Goal: Task Accomplishment & Management: Use online tool/utility

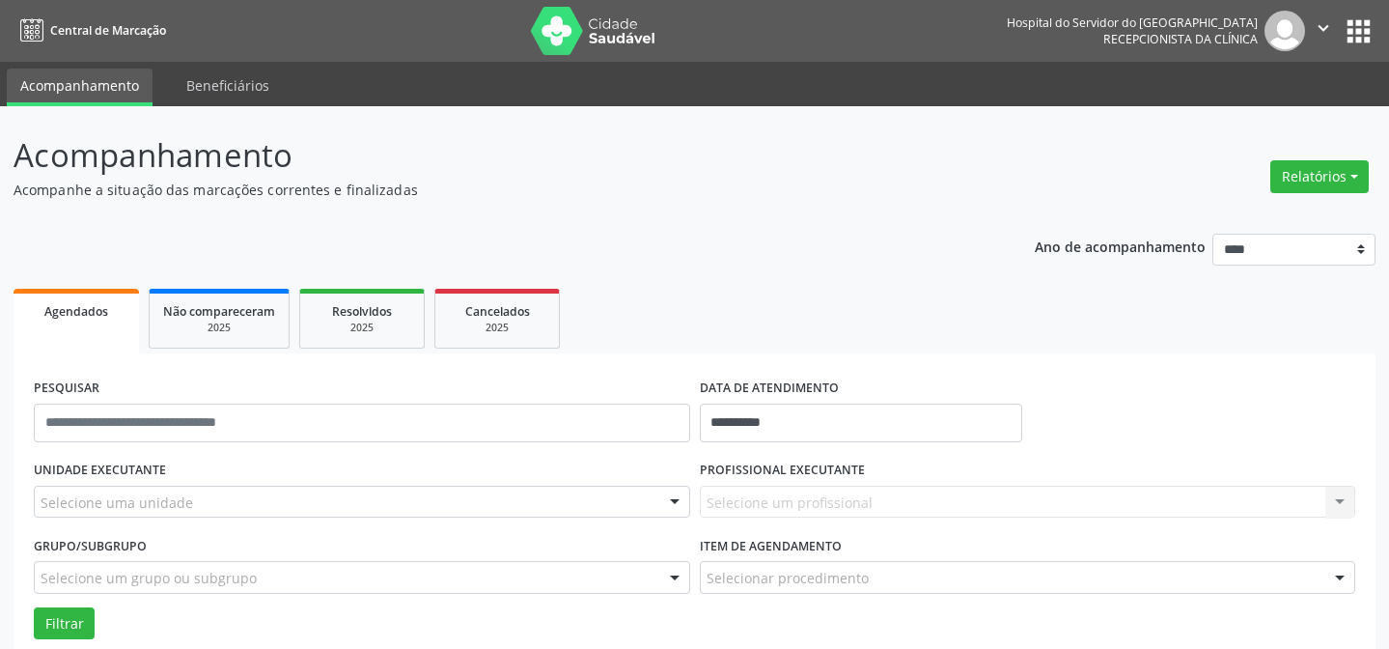
scroll to position [258, 0]
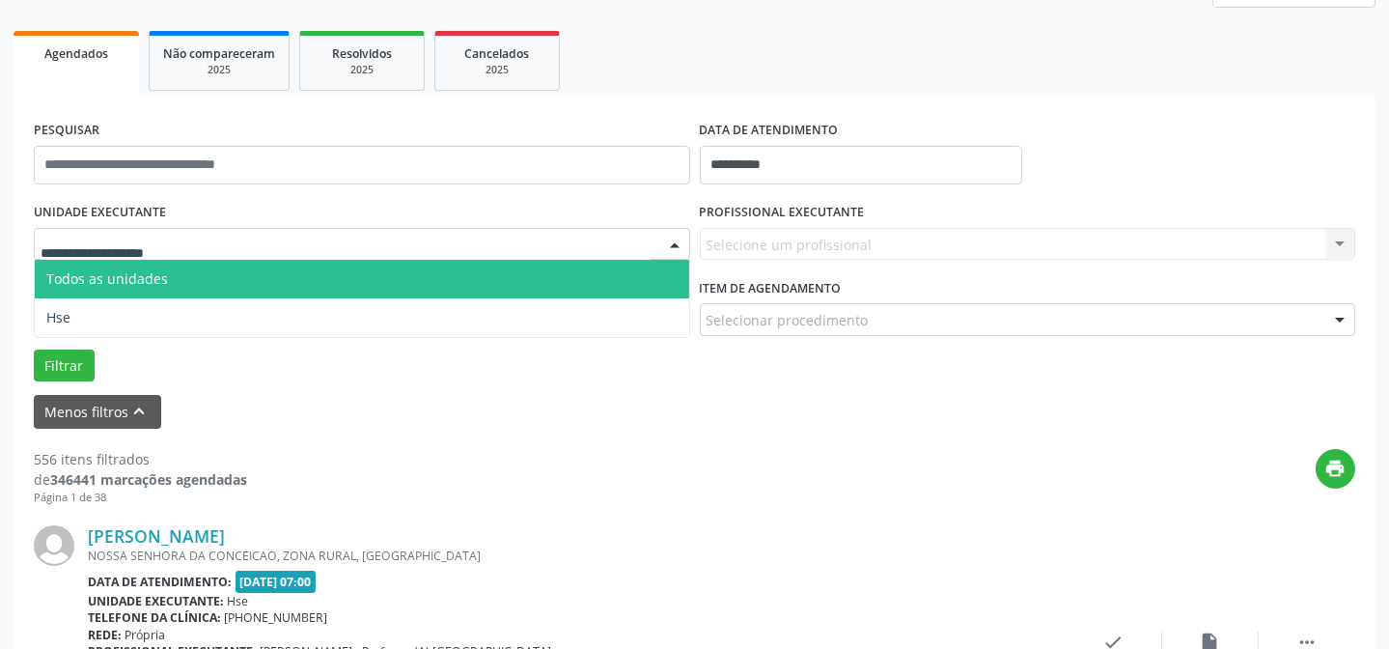
click at [319, 246] on div at bounding box center [362, 244] width 656 height 33
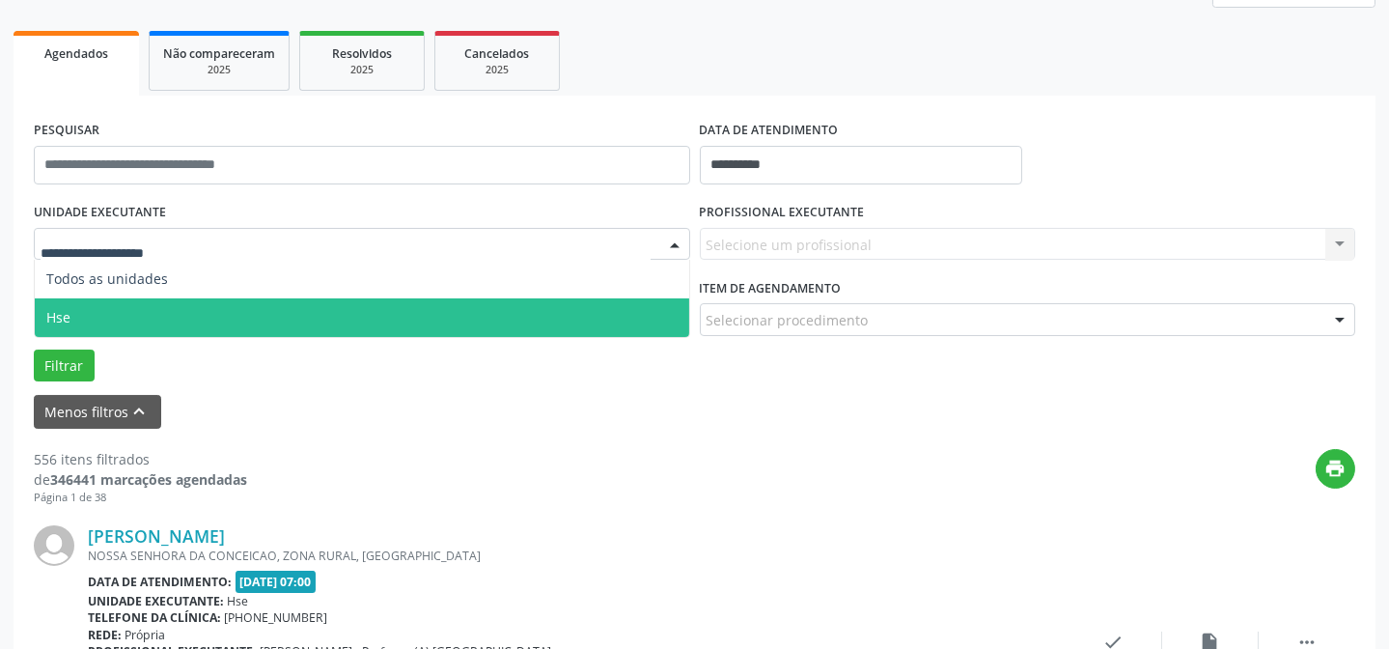
click at [175, 310] on span "Hse" at bounding box center [362, 317] width 655 height 39
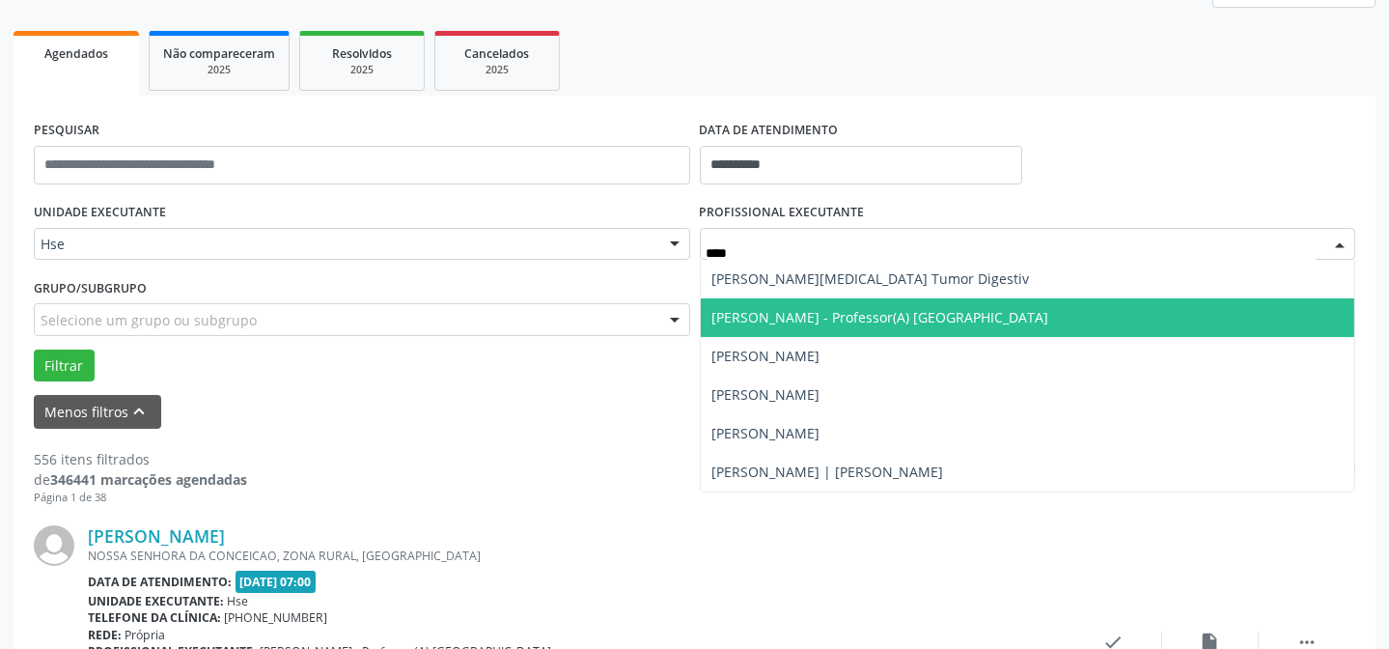
click at [793, 320] on span "[PERSON_NAME] - Professor(A) [GEOGRAPHIC_DATA]" at bounding box center [880, 317] width 337 height 18
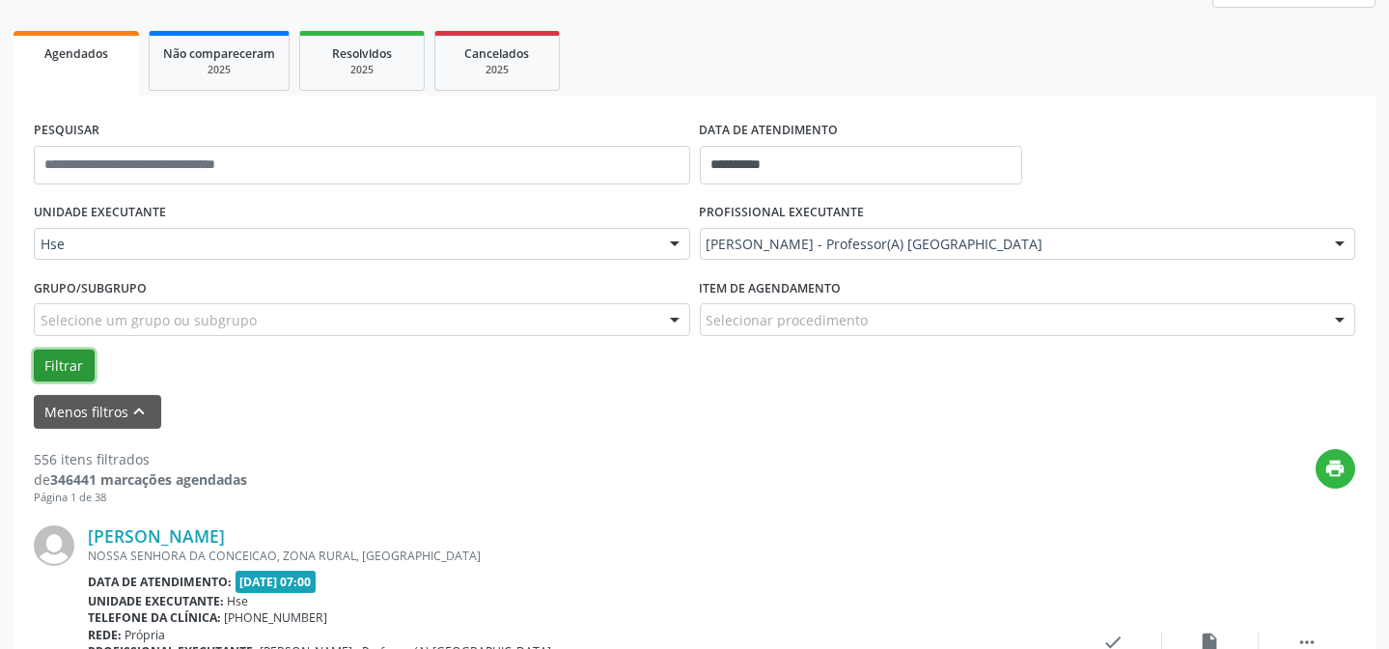
click at [60, 362] on button "Filtrar" at bounding box center [64, 365] width 61 height 33
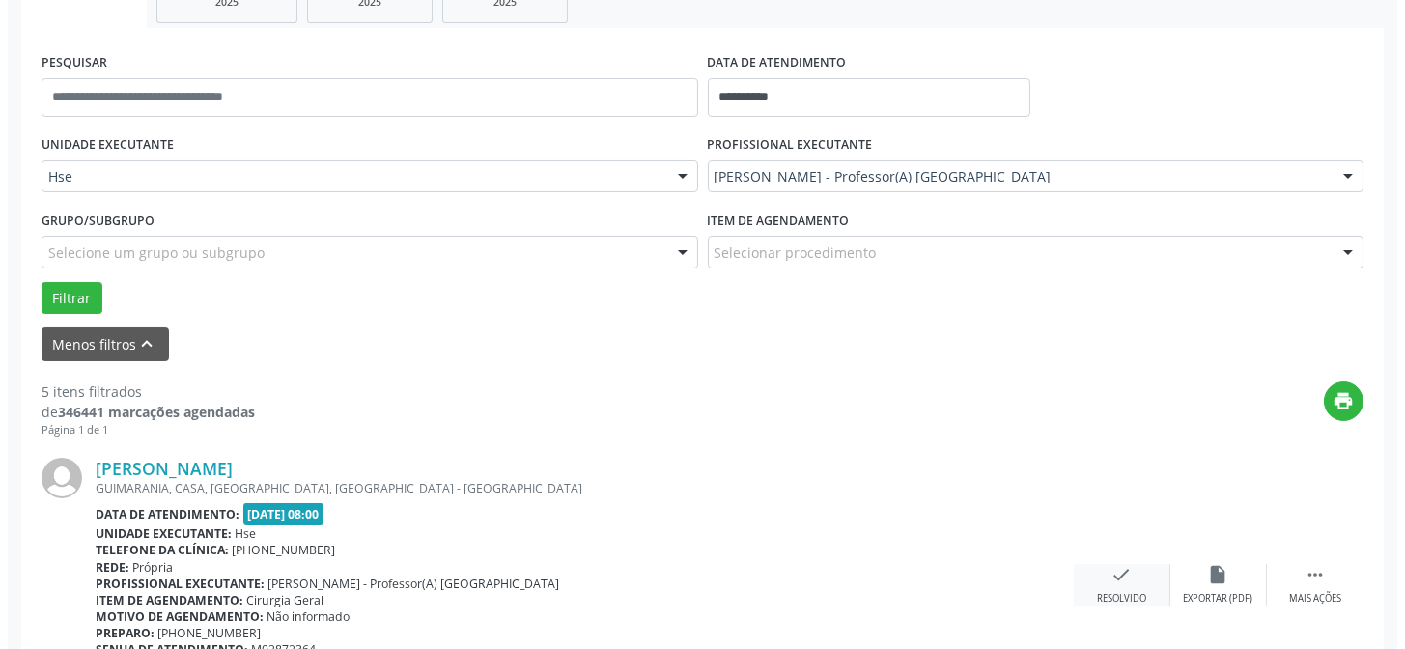
scroll to position [346, 0]
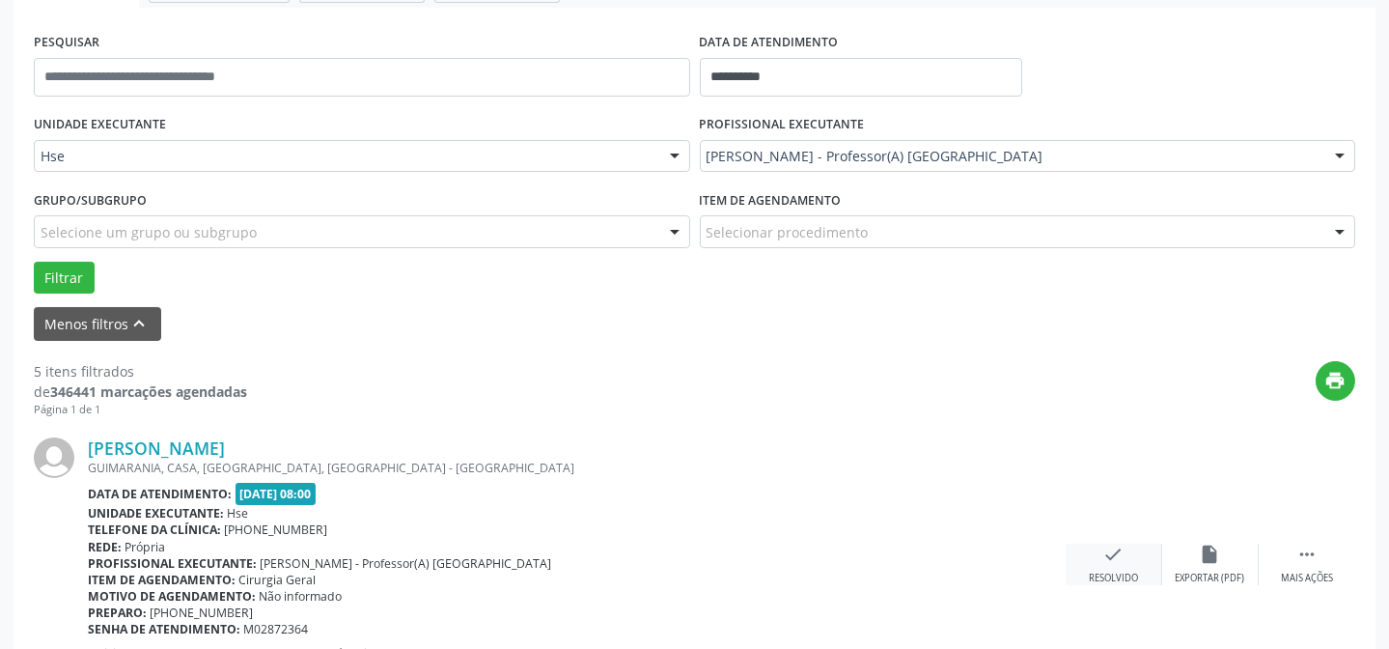
click at [1103, 544] on icon "check" at bounding box center [1113, 554] width 21 height 21
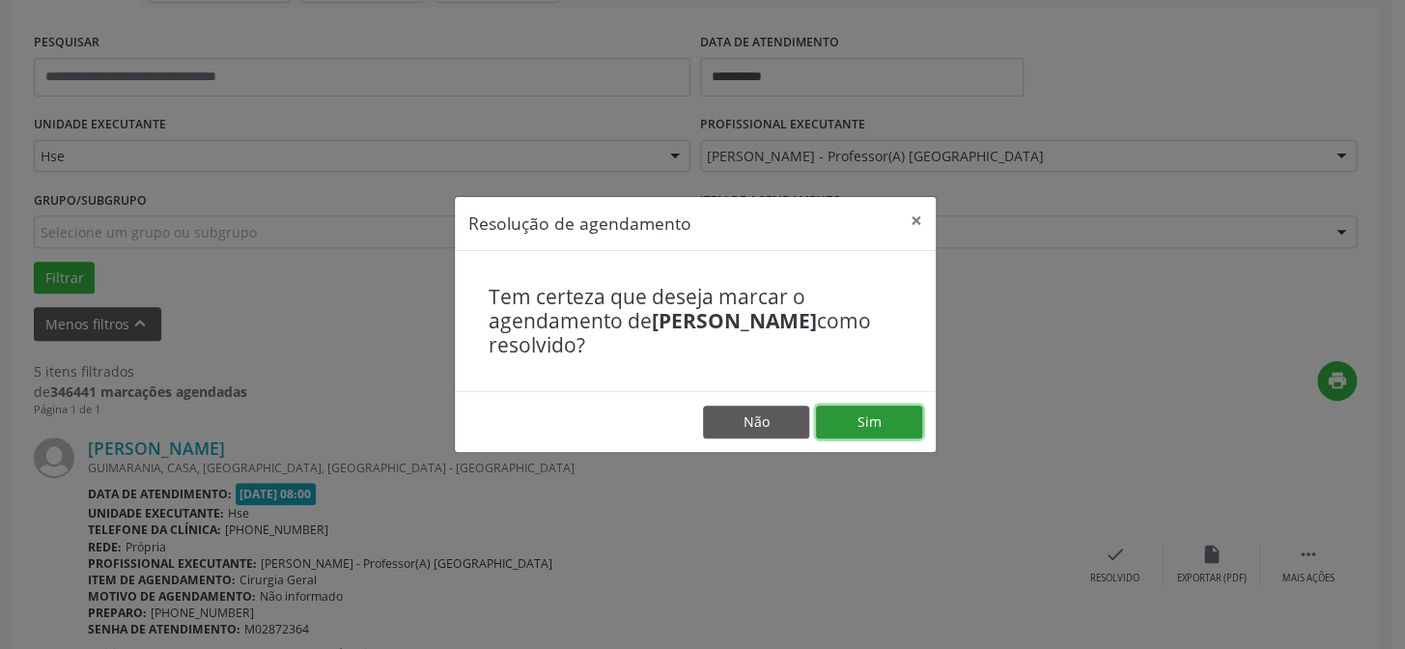
click at [849, 425] on button "Sim" at bounding box center [869, 421] width 106 height 33
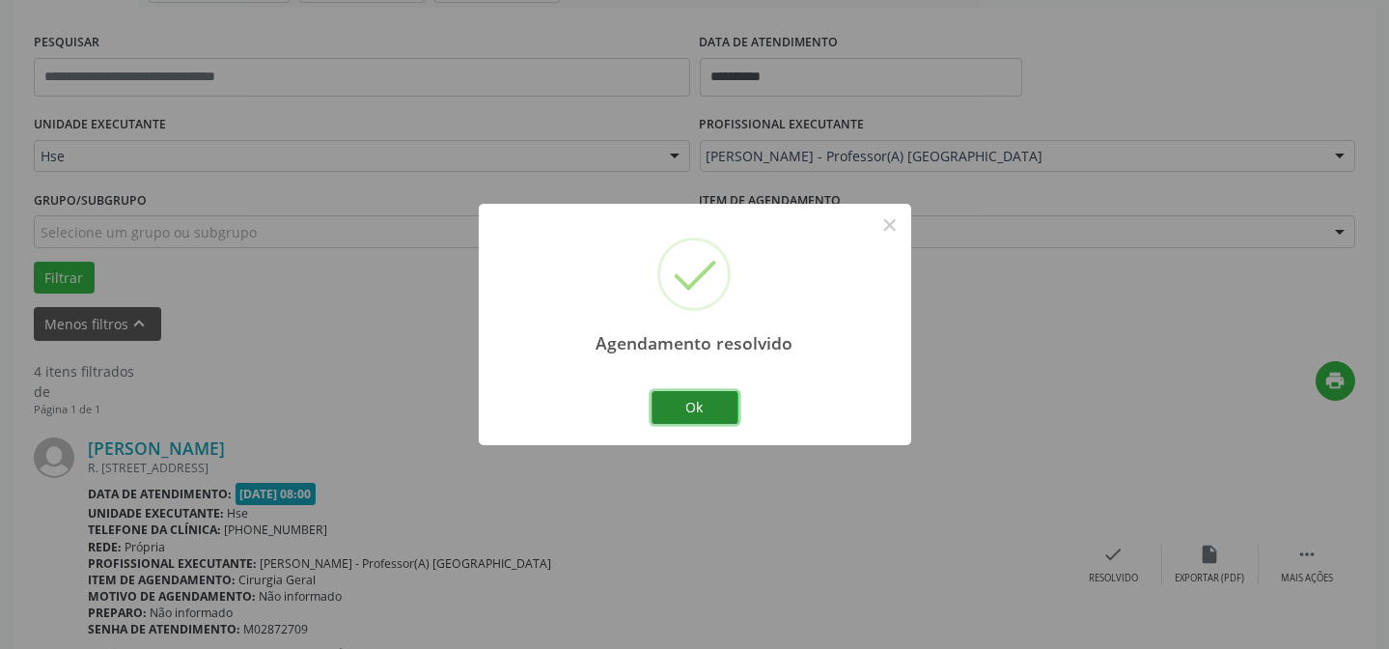
click at [701, 402] on button "Ok" at bounding box center [695, 407] width 87 height 33
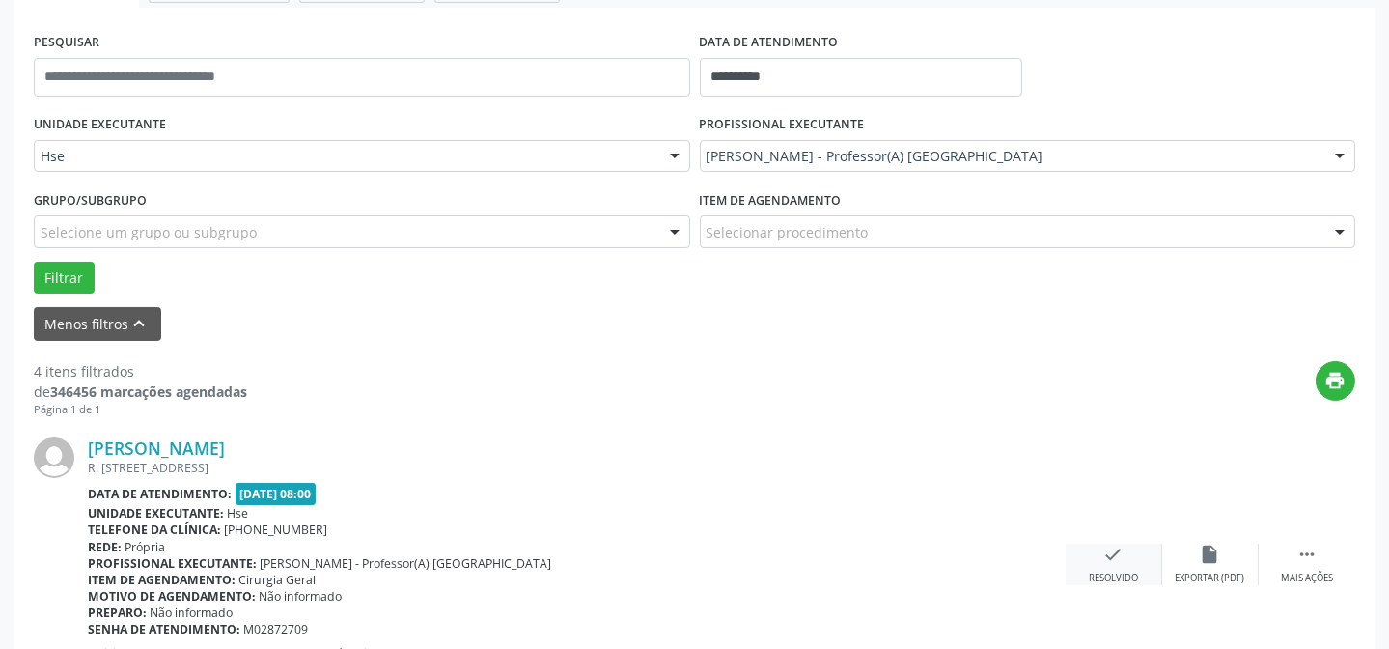
click at [1092, 556] on div "check Resolvido" at bounding box center [1114, 565] width 97 height 42
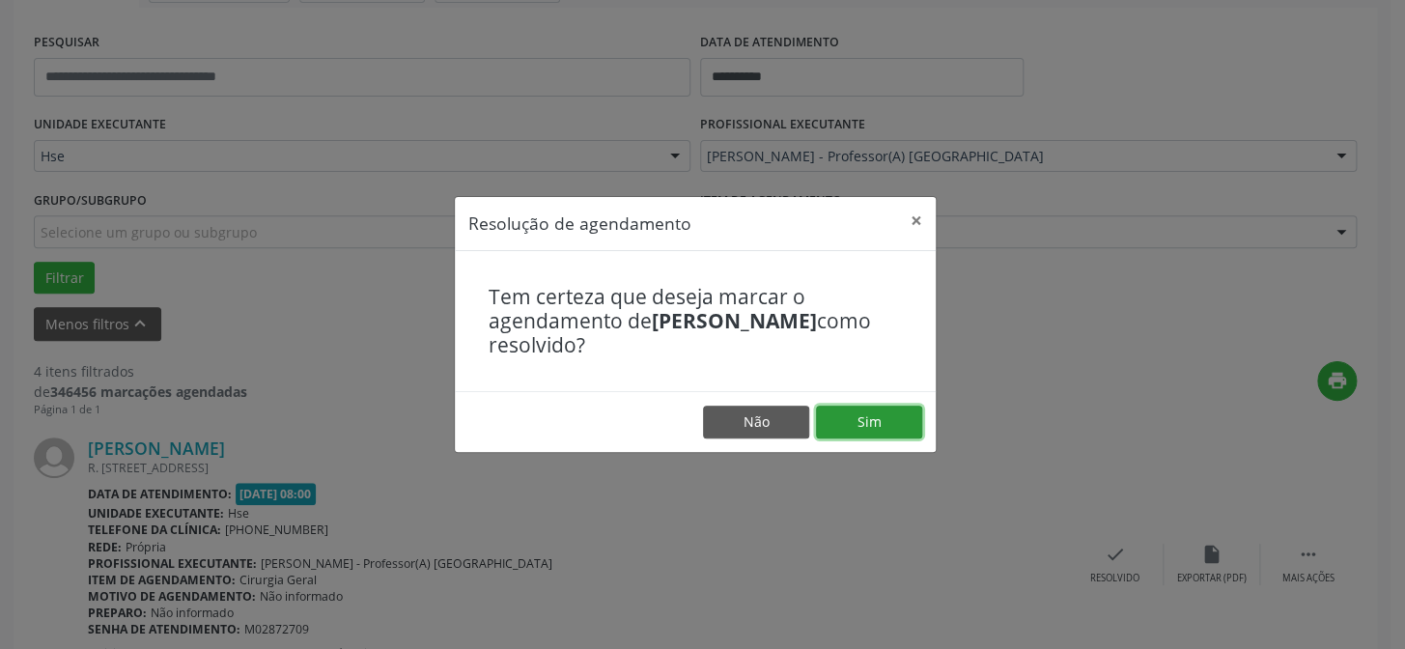
click at [869, 421] on button "Sim" at bounding box center [869, 421] width 106 height 33
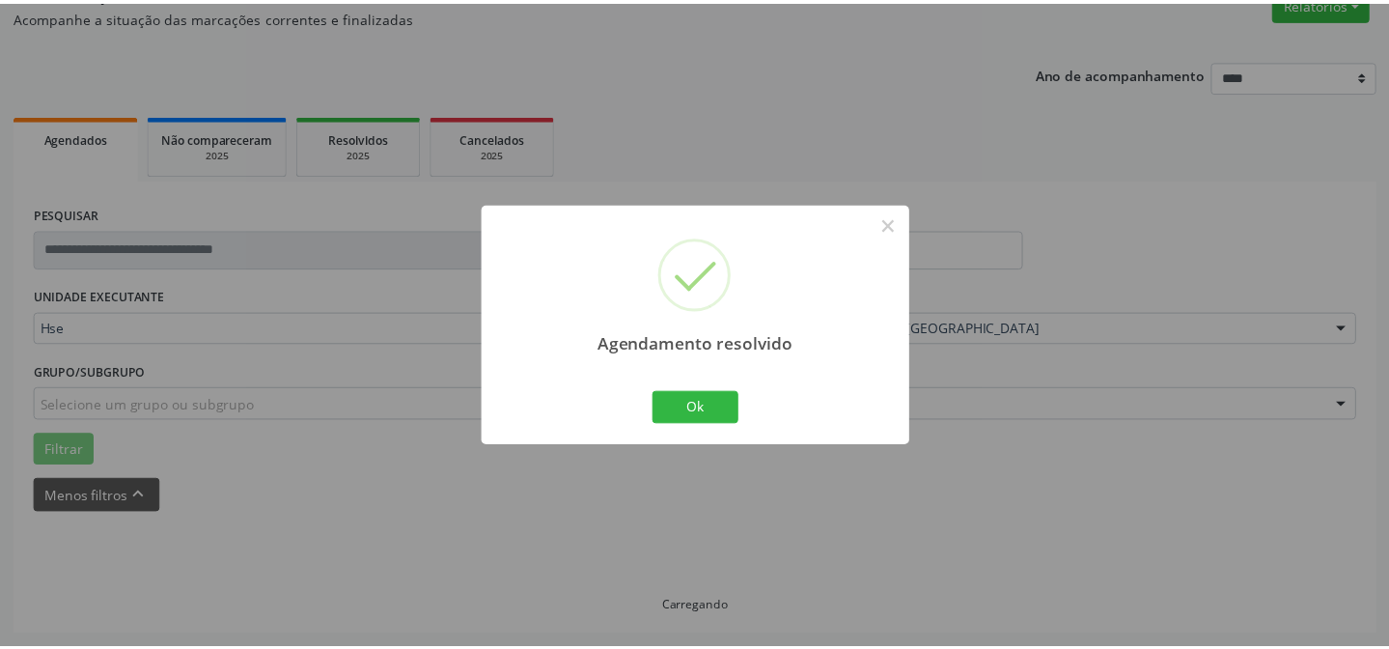
scroll to position [173, 0]
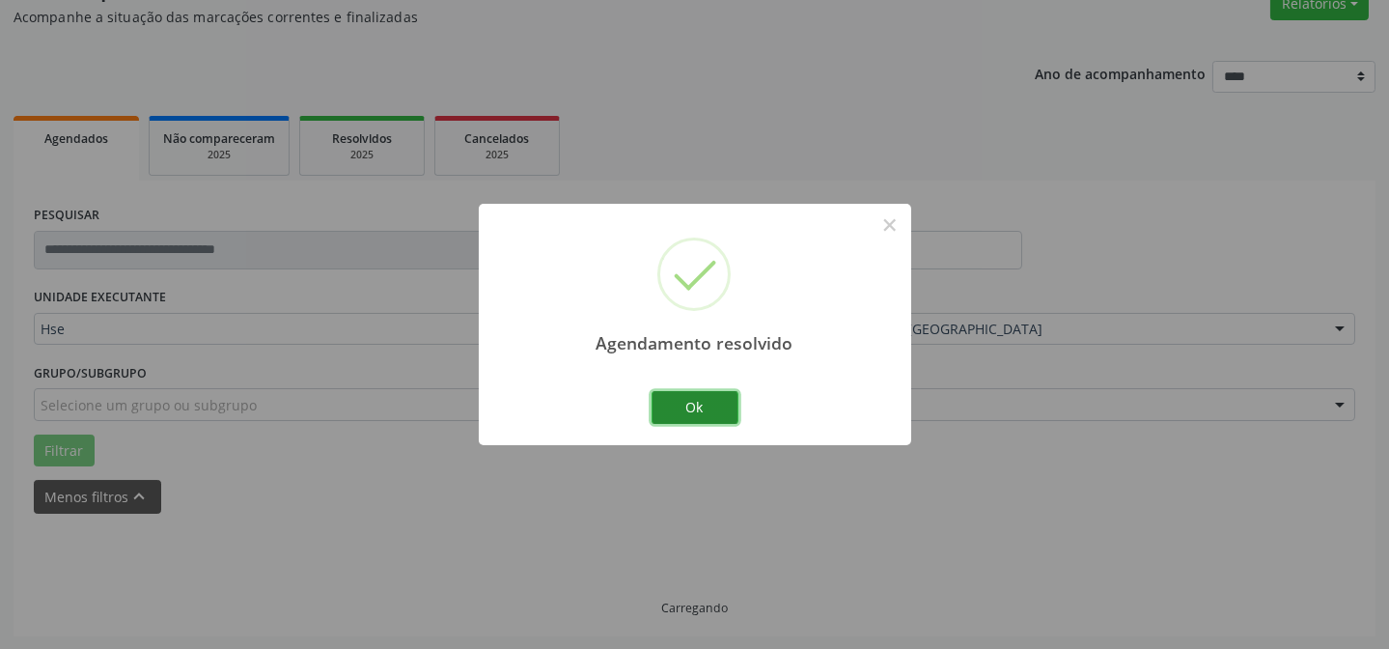
click at [698, 400] on button "Ok" at bounding box center [695, 407] width 87 height 33
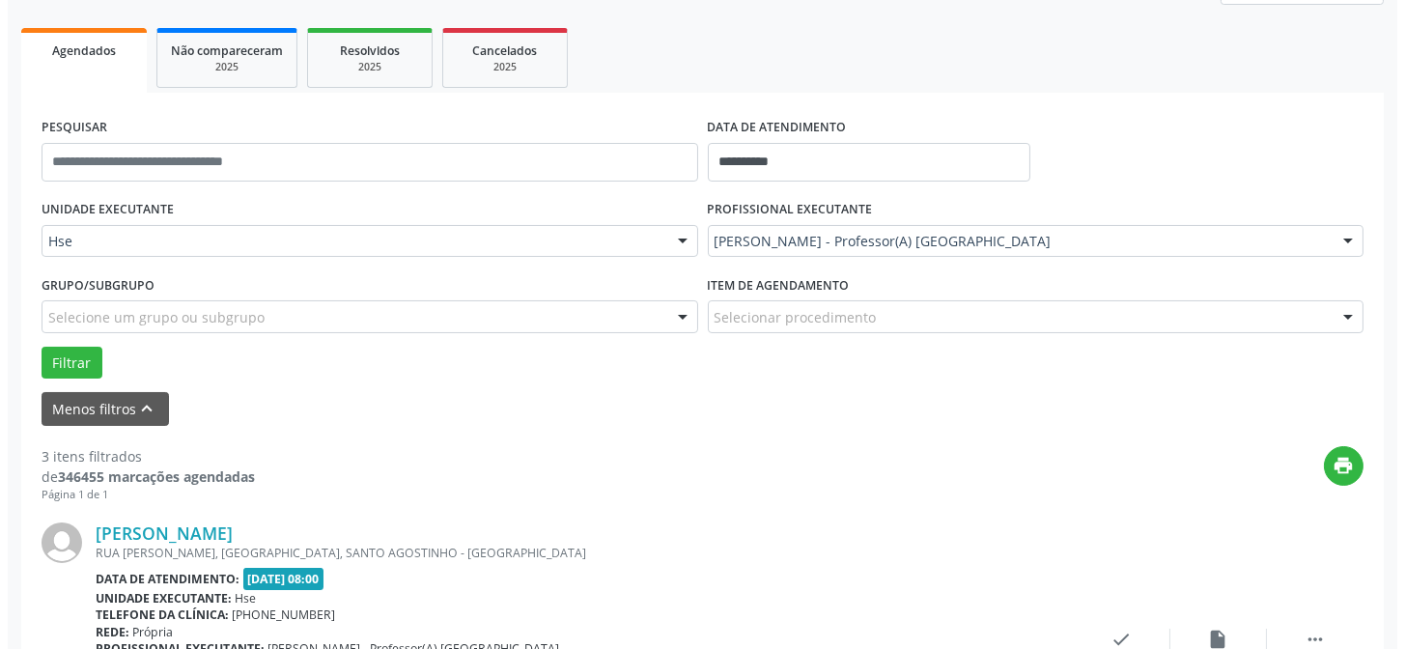
scroll to position [348, 0]
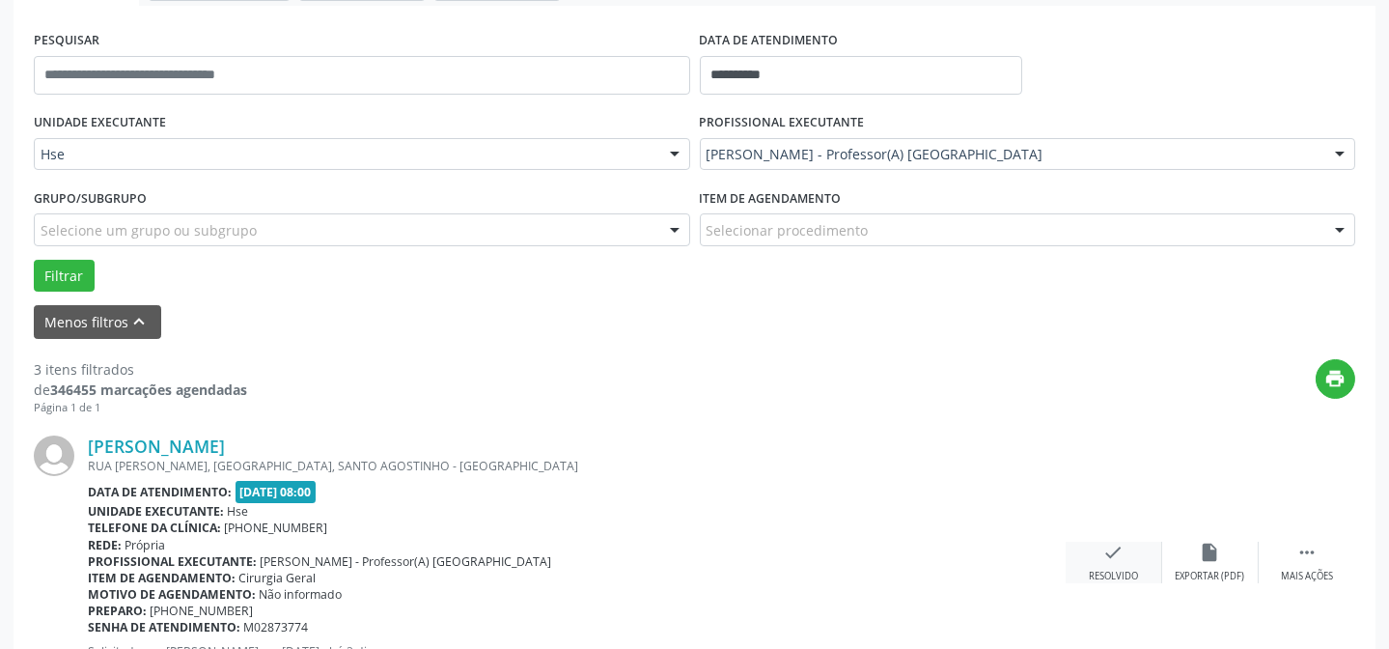
click at [1121, 553] on icon "check" at bounding box center [1113, 552] width 21 height 21
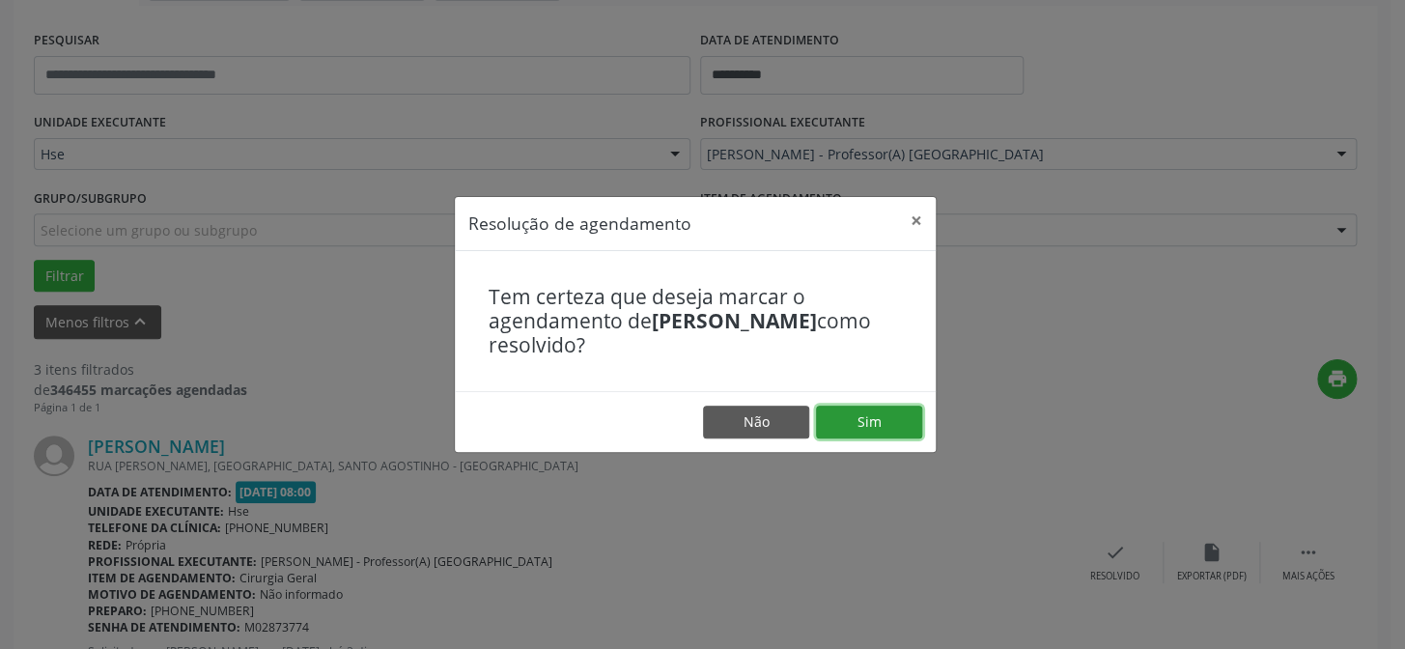
click at [885, 426] on button "Sim" at bounding box center [869, 421] width 106 height 33
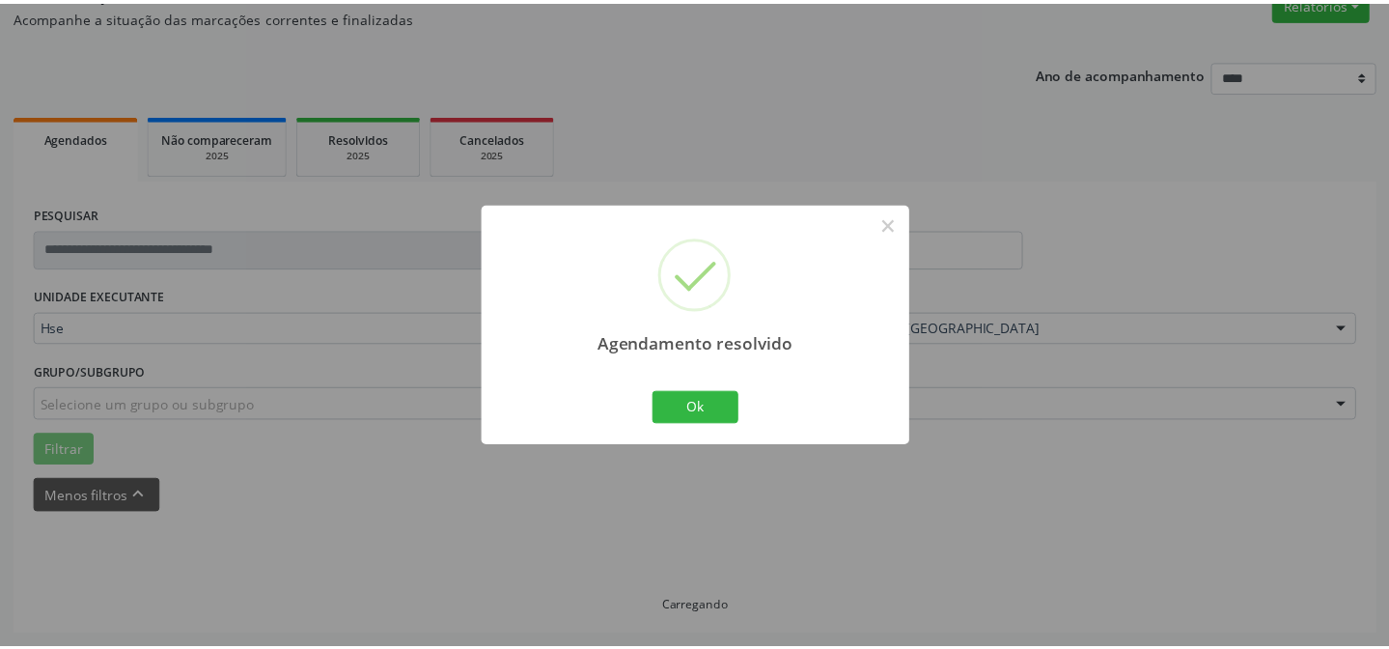
scroll to position [173, 0]
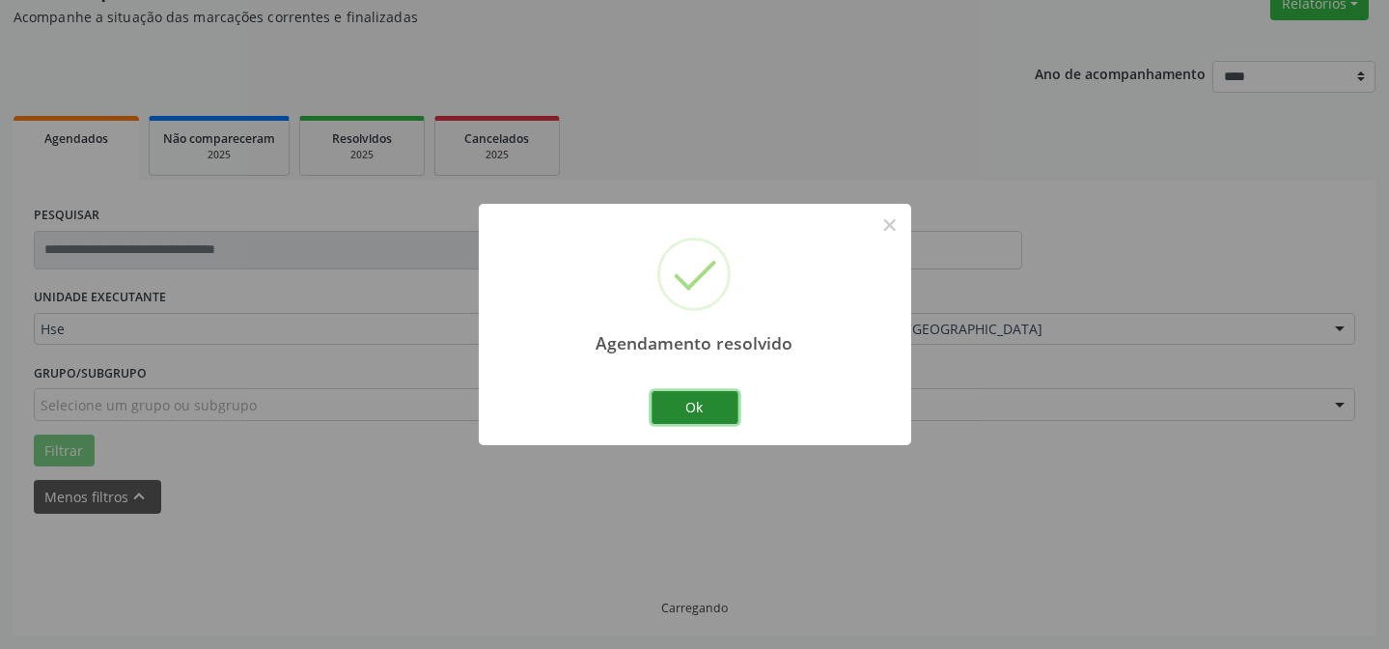
click at [664, 391] on button "Ok" at bounding box center [695, 407] width 87 height 33
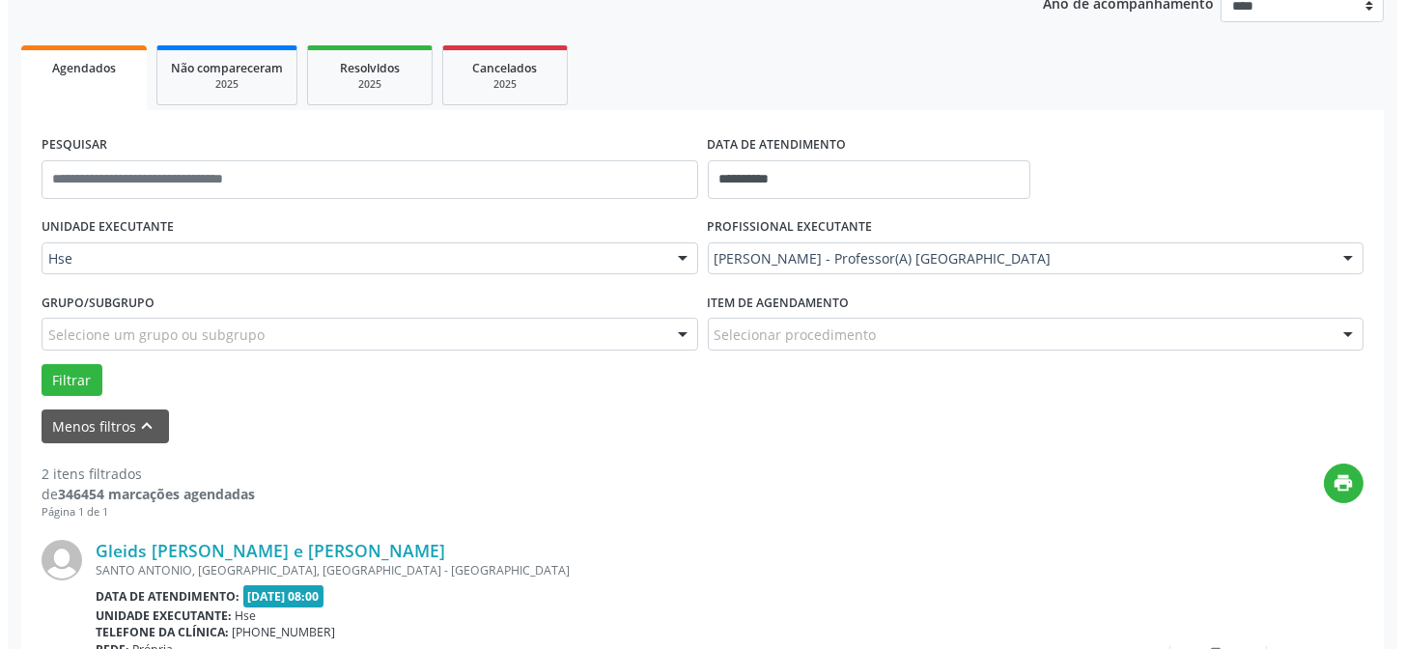
scroll to position [368, 0]
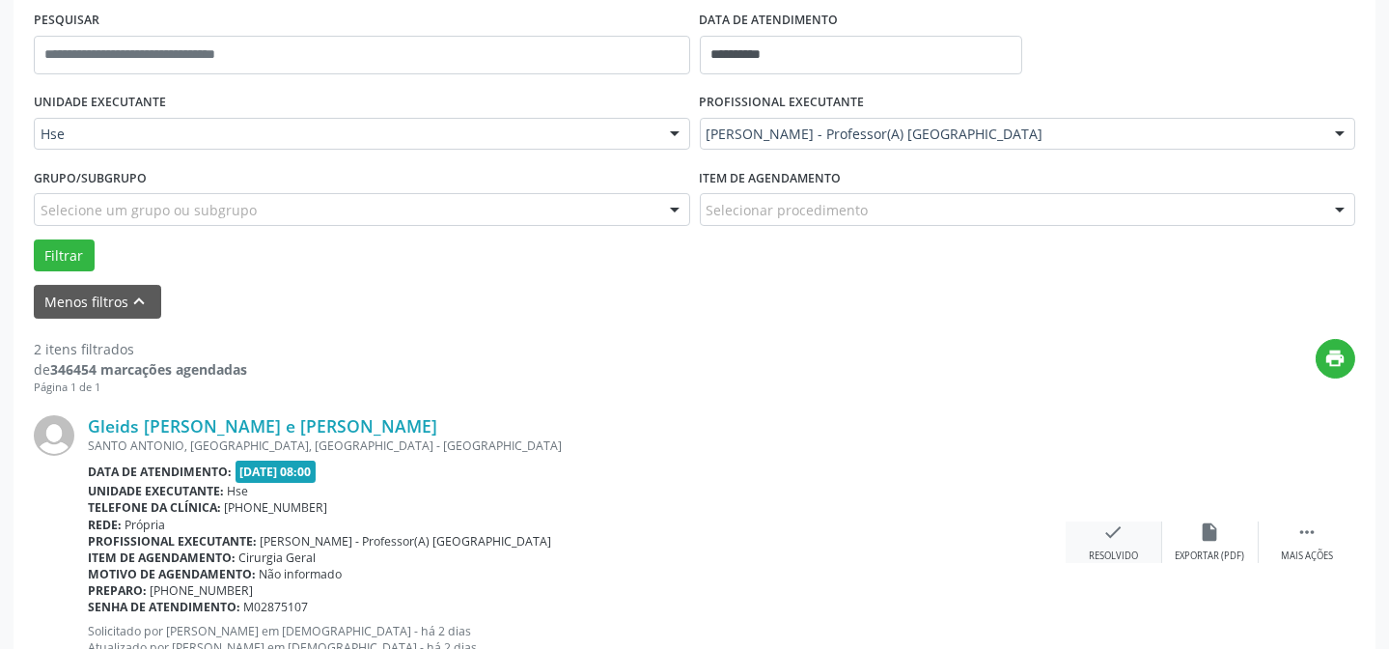
click at [1103, 540] on icon "check" at bounding box center [1113, 531] width 21 height 21
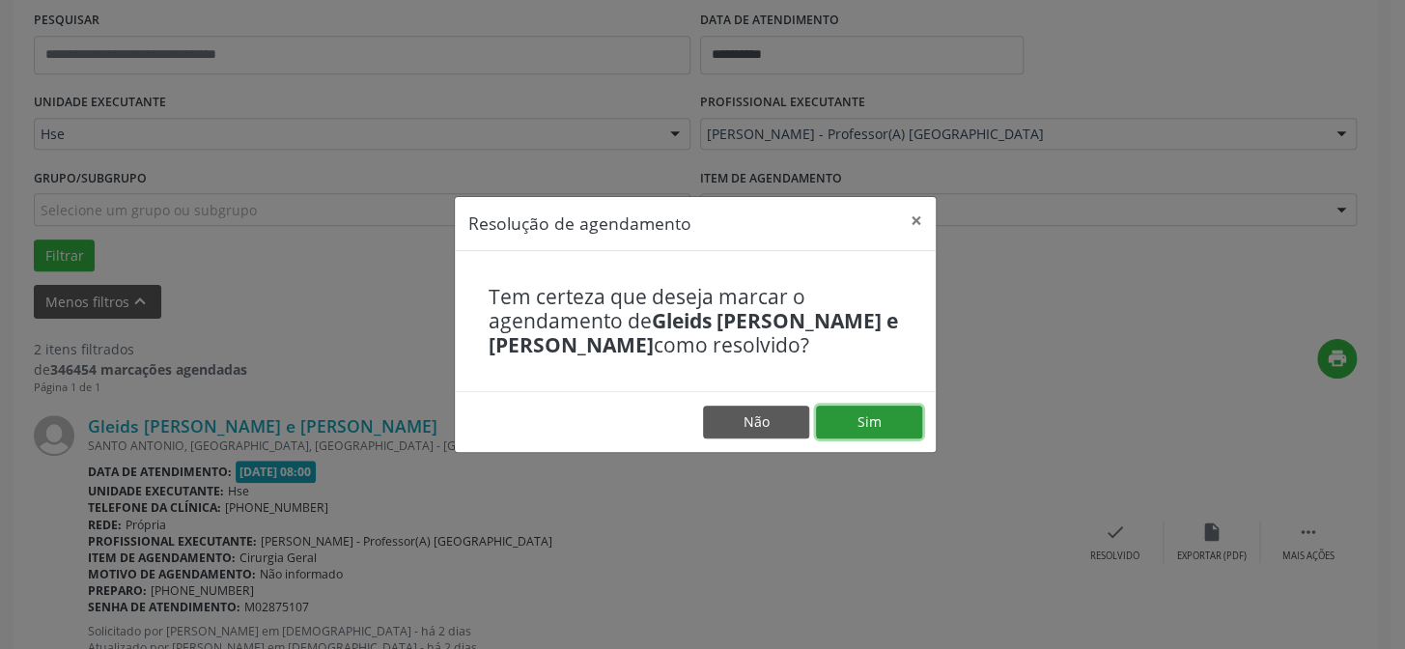
click at [853, 414] on button "Sim" at bounding box center [869, 421] width 106 height 33
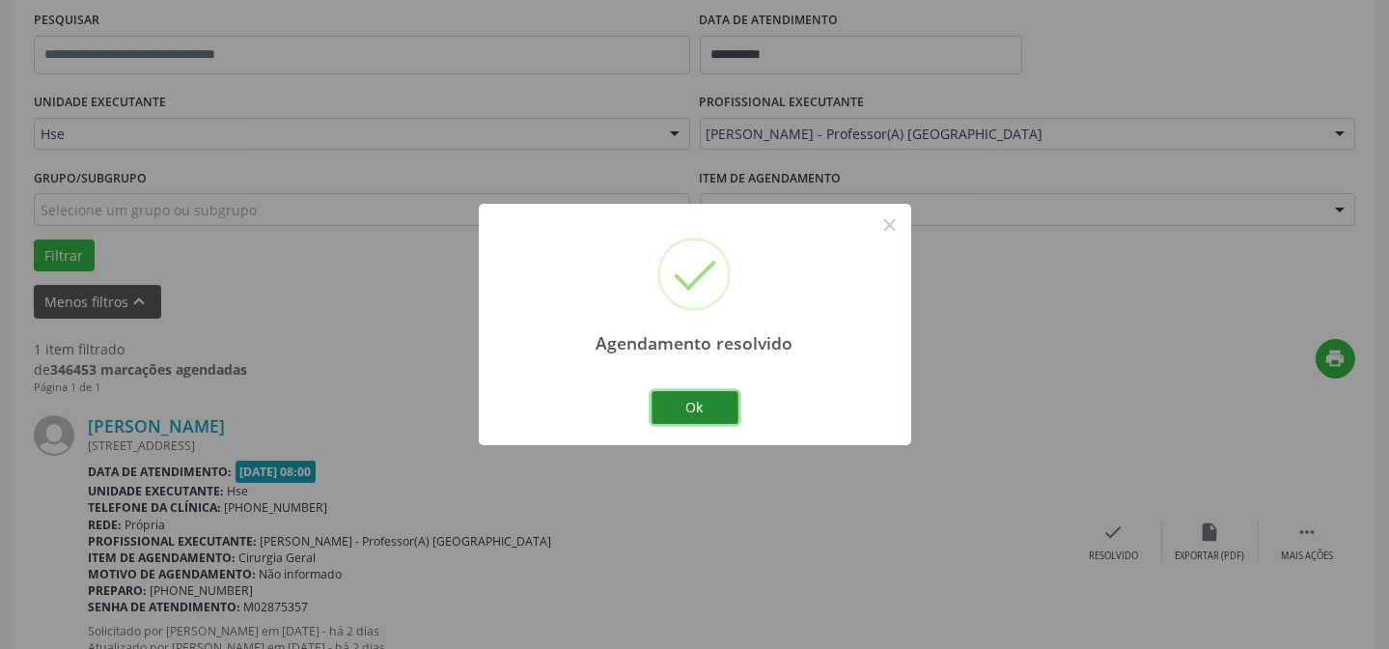
click at [696, 396] on button "Ok" at bounding box center [695, 407] width 87 height 33
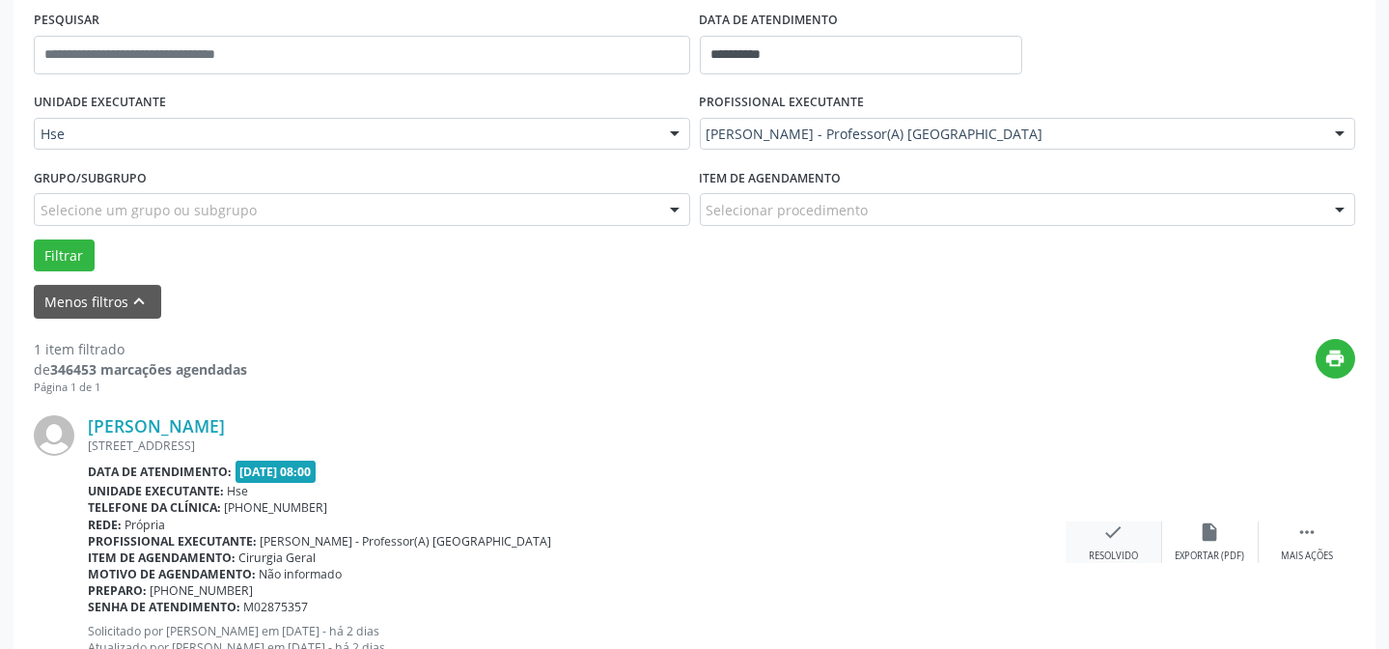
click at [1096, 542] on div "check Resolvido" at bounding box center [1114, 542] width 97 height 42
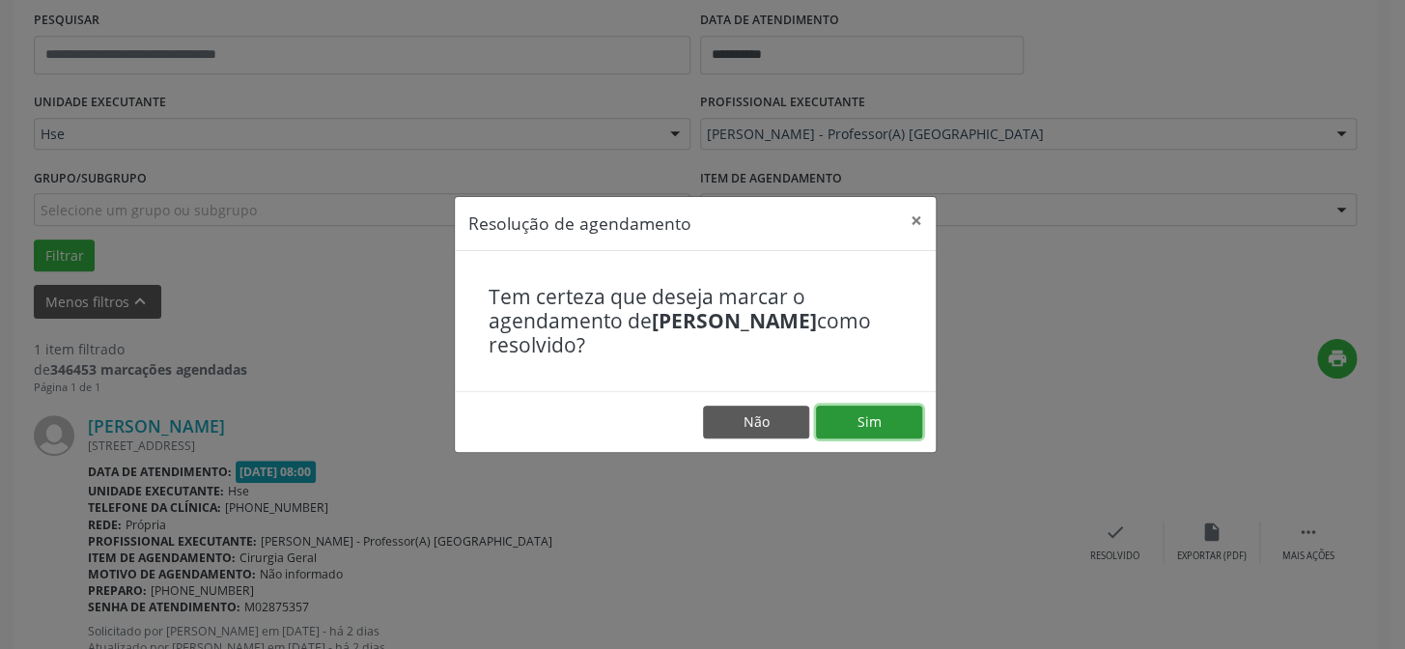
click at [887, 433] on button "Sim" at bounding box center [869, 421] width 106 height 33
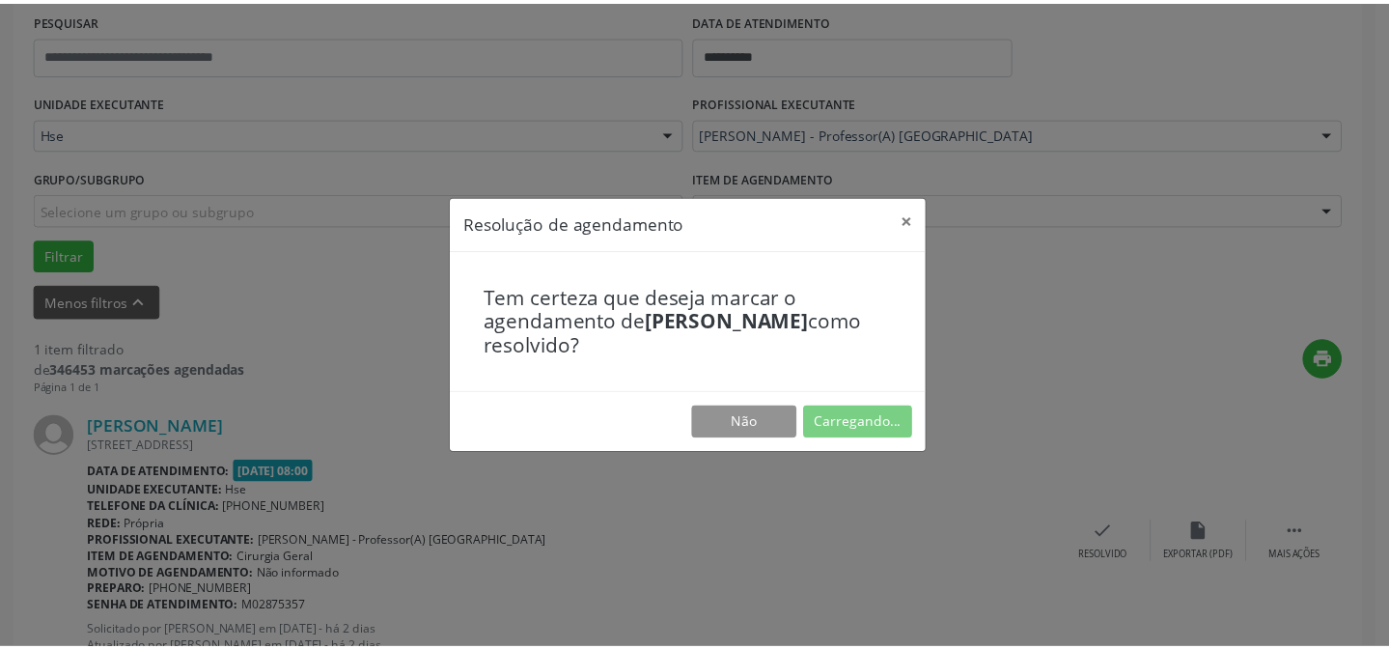
scroll to position [173, 0]
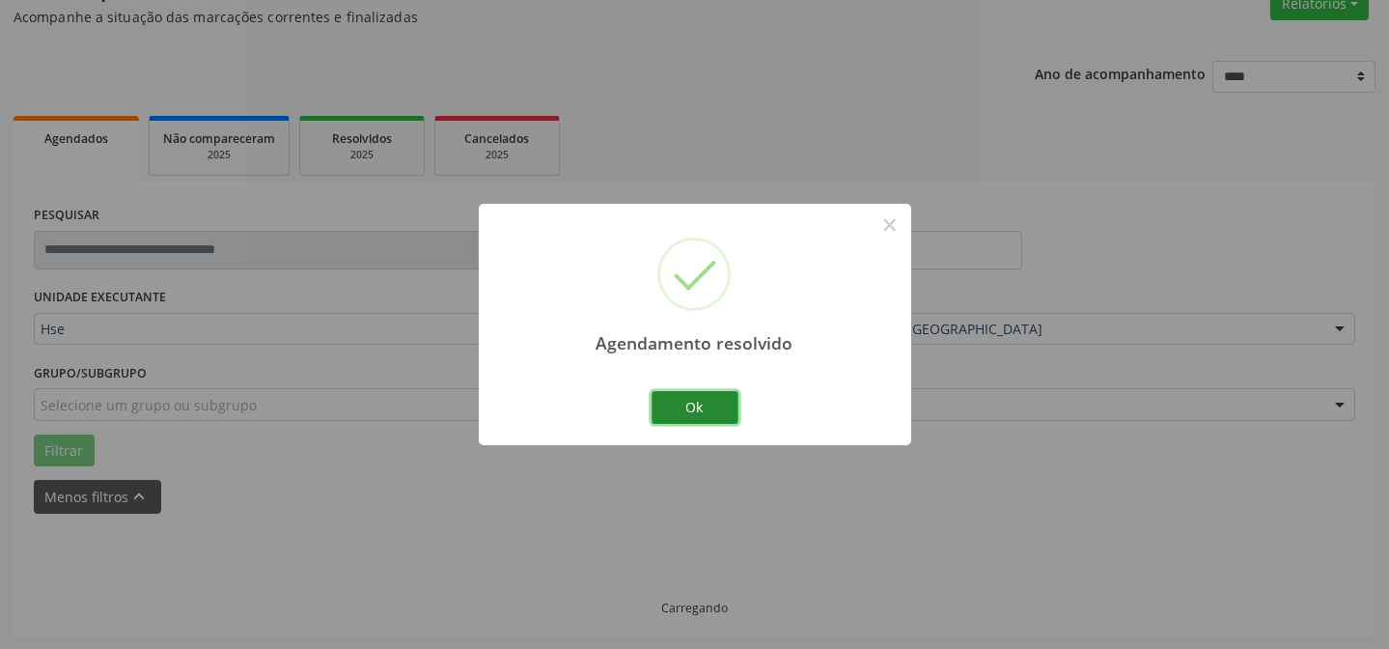
click at [663, 404] on button "Ok" at bounding box center [695, 407] width 87 height 33
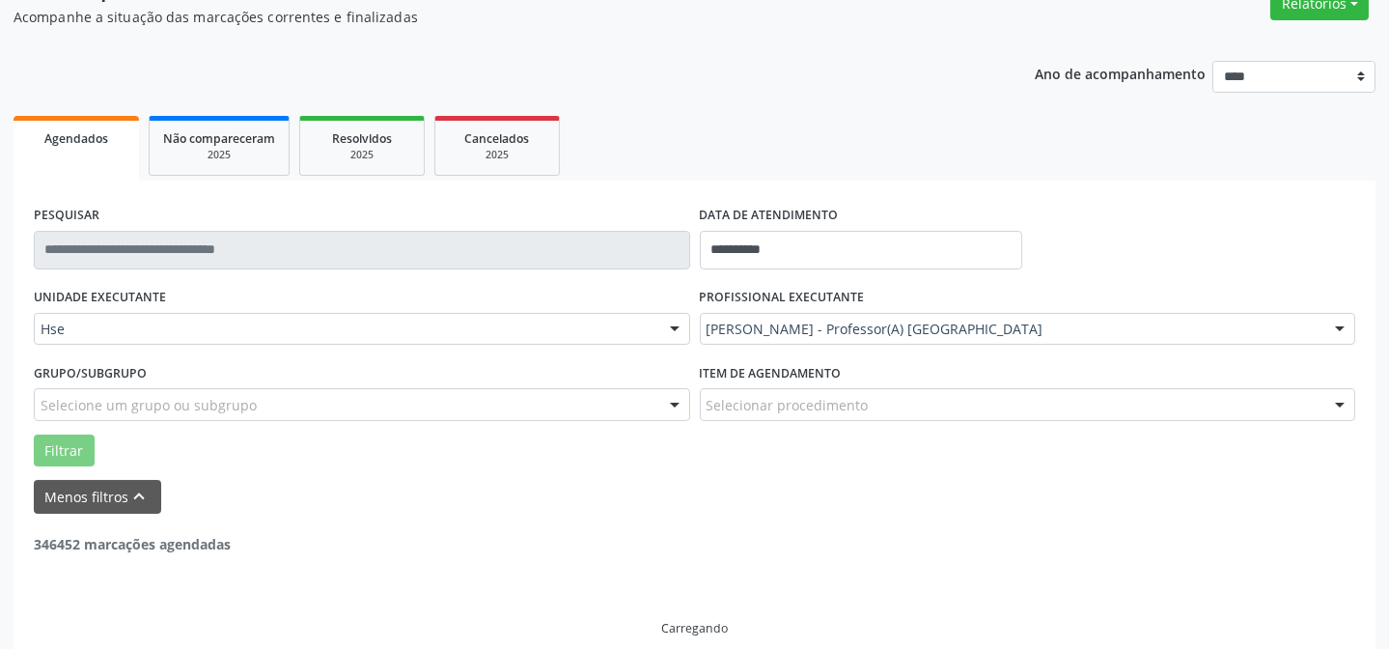
scroll to position [130, 0]
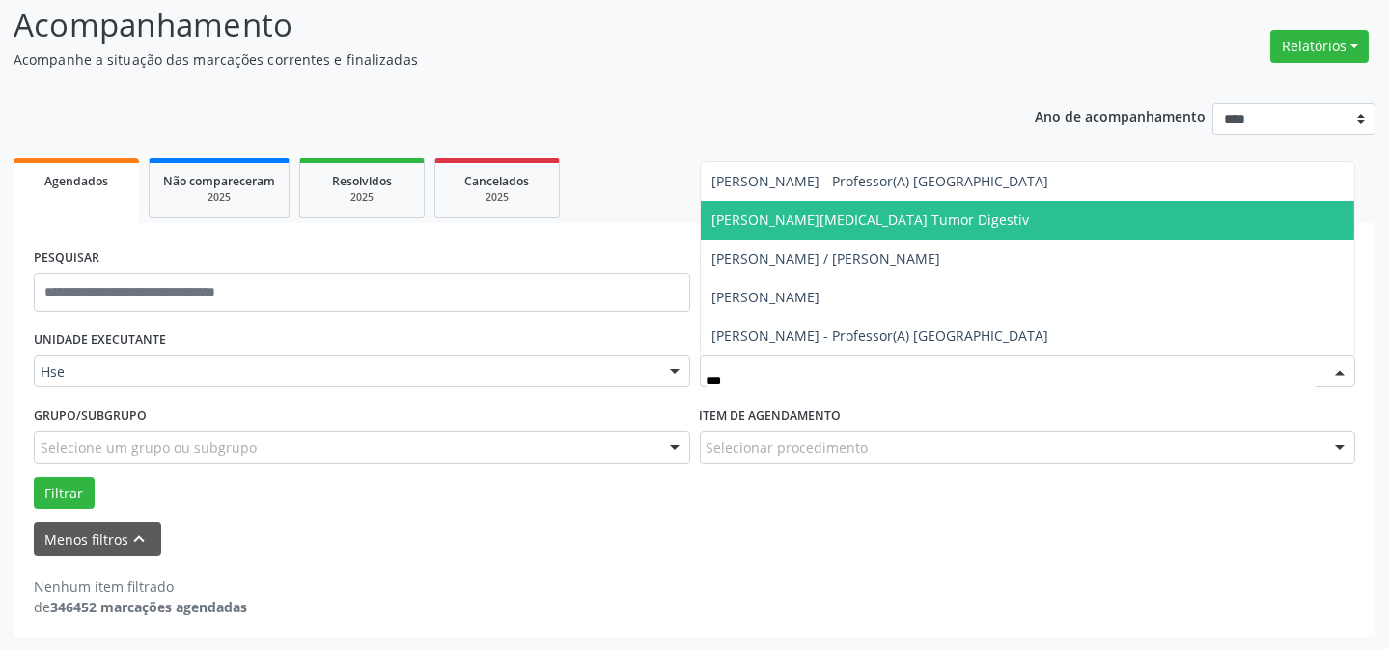
type input "****"
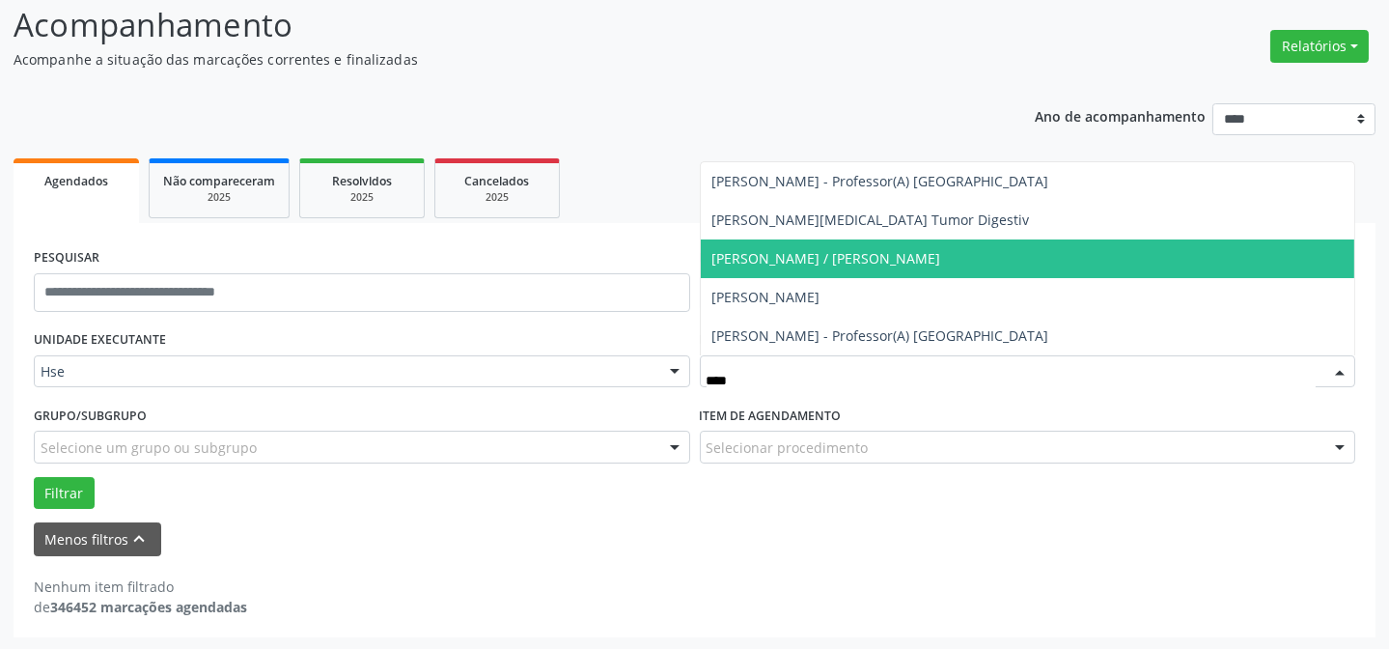
click at [785, 263] on span "[PERSON_NAME] / [PERSON_NAME]" at bounding box center [826, 258] width 229 height 18
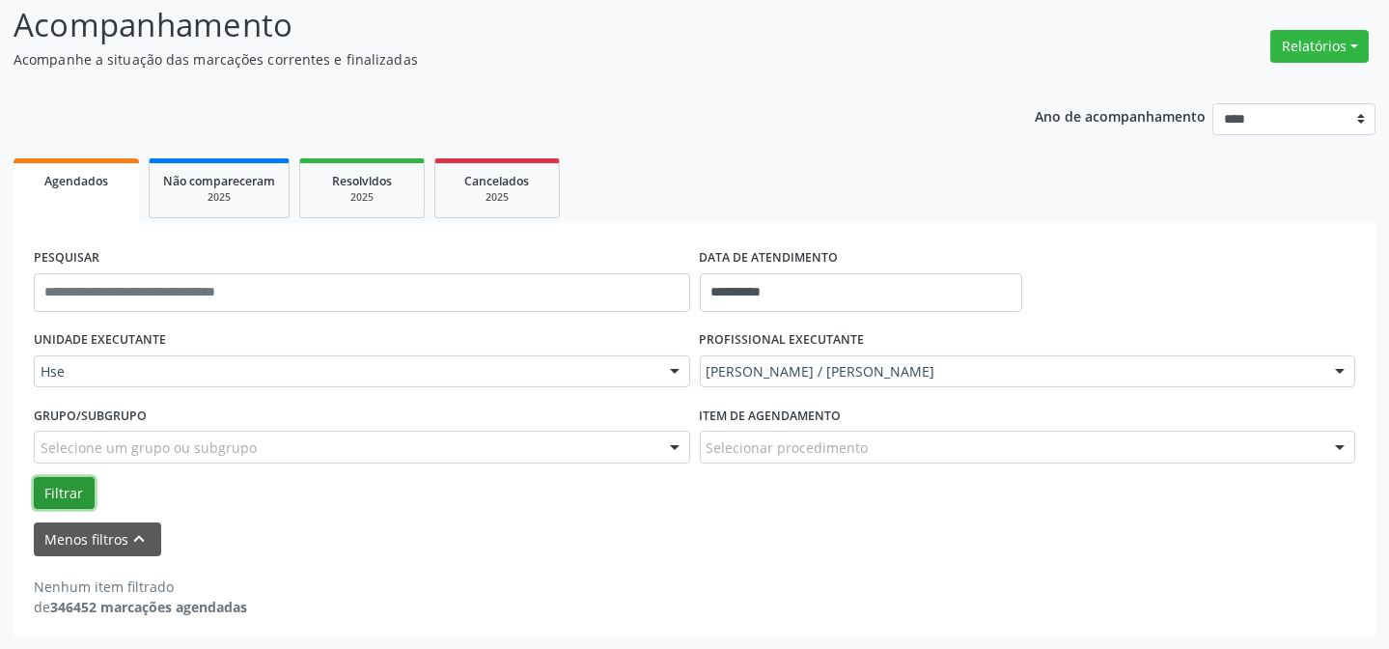
click at [77, 488] on button "Filtrar" at bounding box center [64, 493] width 61 height 33
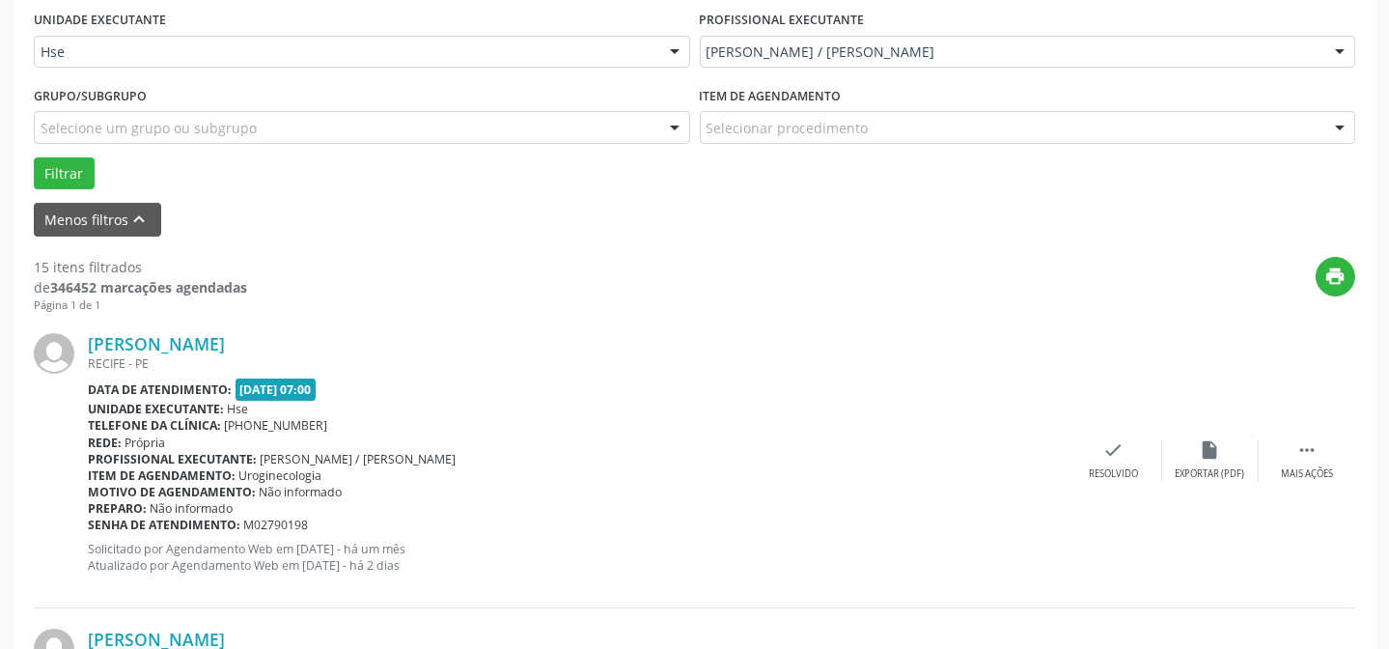
scroll to position [744, 0]
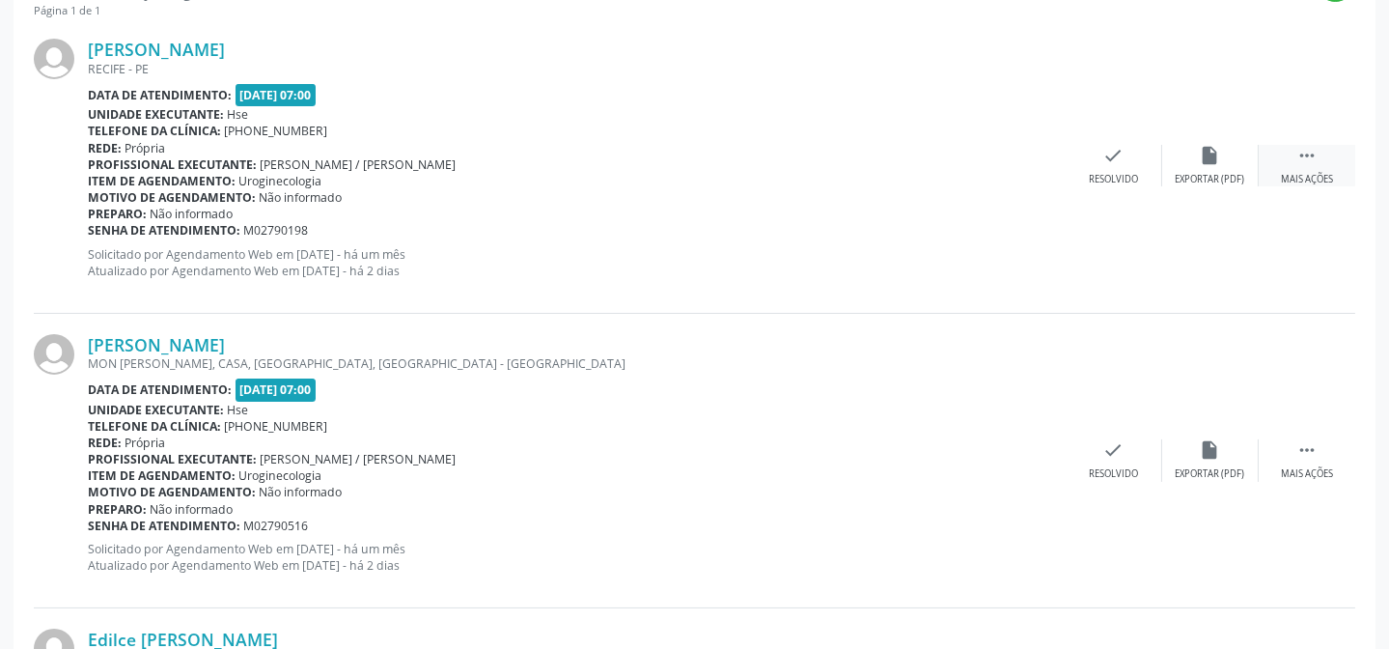
click at [1275, 163] on div " Mais ações" at bounding box center [1307, 166] width 97 height 42
click at [1209, 176] on div "Não compareceu" at bounding box center [1210, 180] width 82 height 14
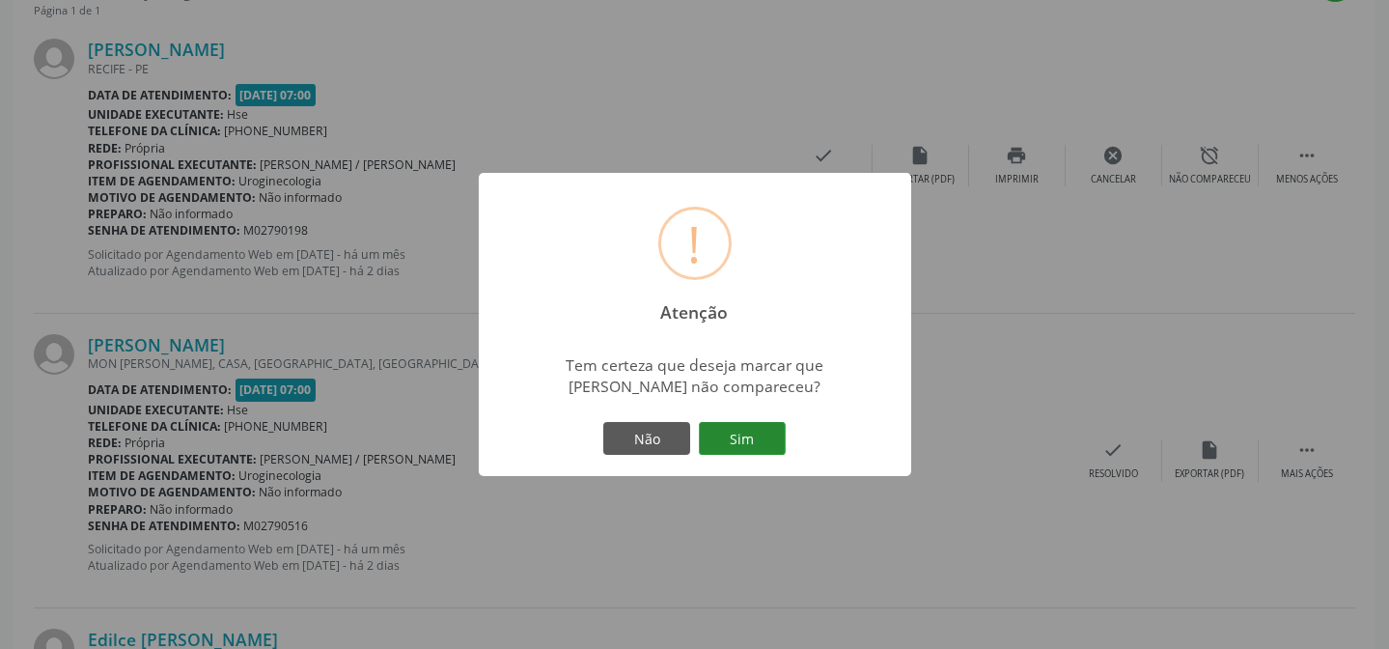
click at [753, 437] on button "Sim" at bounding box center [742, 438] width 87 height 33
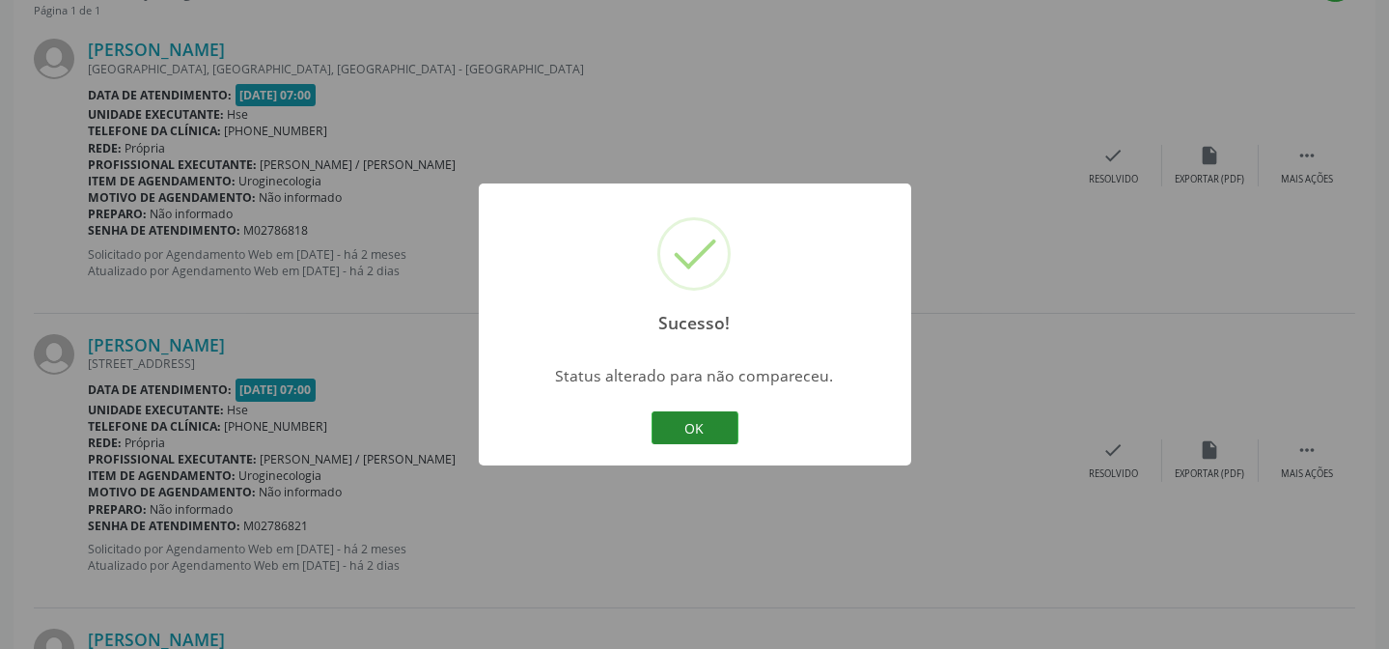
click at [713, 426] on button "OK" at bounding box center [695, 427] width 87 height 33
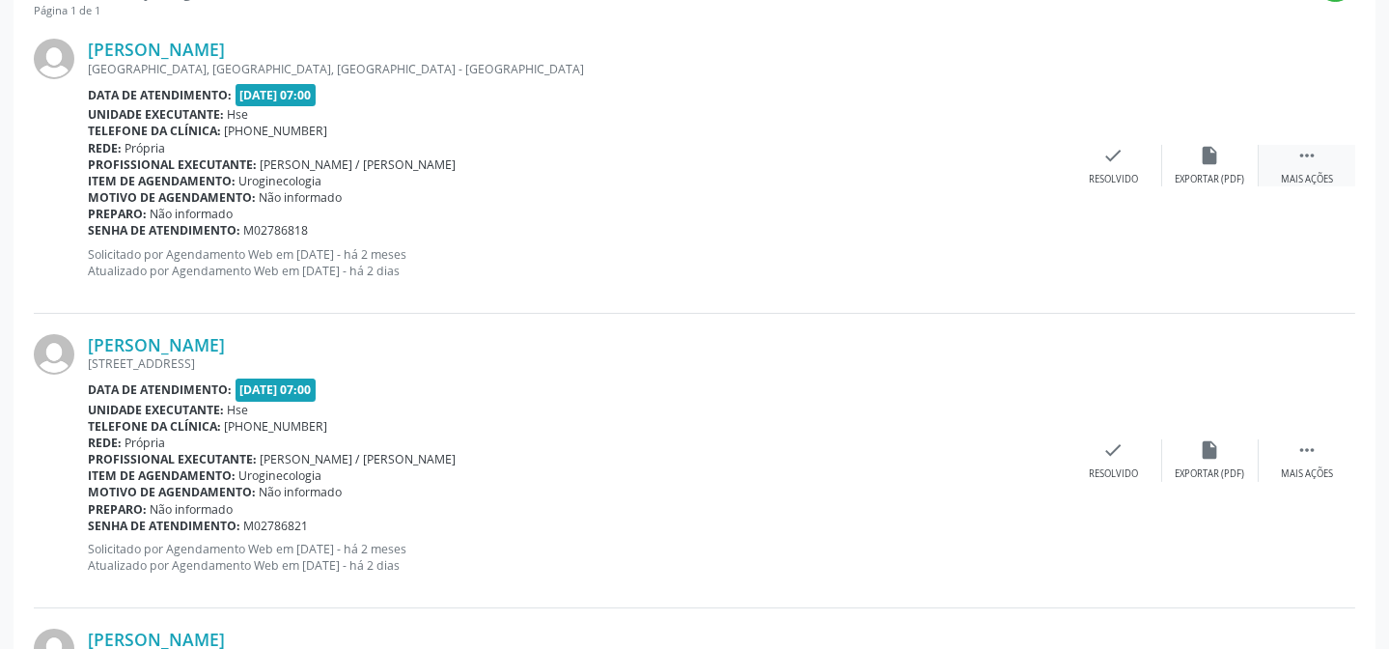
click at [1323, 167] on div " Mais ações" at bounding box center [1307, 166] width 97 height 42
click at [1191, 176] on div "Não compareceu" at bounding box center [1210, 180] width 82 height 14
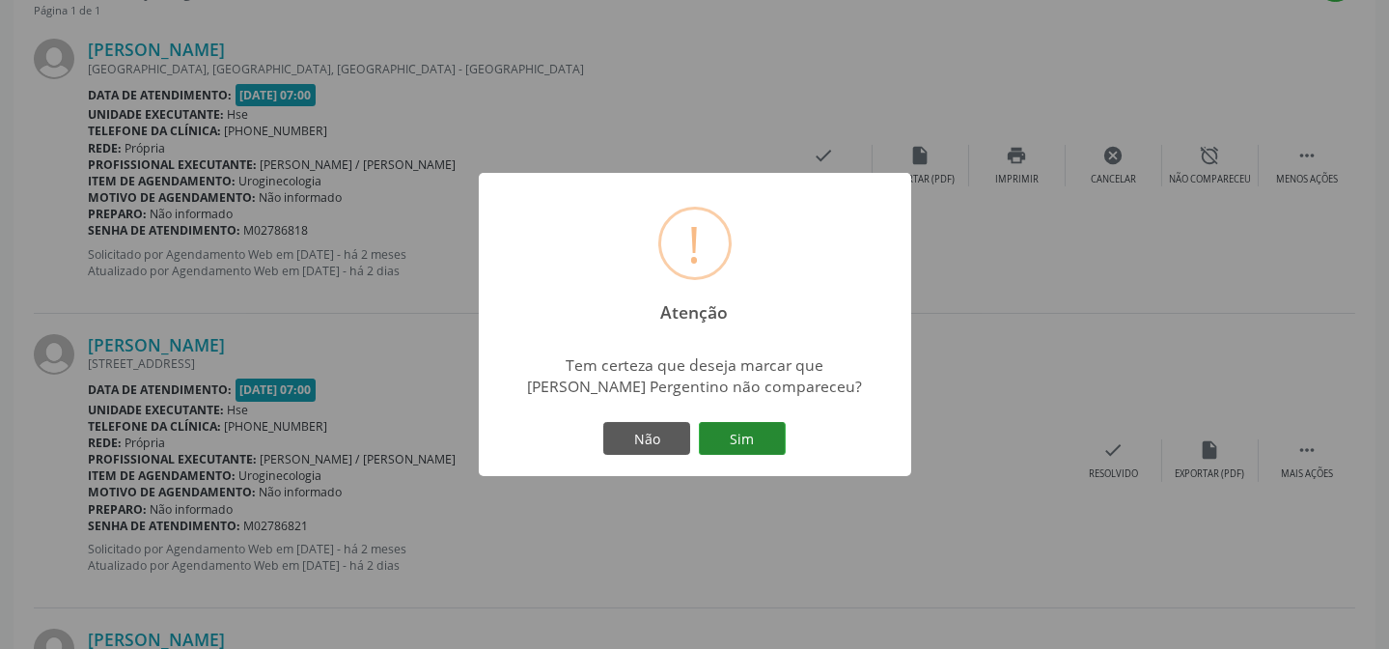
click at [739, 435] on button "Sim" at bounding box center [742, 438] width 87 height 33
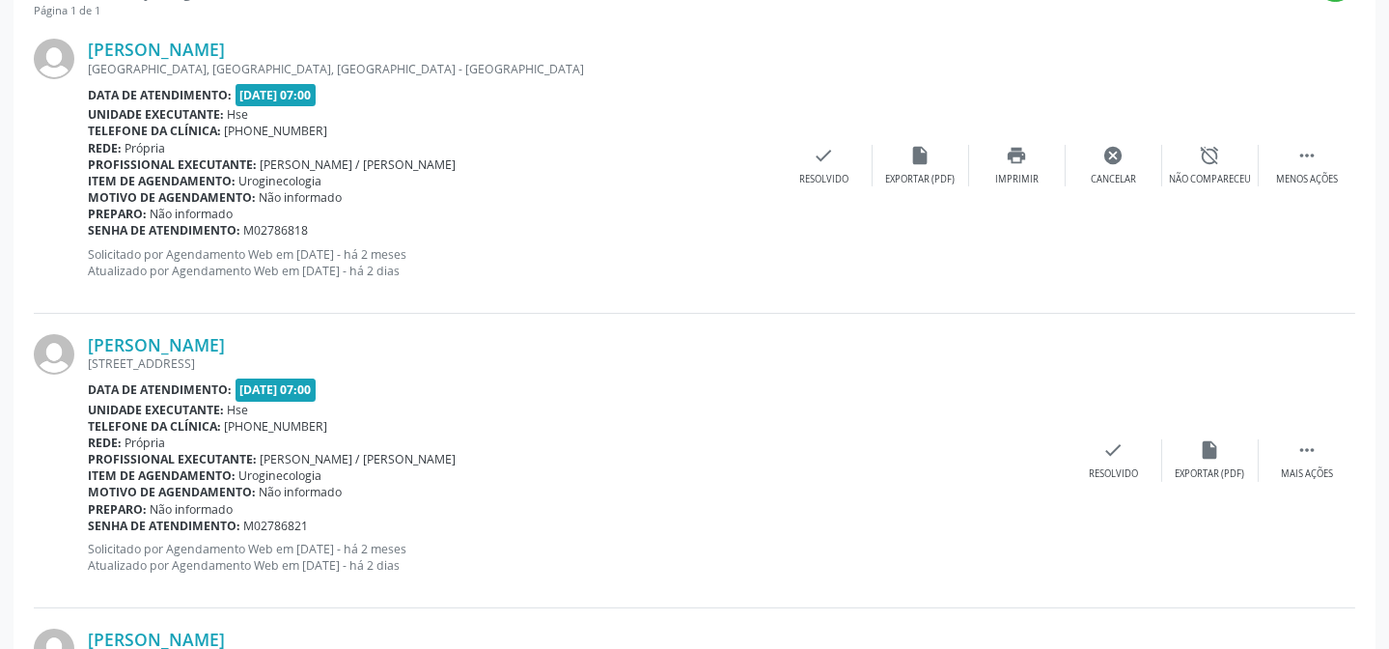
scroll to position [193, 0]
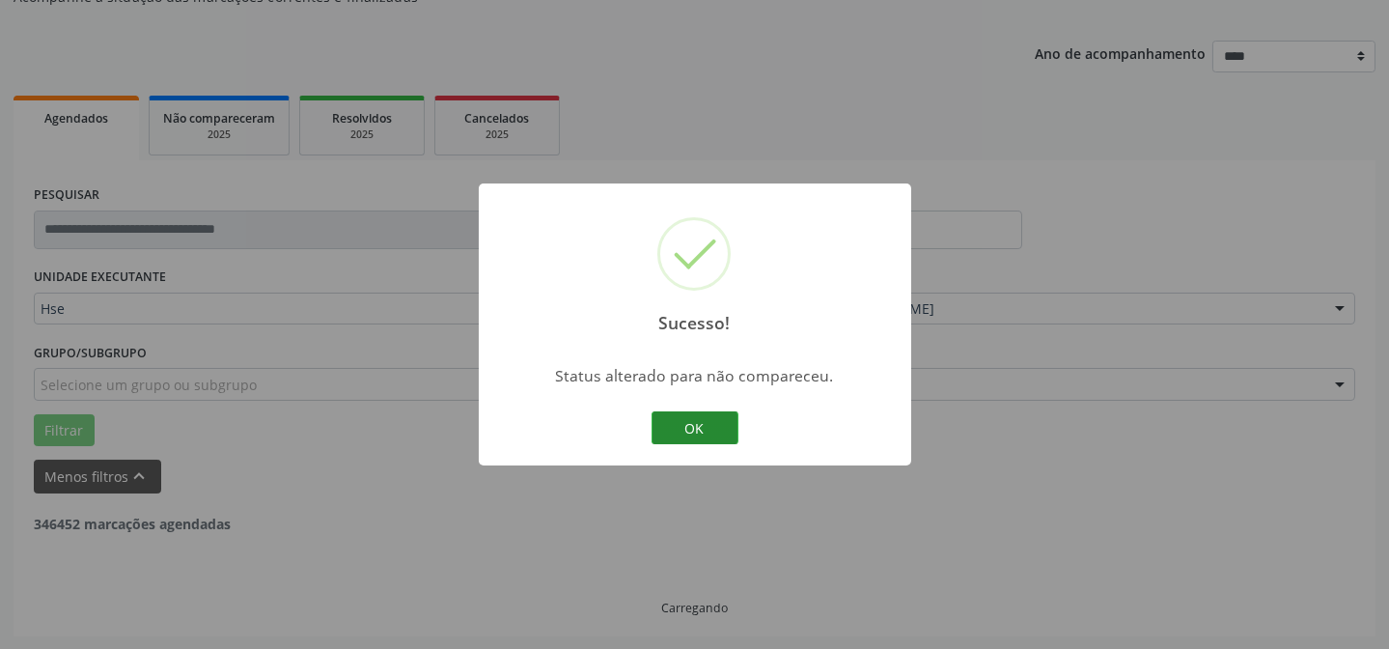
click at [706, 429] on button "OK" at bounding box center [695, 427] width 87 height 33
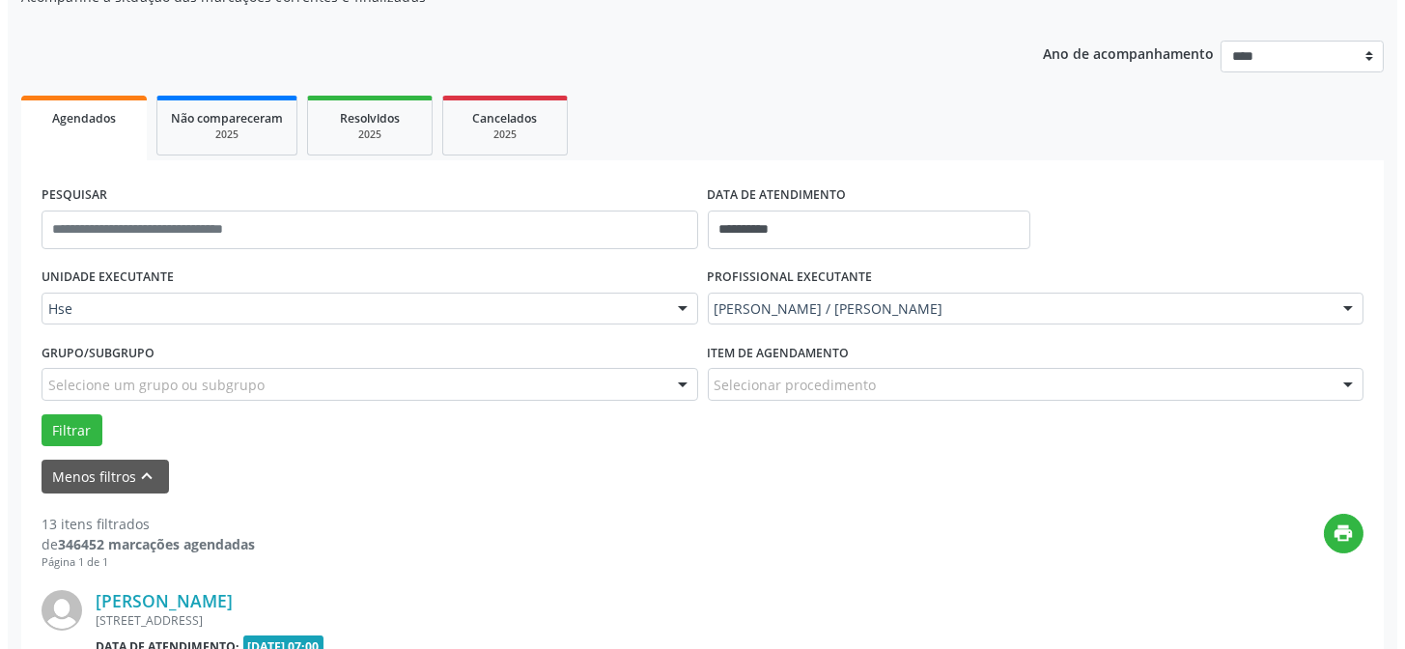
scroll to position [744, 0]
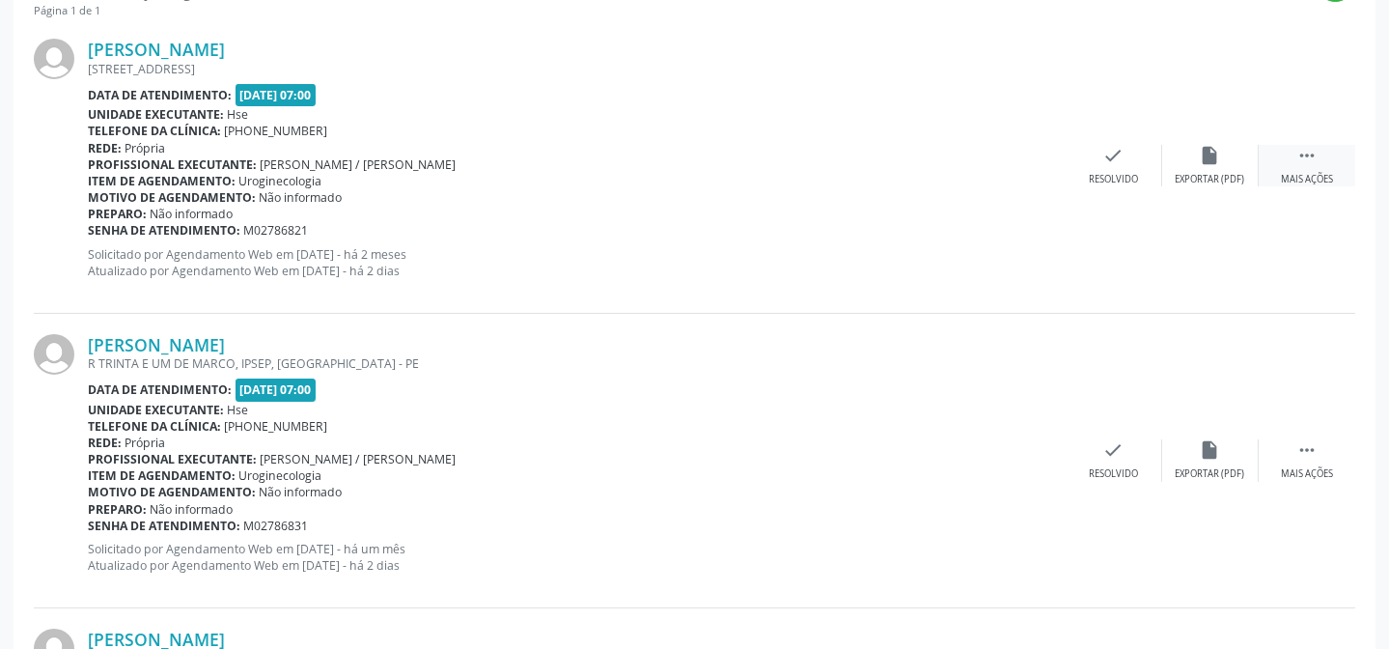
click at [1333, 161] on div " Mais ações" at bounding box center [1307, 166] width 97 height 42
click at [1203, 177] on div "Não compareceu" at bounding box center [1210, 180] width 82 height 14
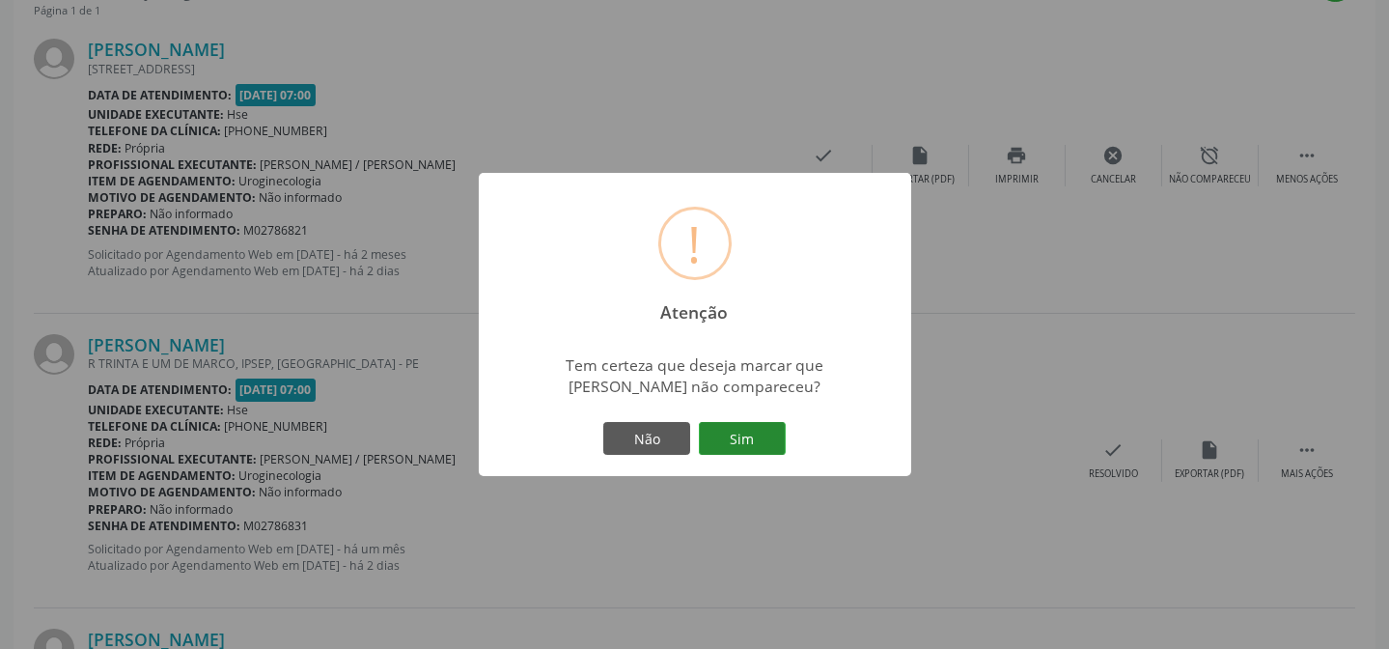
click at [750, 443] on button "Sim" at bounding box center [742, 438] width 87 height 33
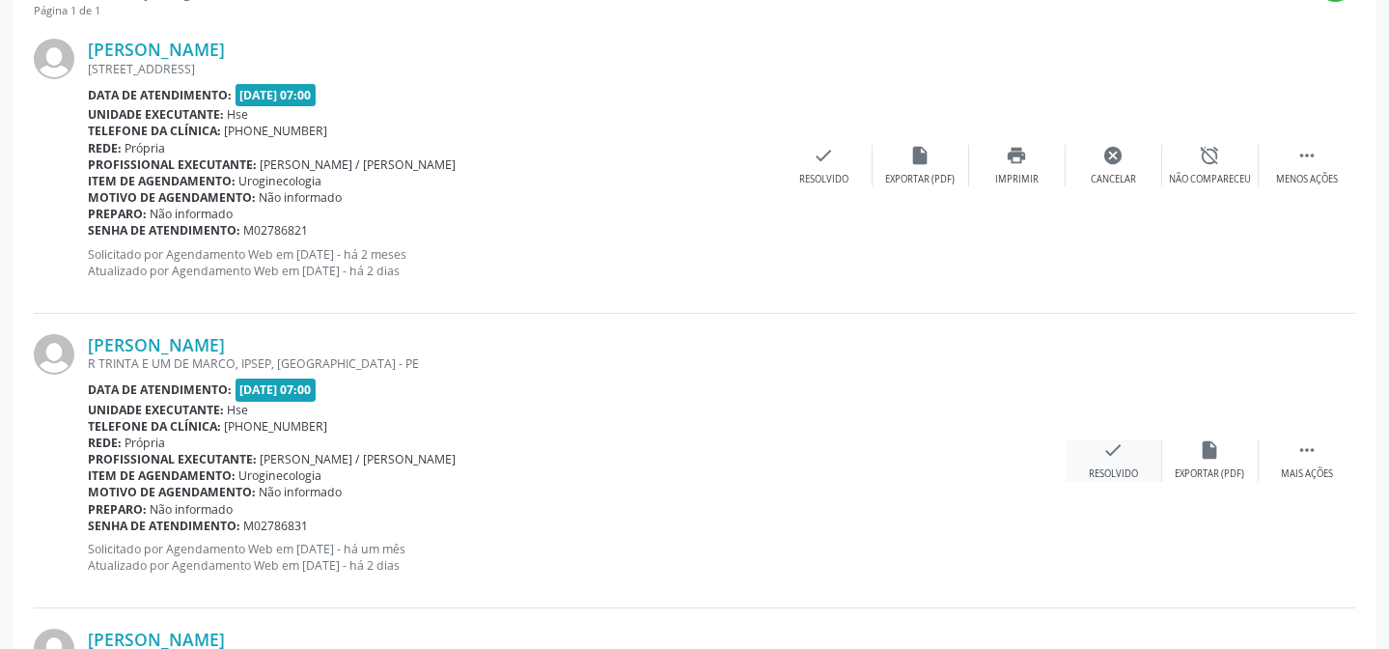
click at [1100, 457] on div "check Resolvido" at bounding box center [1114, 460] width 97 height 42
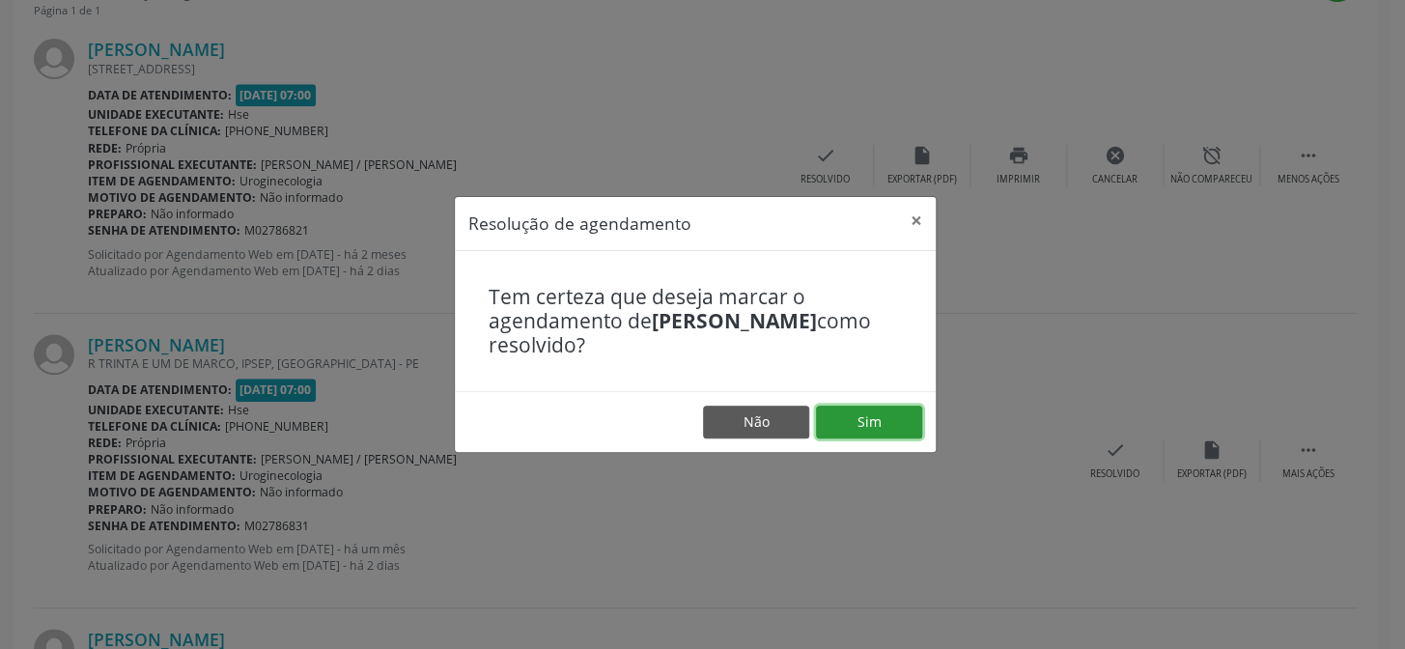
click at [905, 423] on button "Sim" at bounding box center [869, 421] width 106 height 33
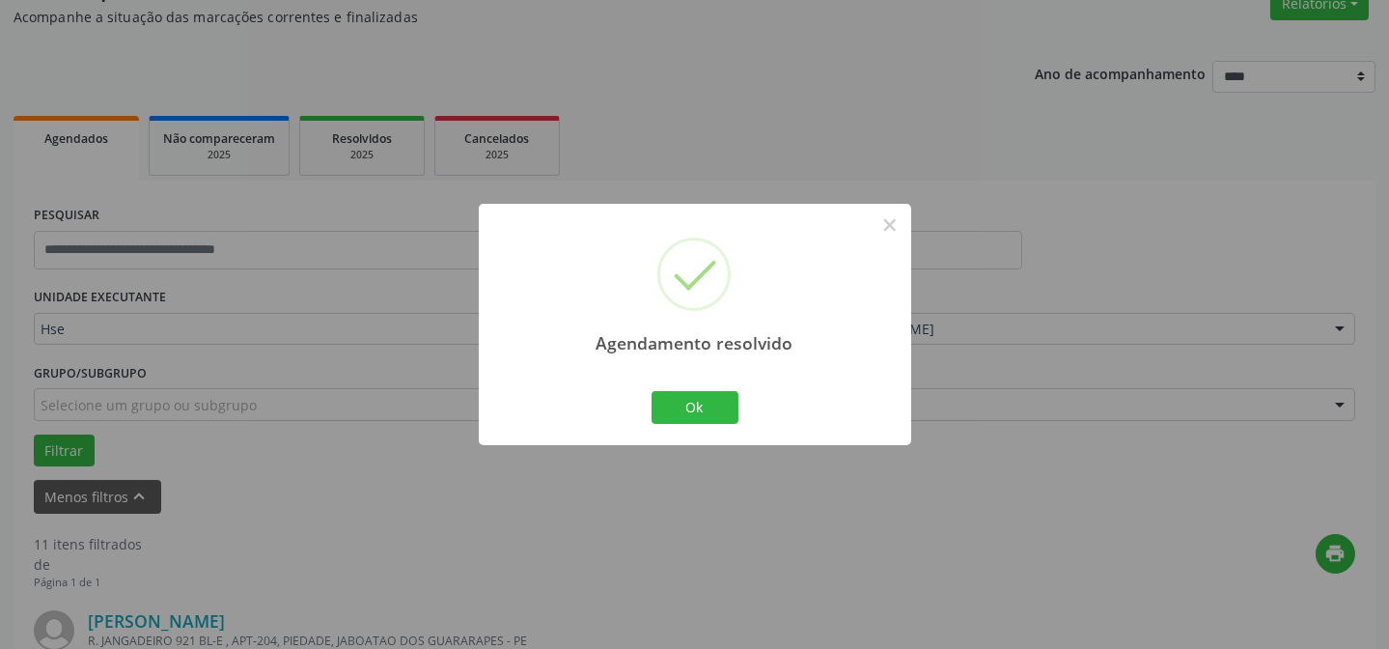
scroll to position [193, 0]
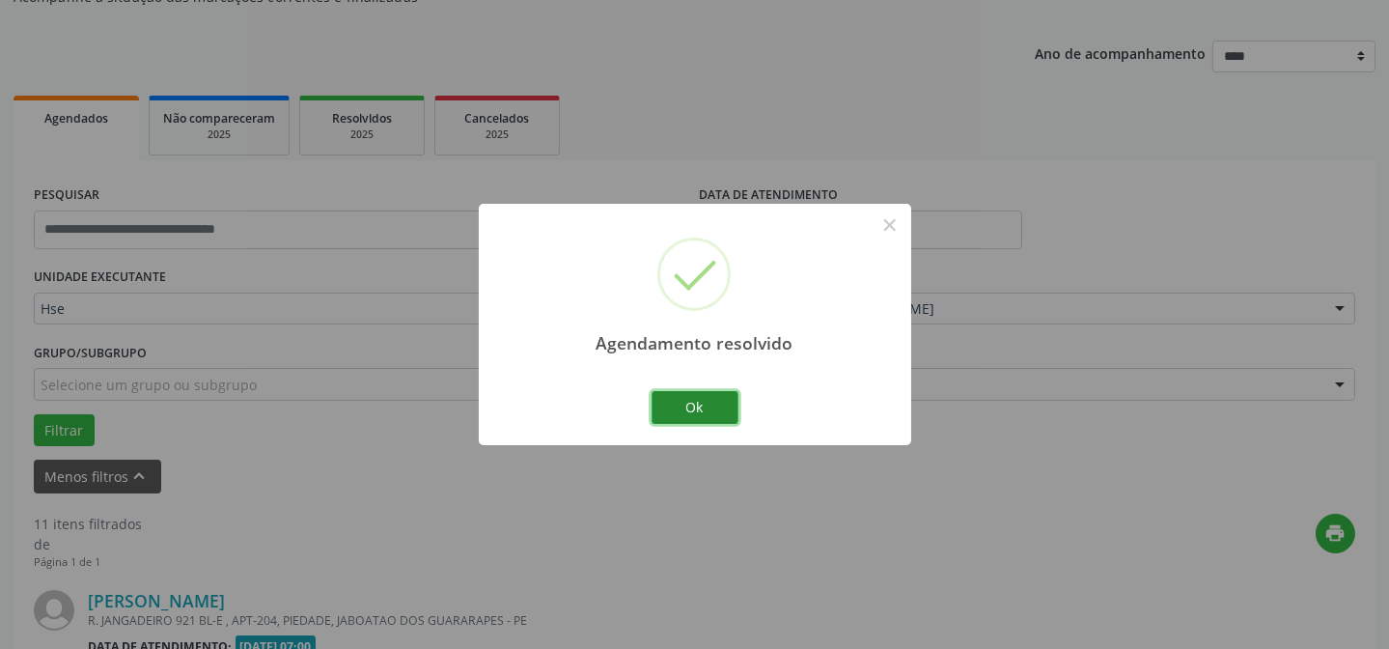
click at [705, 416] on button "Ok" at bounding box center [695, 407] width 87 height 33
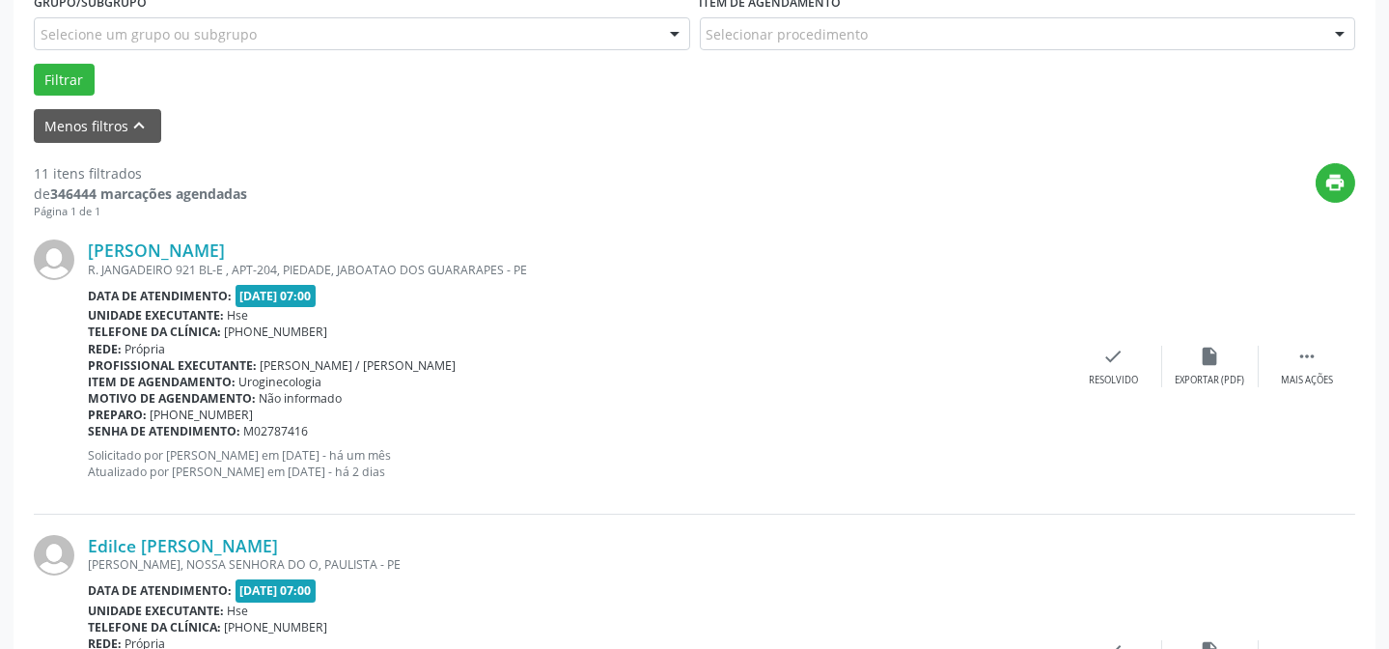
scroll to position [631, 0]
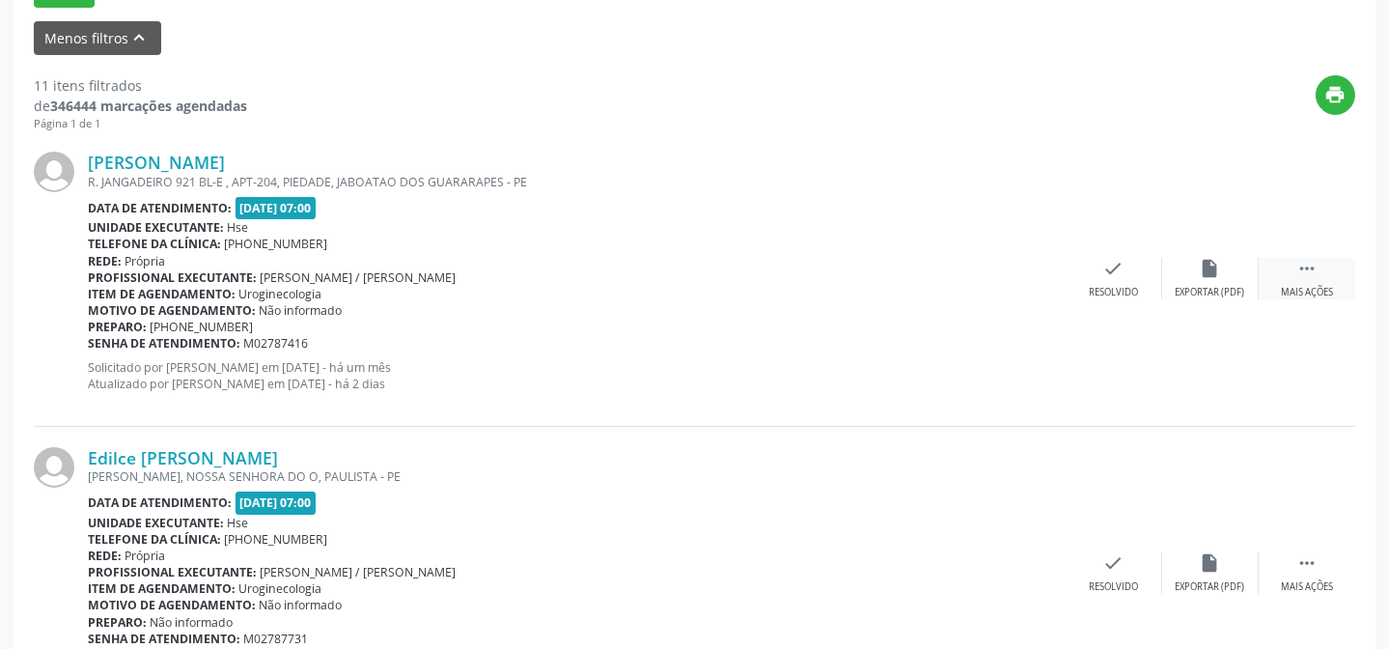
click at [1286, 282] on div " Mais ações" at bounding box center [1307, 279] width 97 height 42
click at [1206, 290] on div "Não compareceu" at bounding box center [1210, 293] width 82 height 14
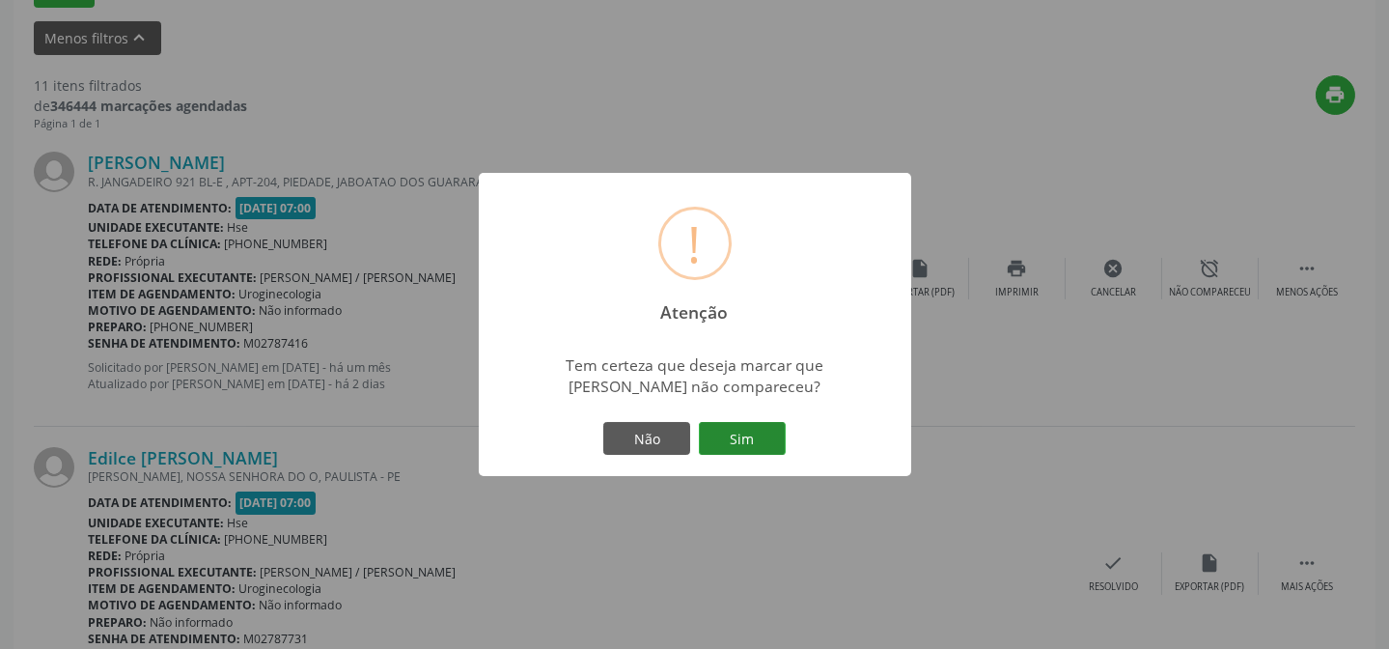
click at [729, 438] on button "Sim" at bounding box center [742, 438] width 87 height 33
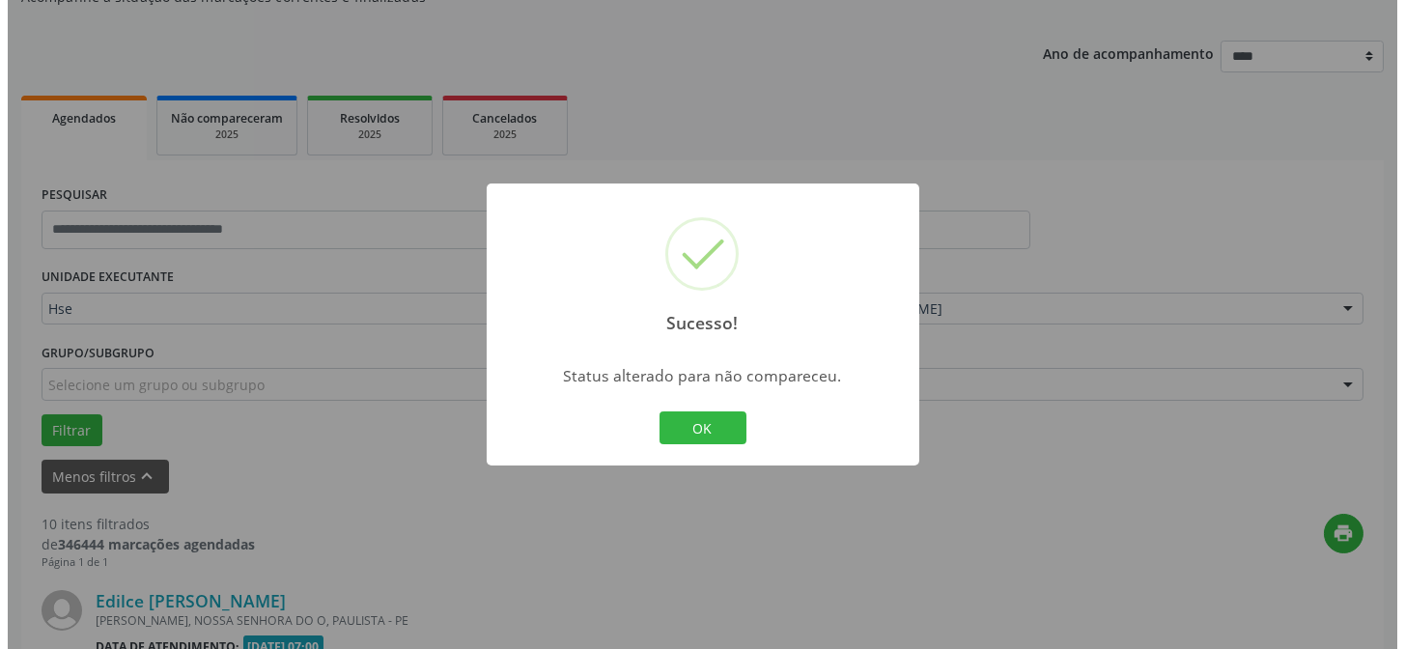
scroll to position [630, 0]
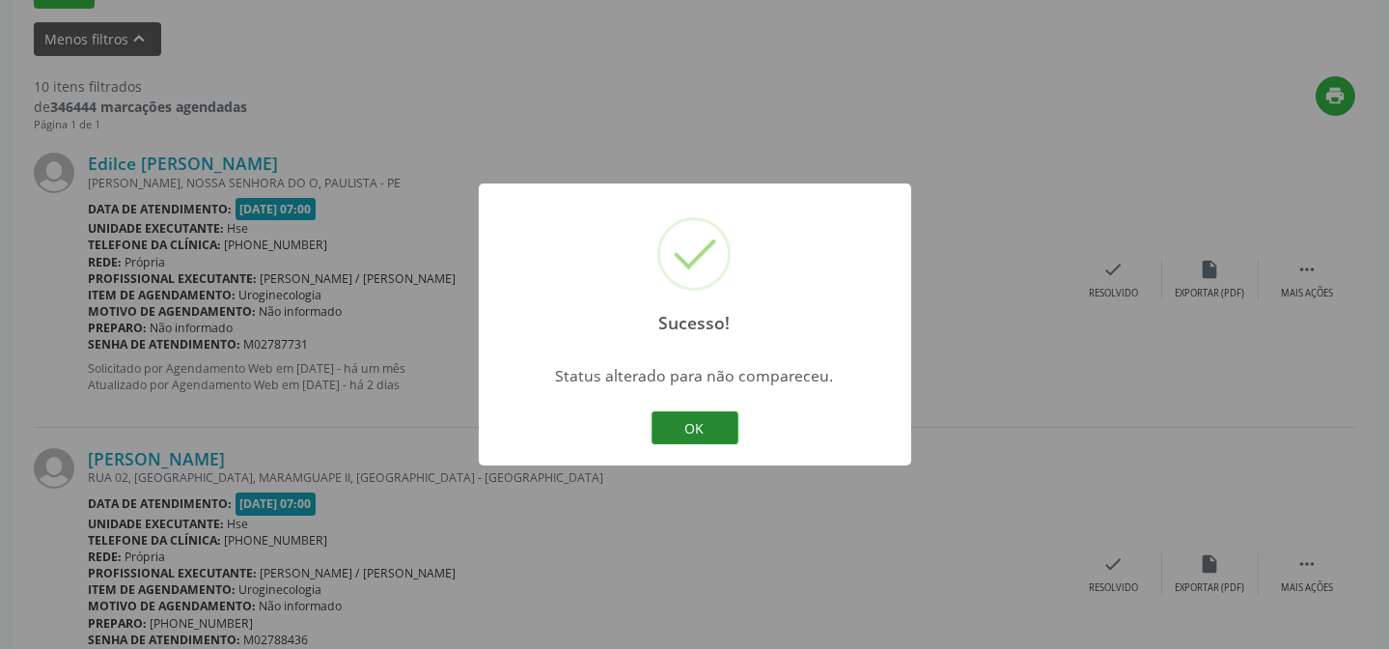
click at [712, 424] on button "OK" at bounding box center [695, 427] width 87 height 33
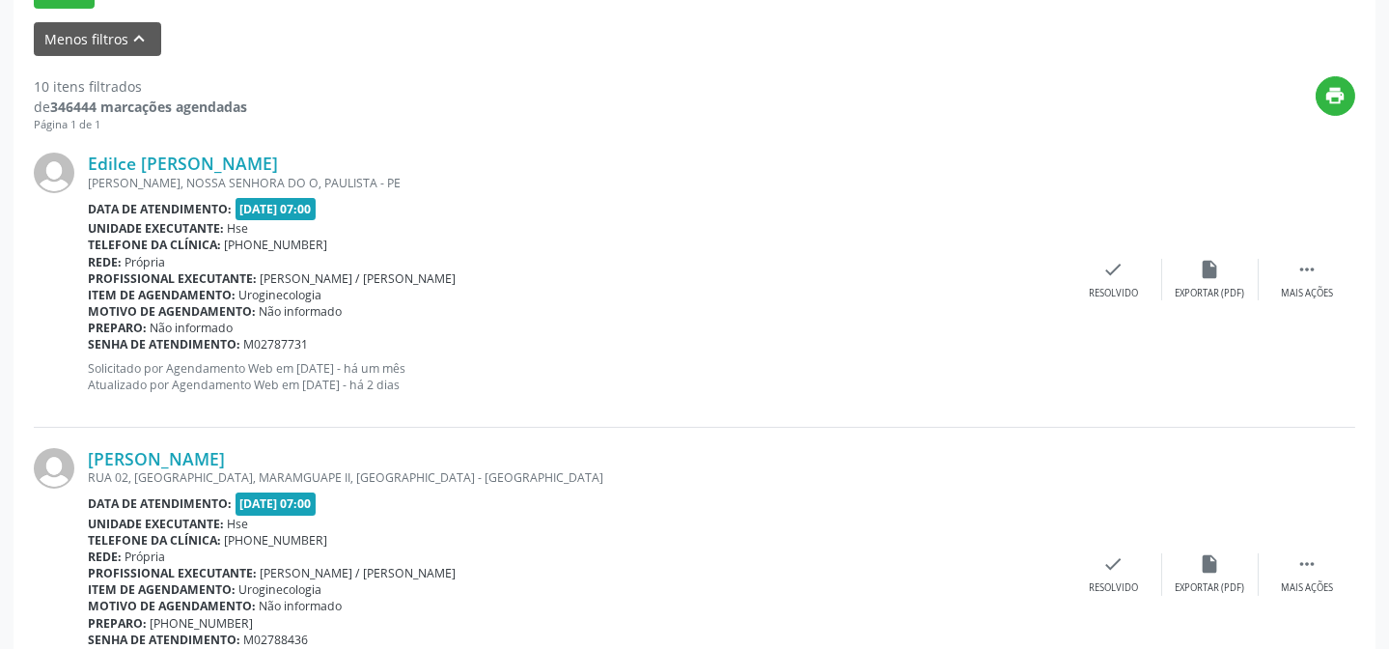
click at [1110, 299] on div "Edilce [PERSON_NAME] [PERSON_NAME], [GEOGRAPHIC_DATA], PAULISTA - PE Data de at…" at bounding box center [695, 279] width 1322 height 294
click at [1112, 288] on div "Resolvido" at bounding box center [1113, 294] width 49 height 14
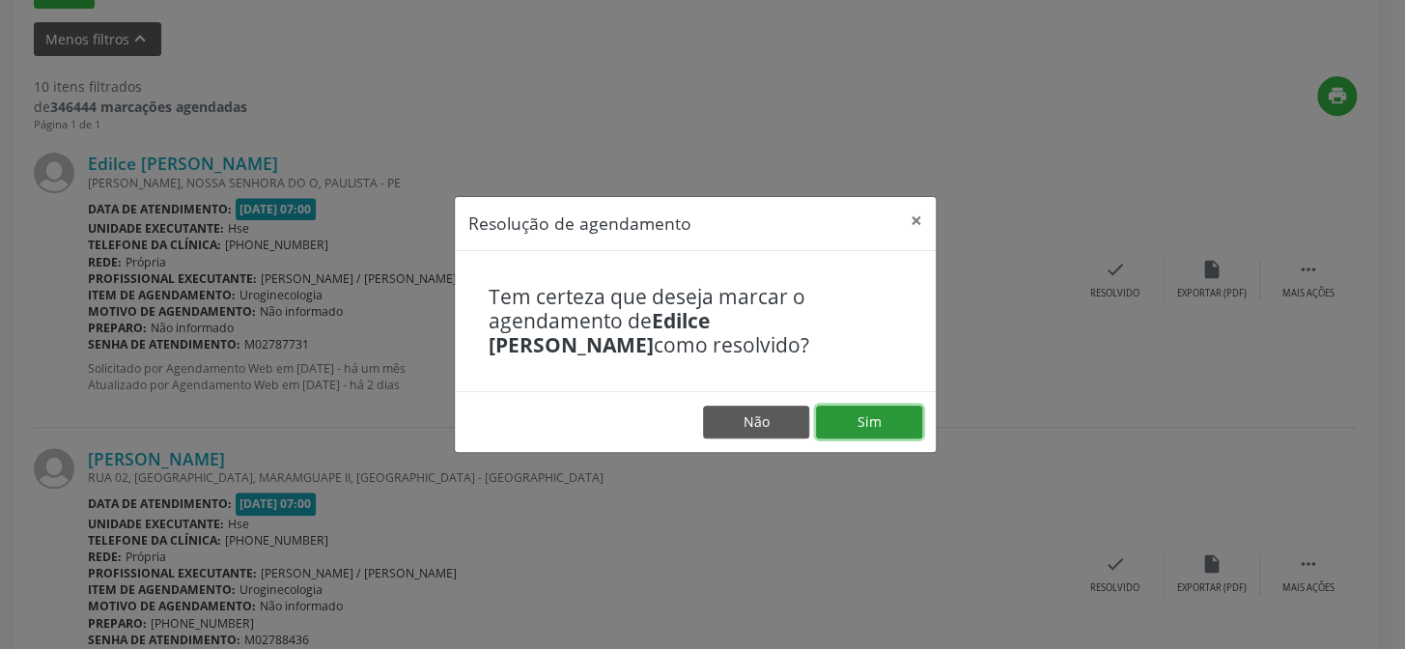
click at [893, 421] on button "Sim" at bounding box center [869, 421] width 106 height 33
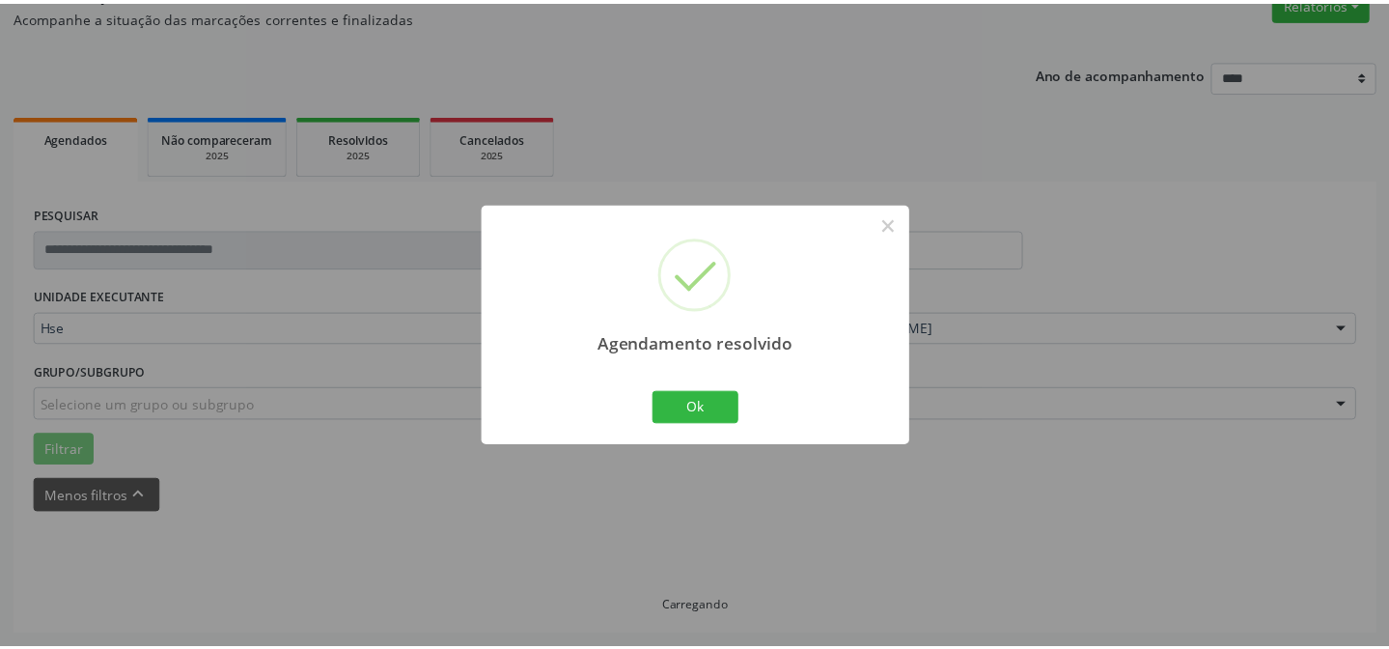
scroll to position [173, 0]
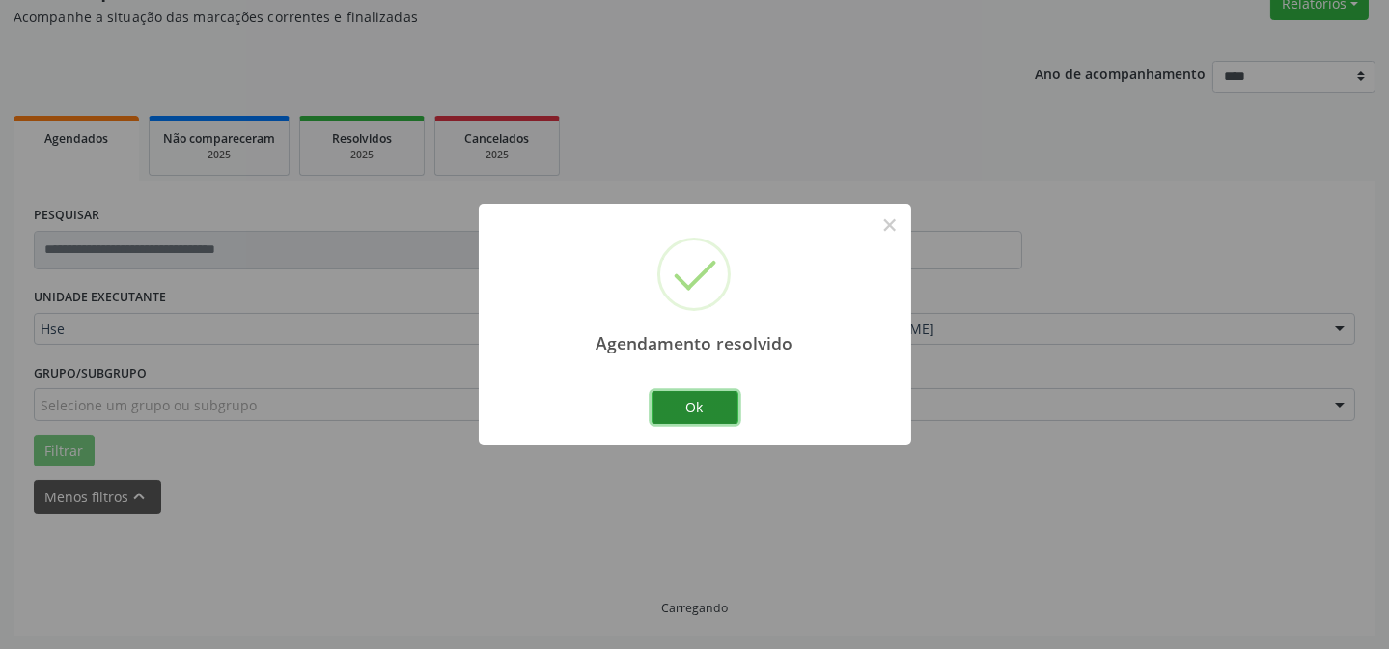
click at [686, 402] on button "Ok" at bounding box center [695, 407] width 87 height 33
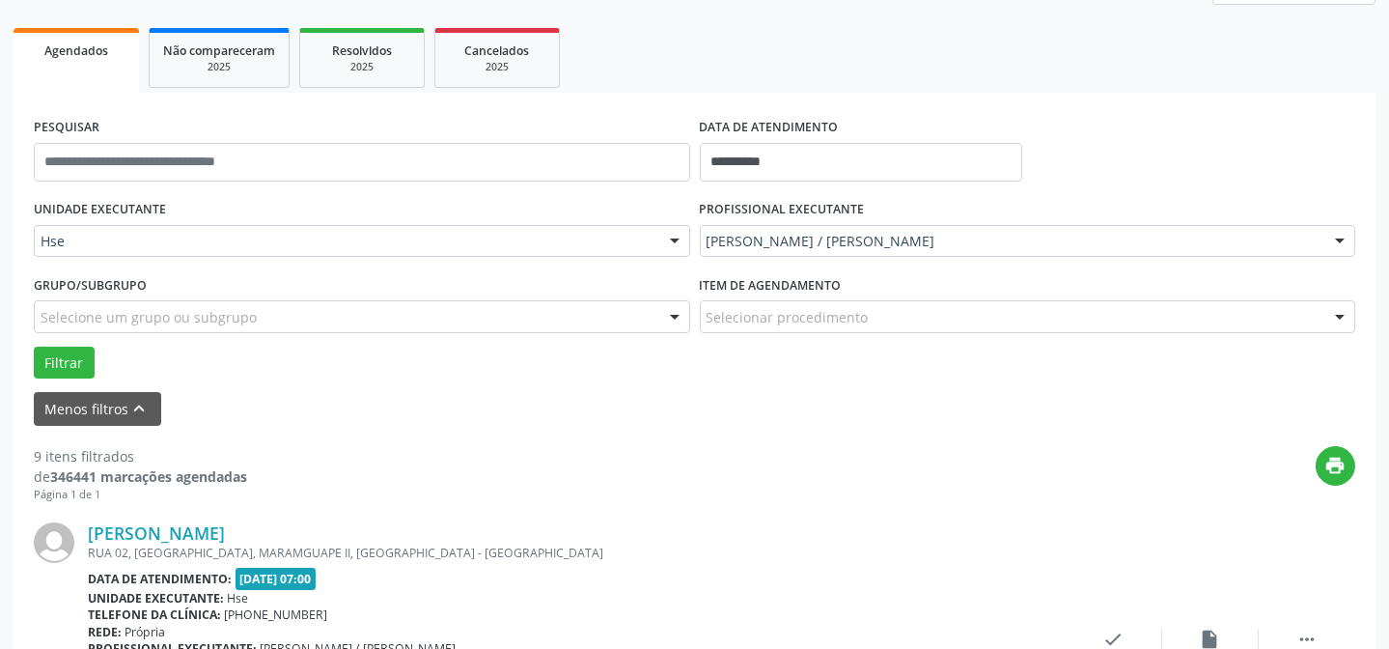
scroll to position [280, 0]
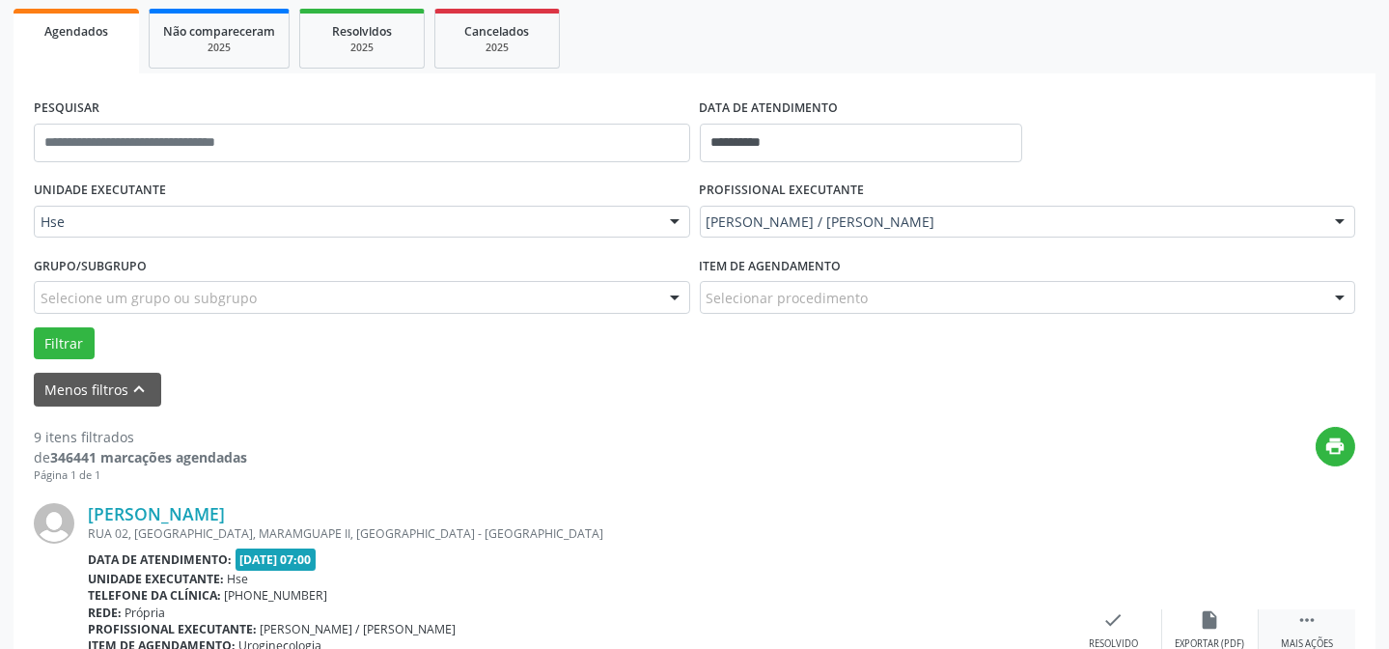
click at [1321, 621] on div " Mais ações" at bounding box center [1307, 630] width 97 height 42
click at [1212, 620] on icon "alarm_off" at bounding box center [1210, 619] width 21 height 21
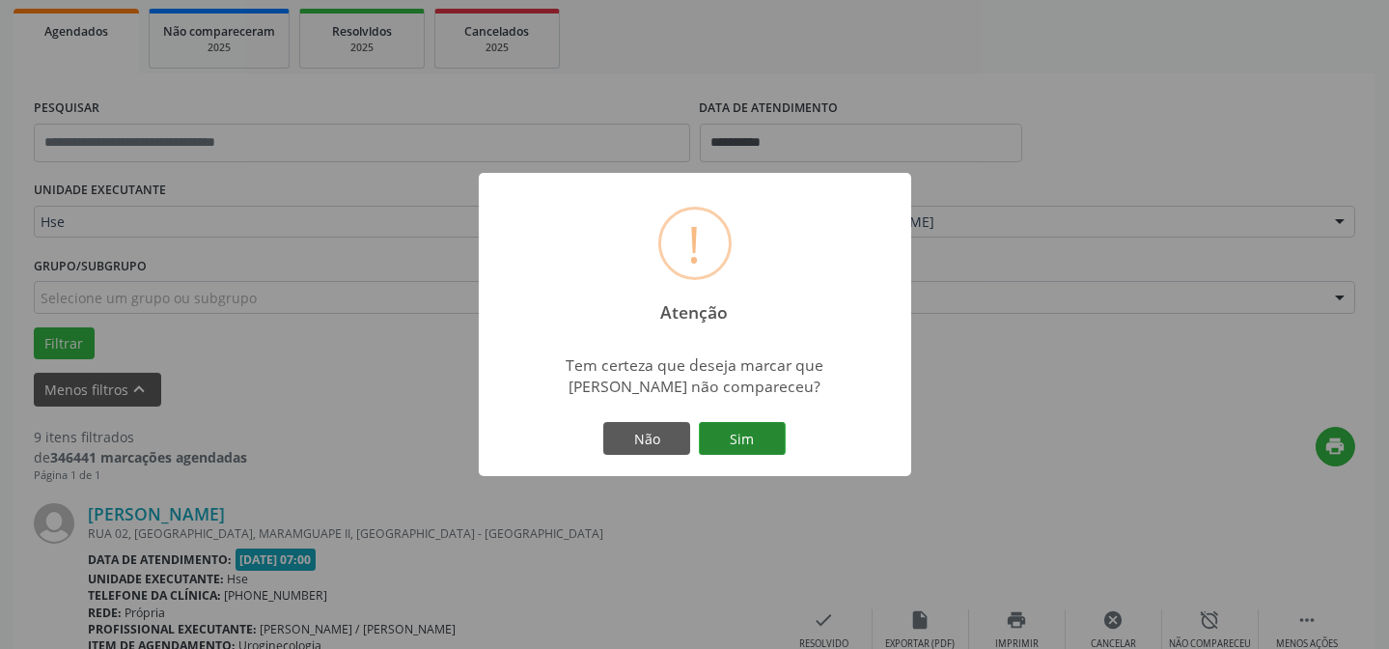
click at [775, 442] on button "Sim" at bounding box center [742, 438] width 87 height 33
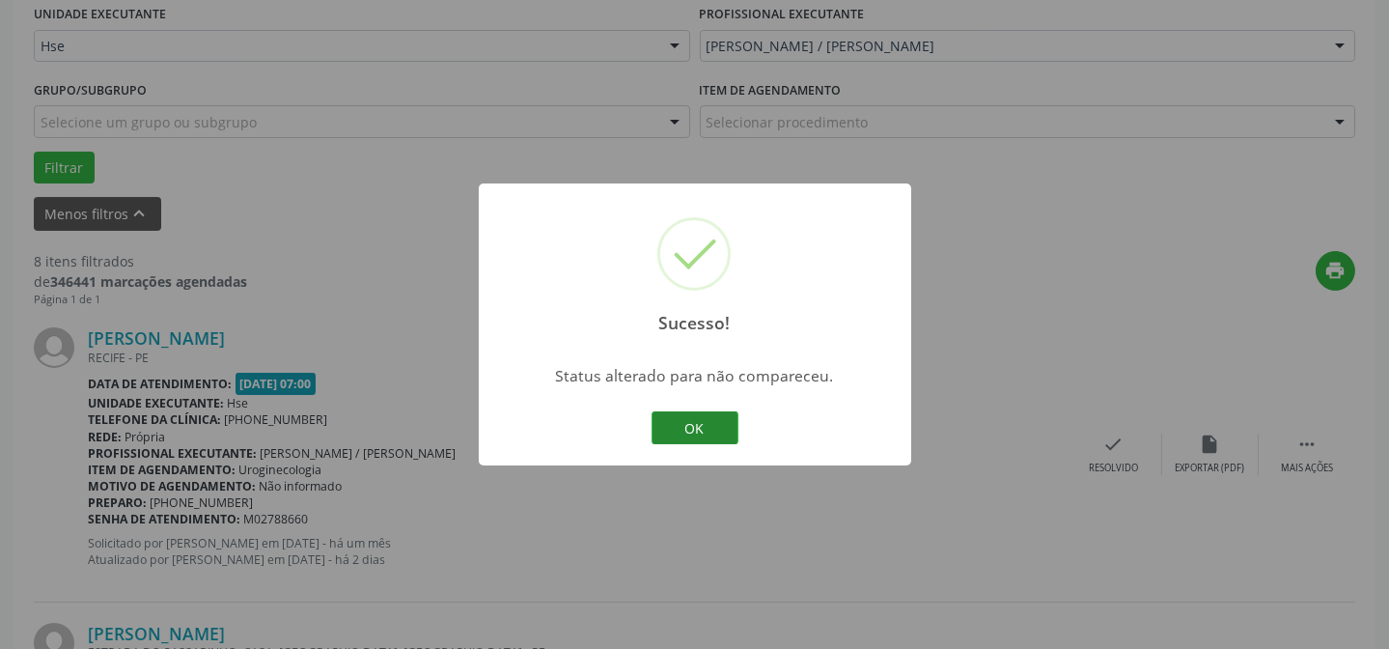
click at [681, 424] on button "OK" at bounding box center [695, 427] width 87 height 33
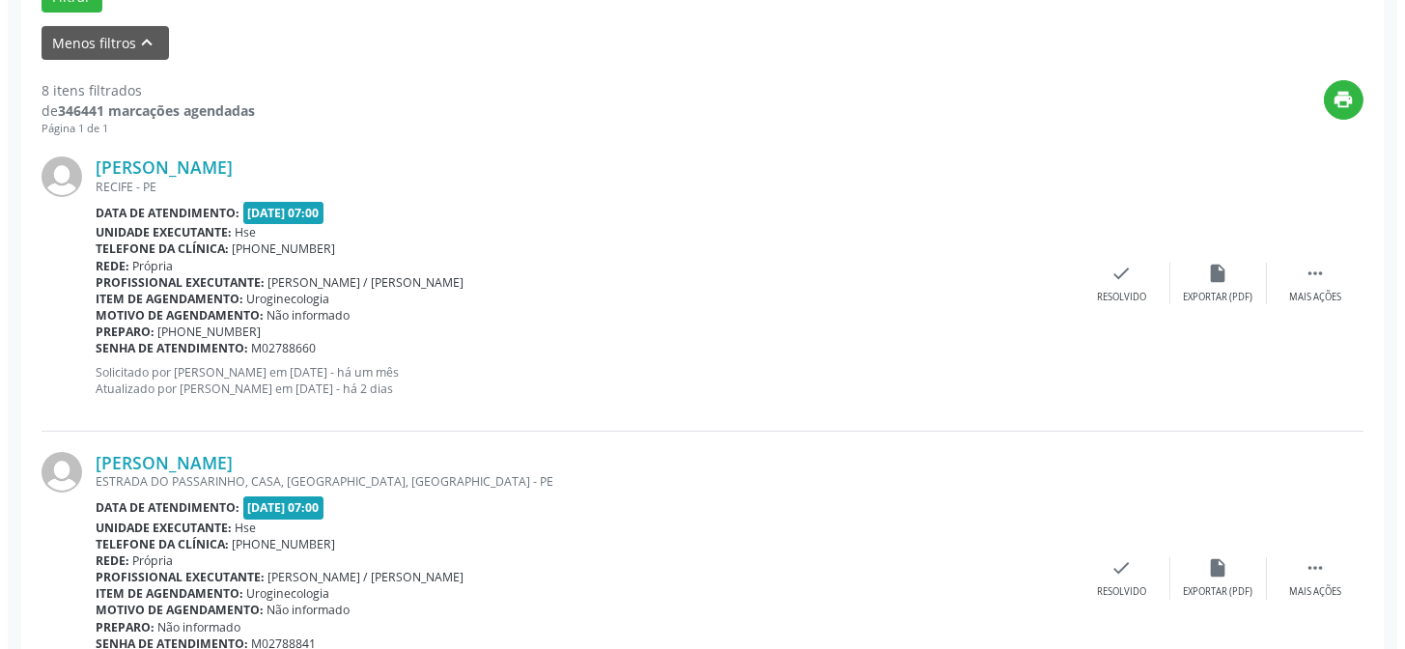
scroll to position [631, 0]
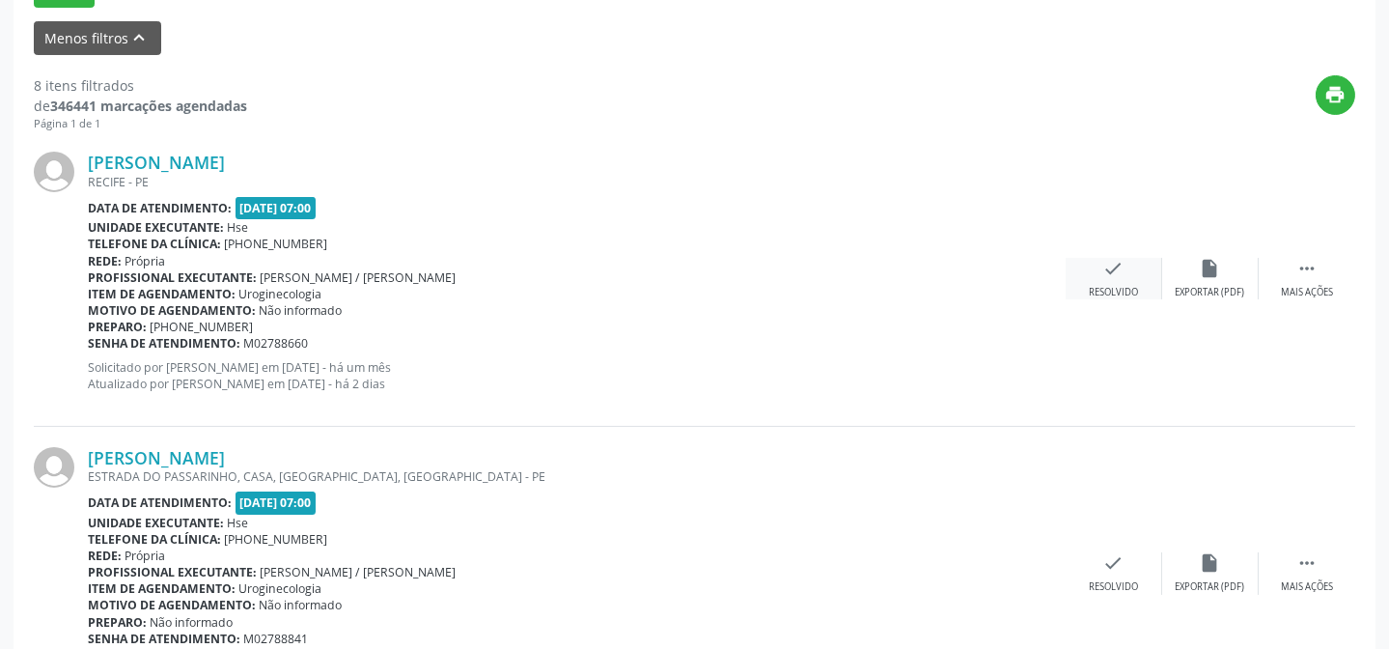
click at [1113, 276] on icon "check" at bounding box center [1113, 268] width 21 height 21
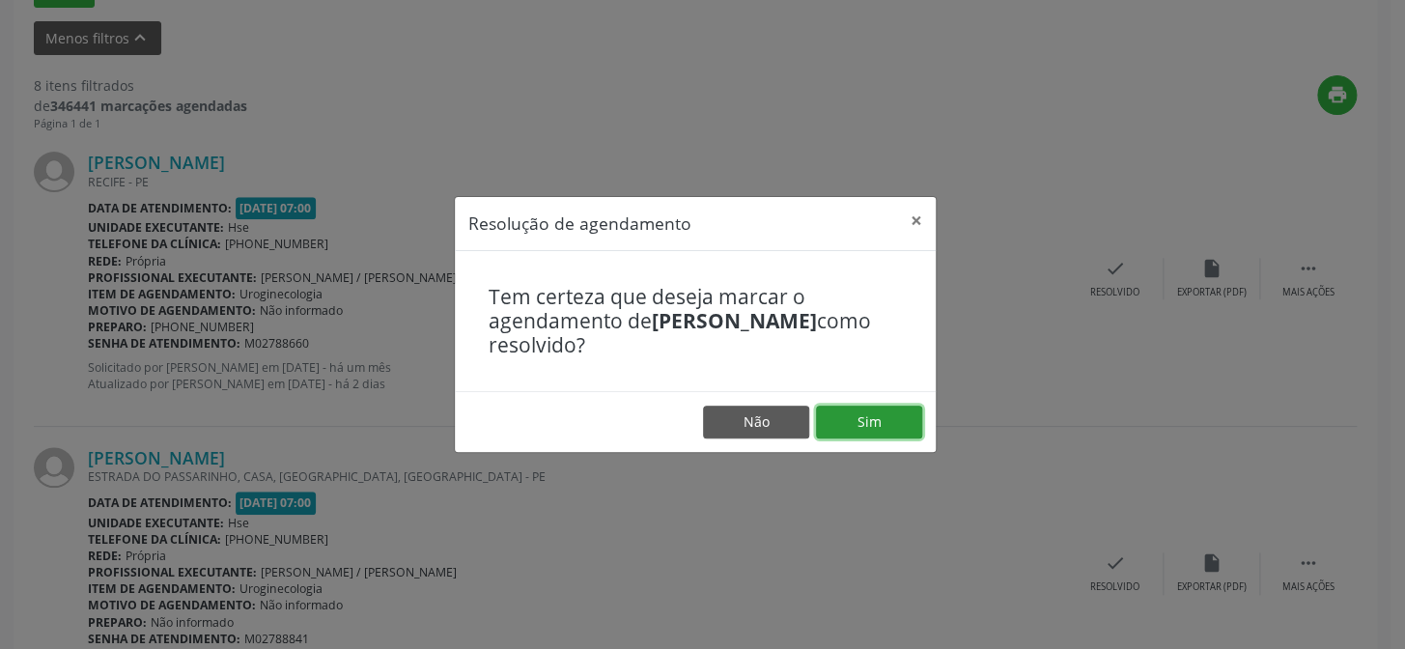
click at [886, 410] on button "Sim" at bounding box center [869, 421] width 106 height 33
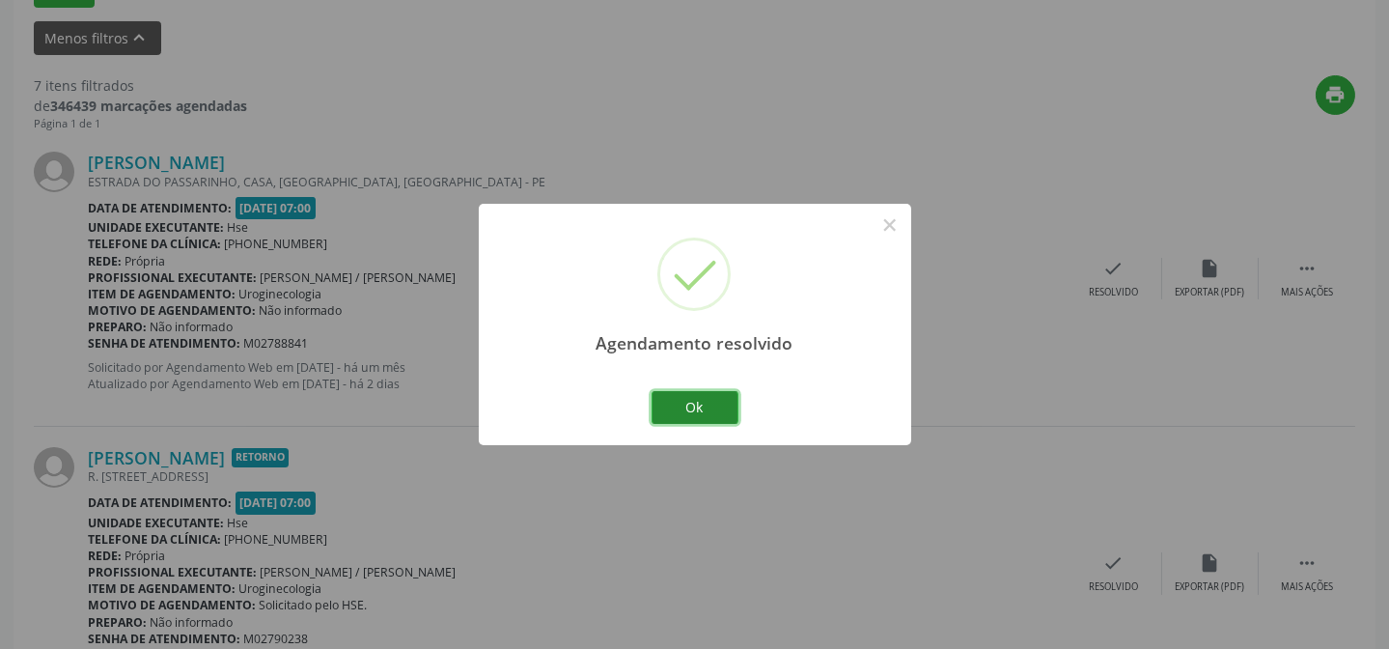
click at [705, 399] on button "Ok" at bounding box center [695, 407] width 87 height 33
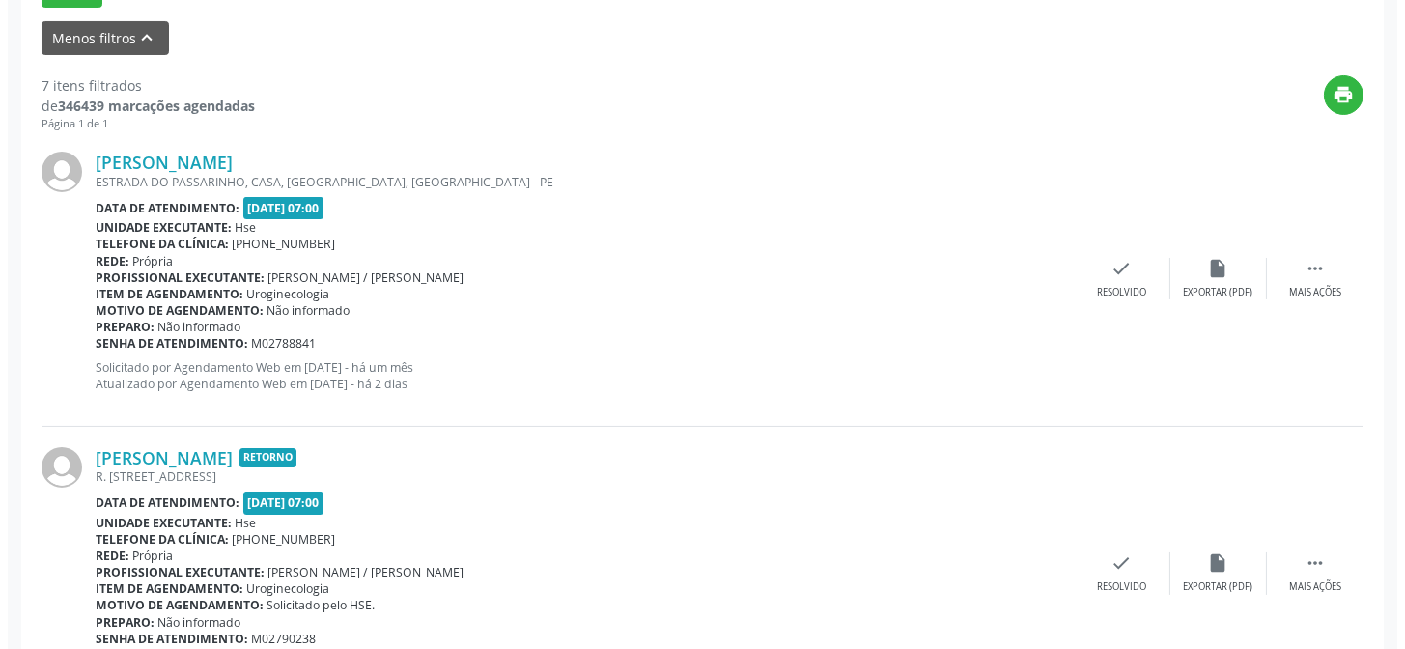
scroll to position [630, 0]
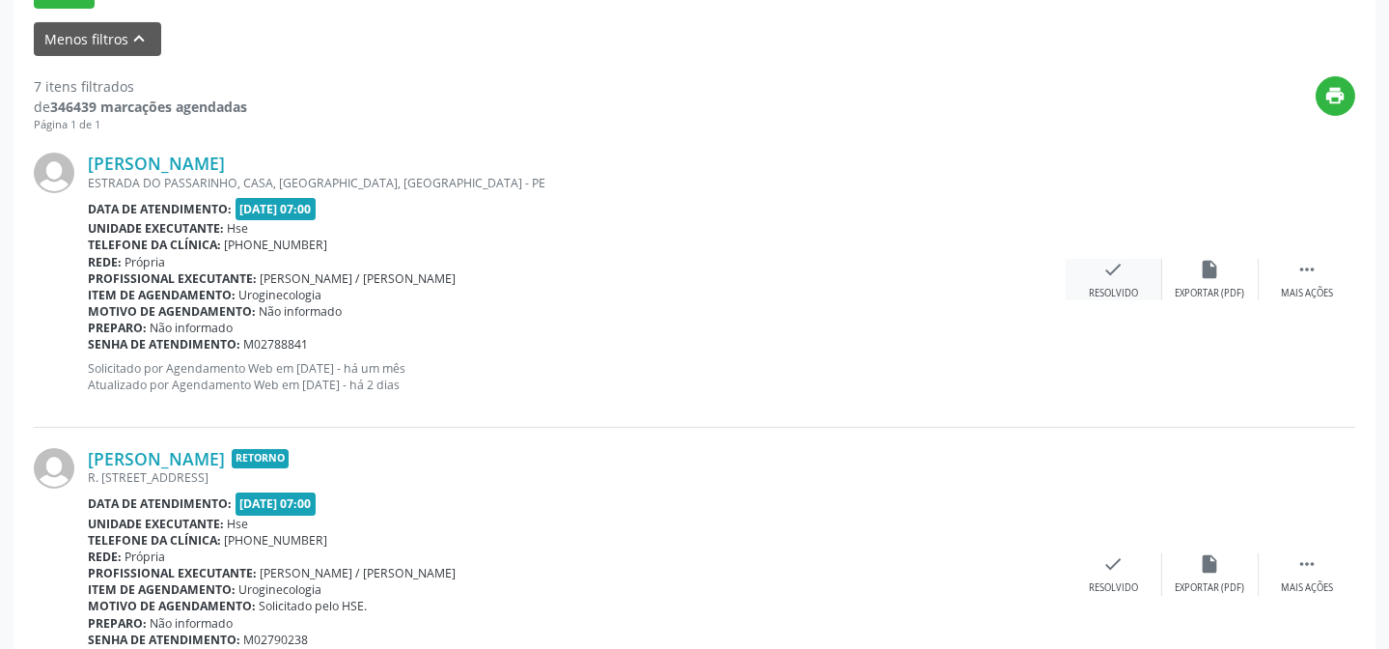
click at [1116, 280] on div "check Resolvido" at bounding box center [1114, 280] width 97 height 42
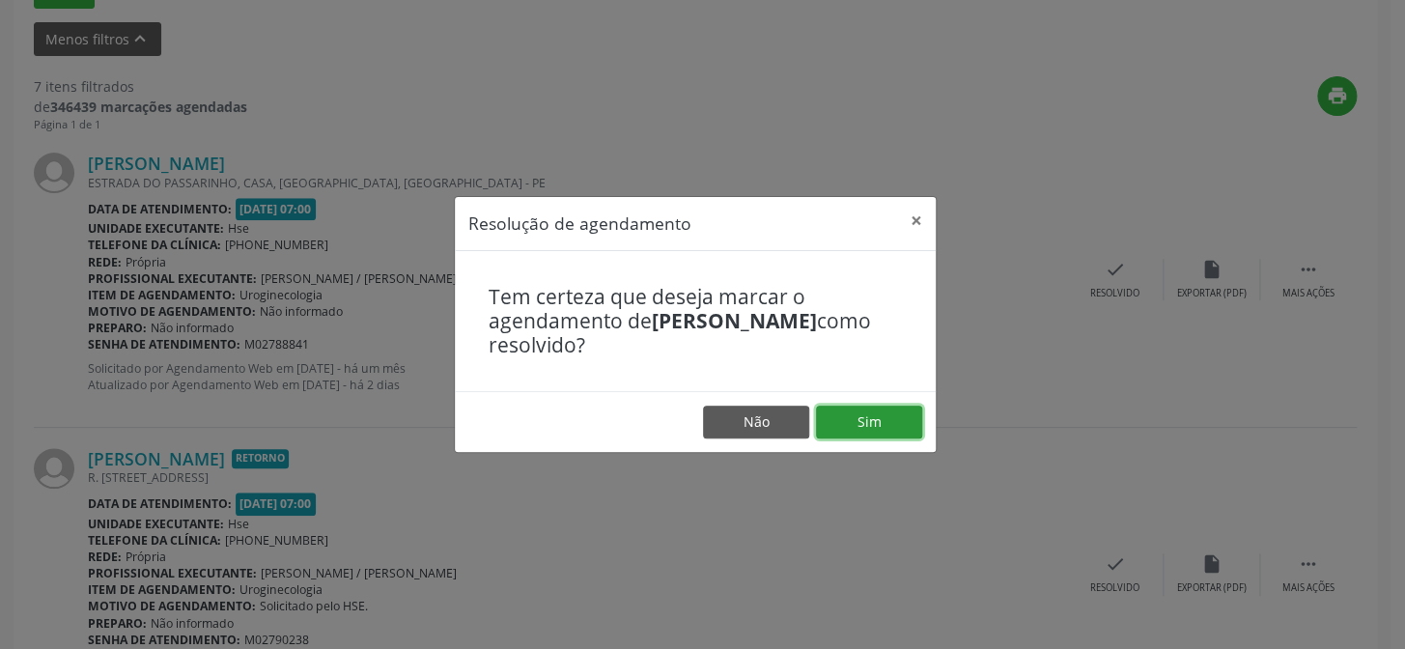
click at [849, 435] on button "Sim" at bounding box center [869, 421] width 106 height 33
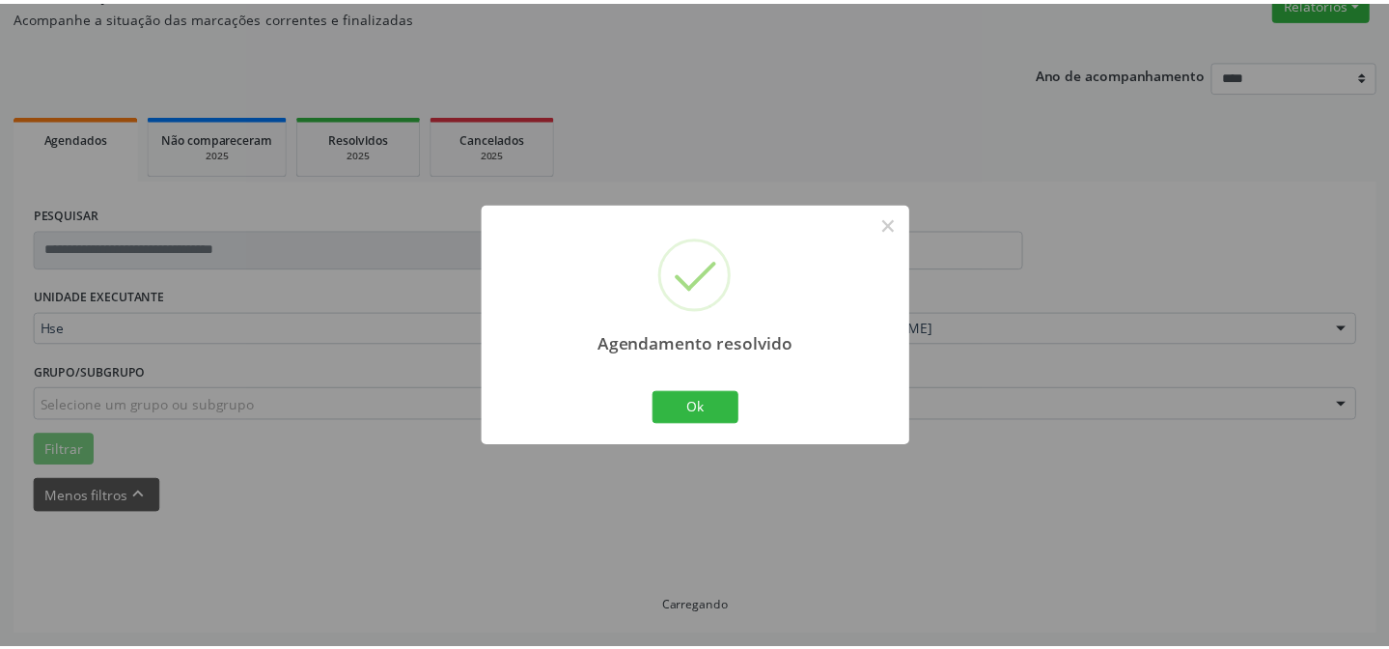
scroll to position [173, 0]
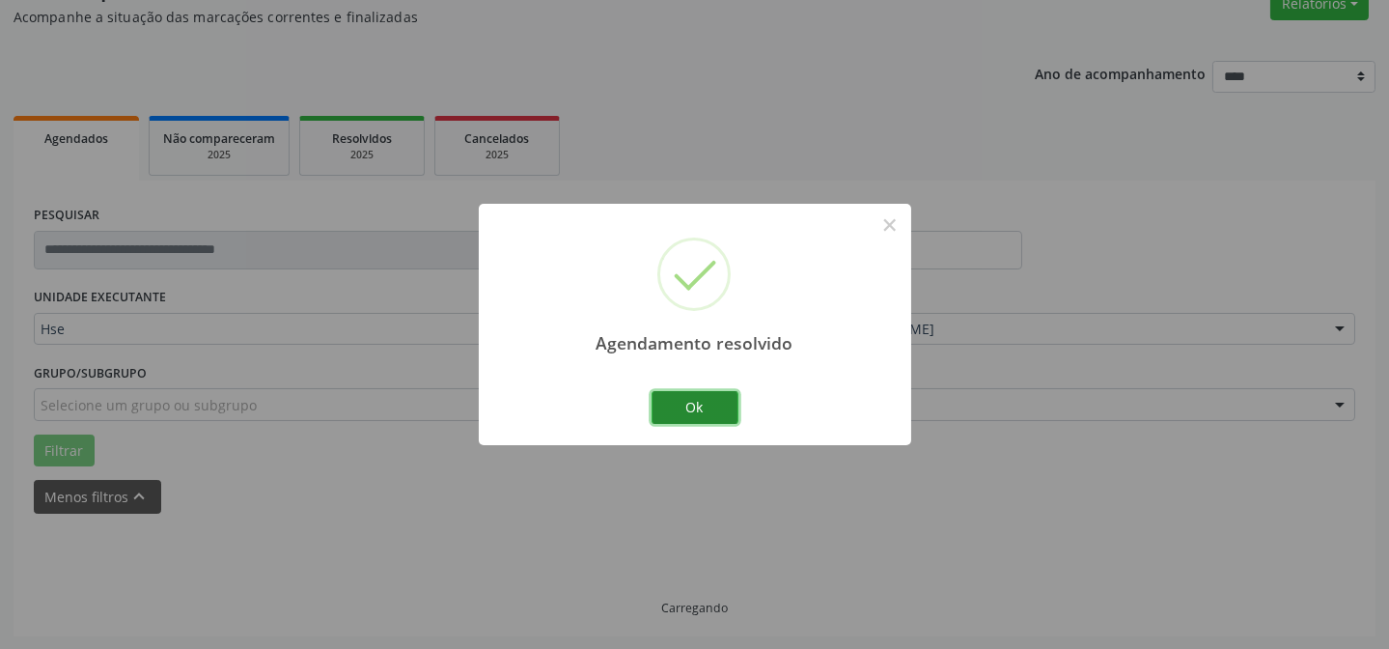
click at [684, 412] on button "Ok" at bounding box center [695, 407] width 87 height 33
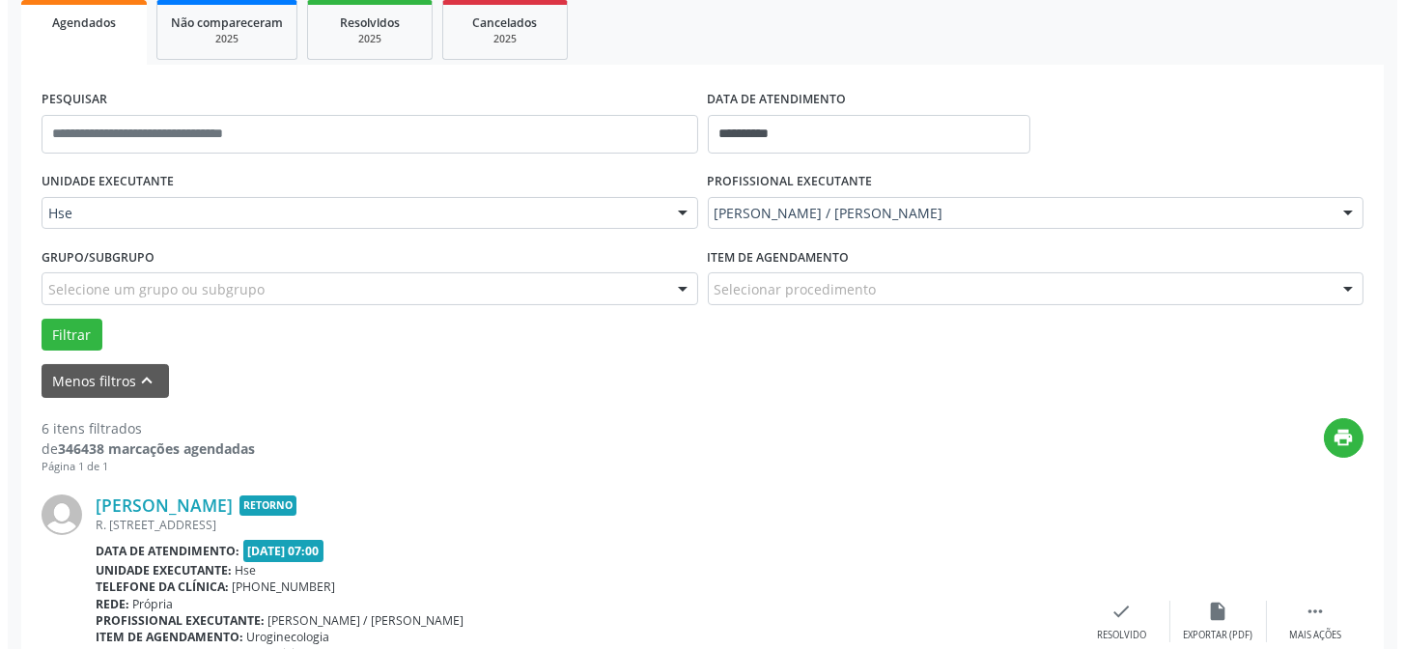
scroll to position [435, 0]
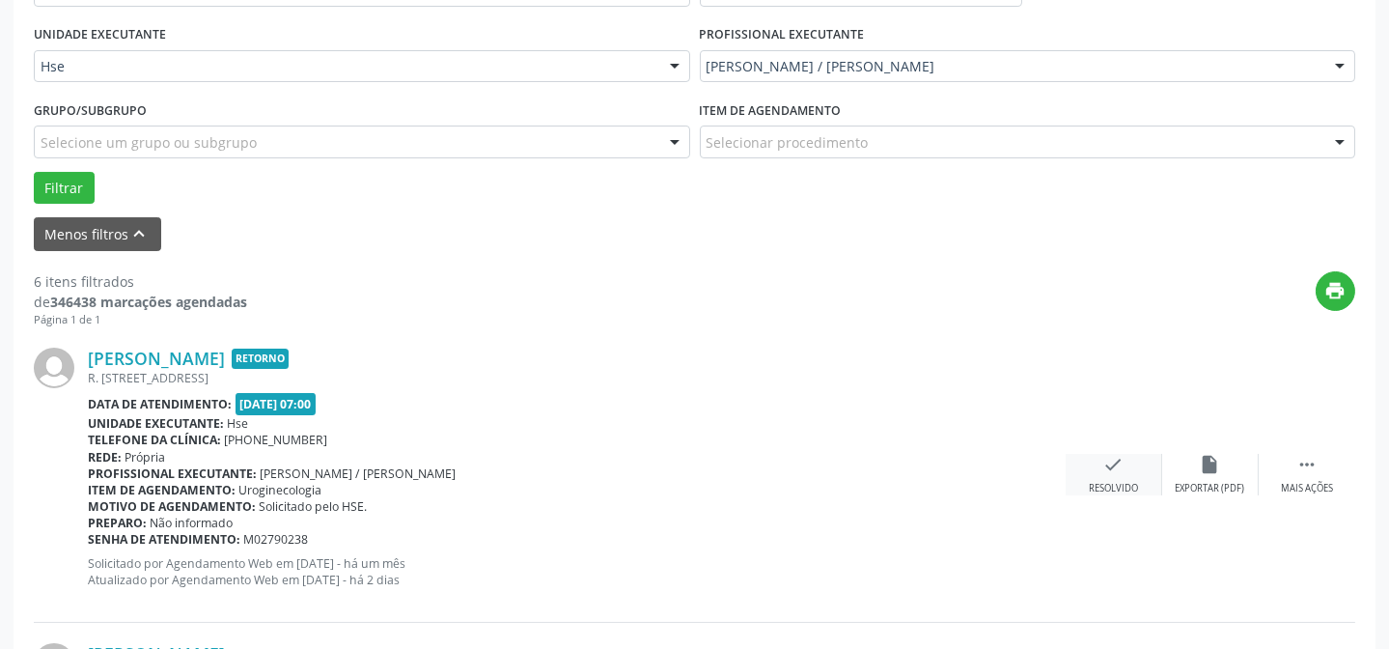
click at [1097, 462] on div "check Resolvido" at bounding box center [1114, 475] width 97 height 42
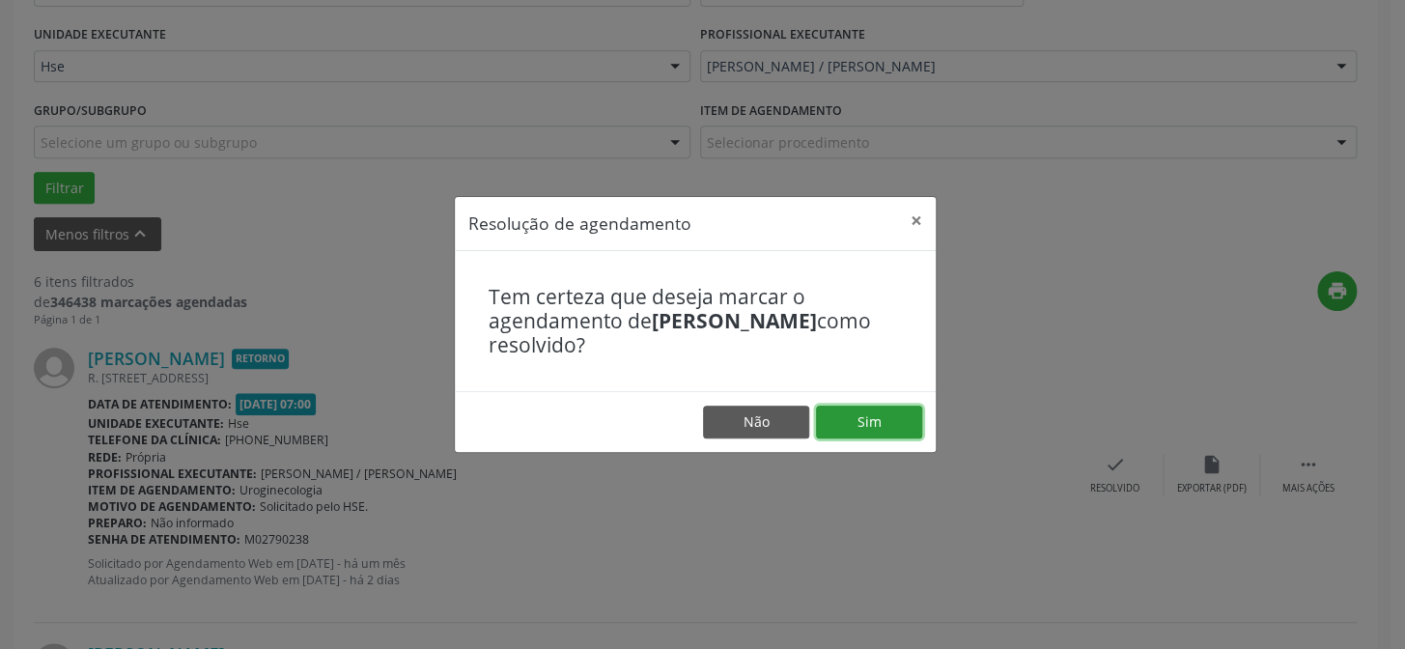
click at [858, 411] on button "Sim" at bounding box center [869, 421] width 106 height 33
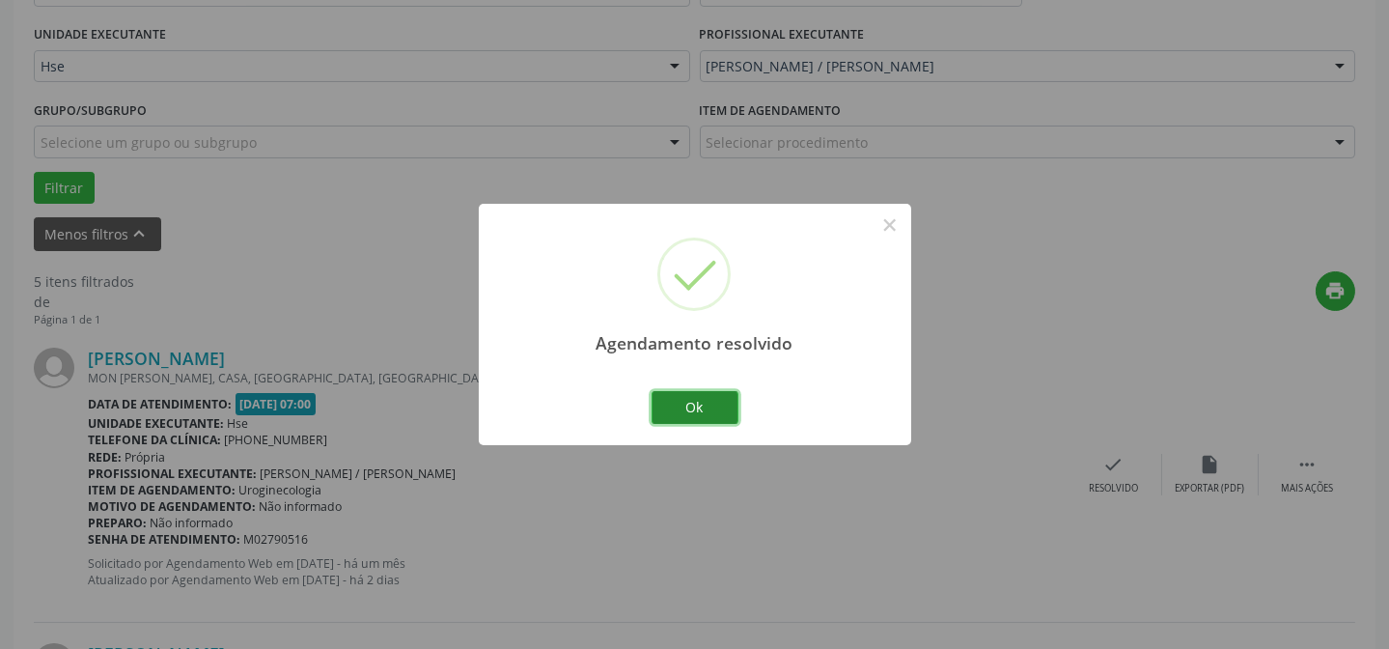
click at [712, 403] on button "Ok" at bounding box center [695, 407] width 87 height 33
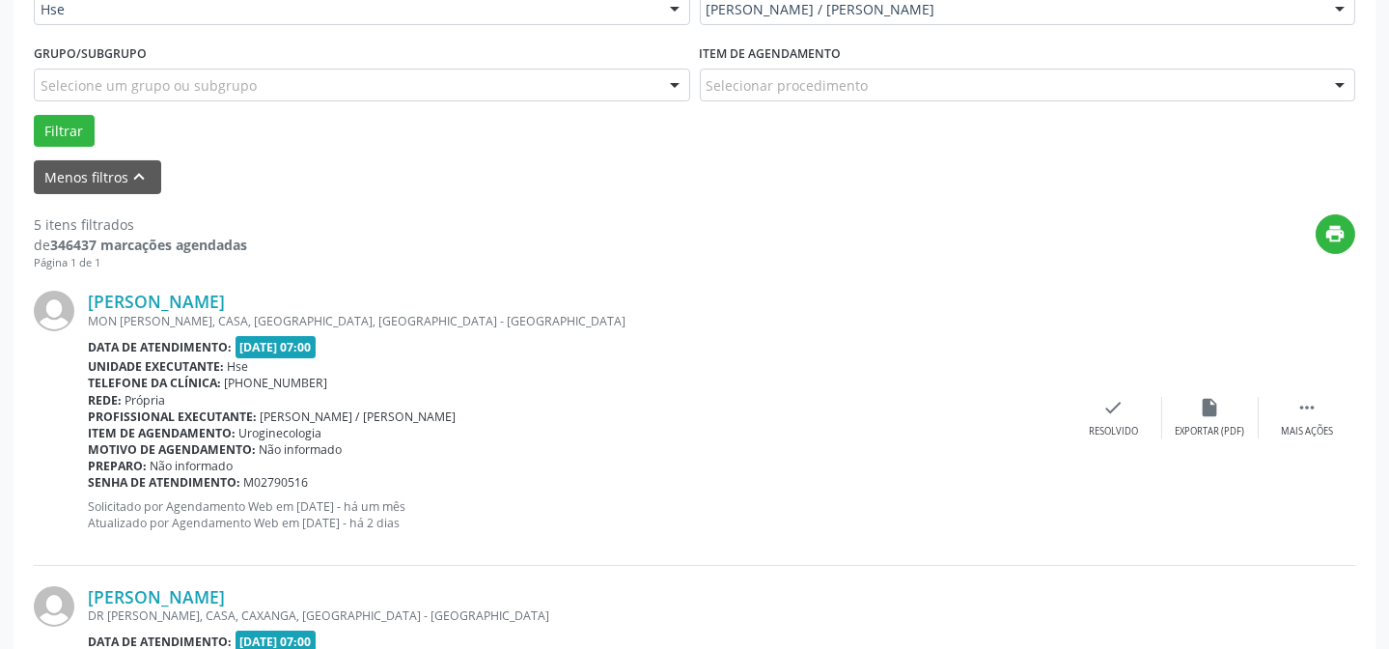
scroll to position [523, 0]
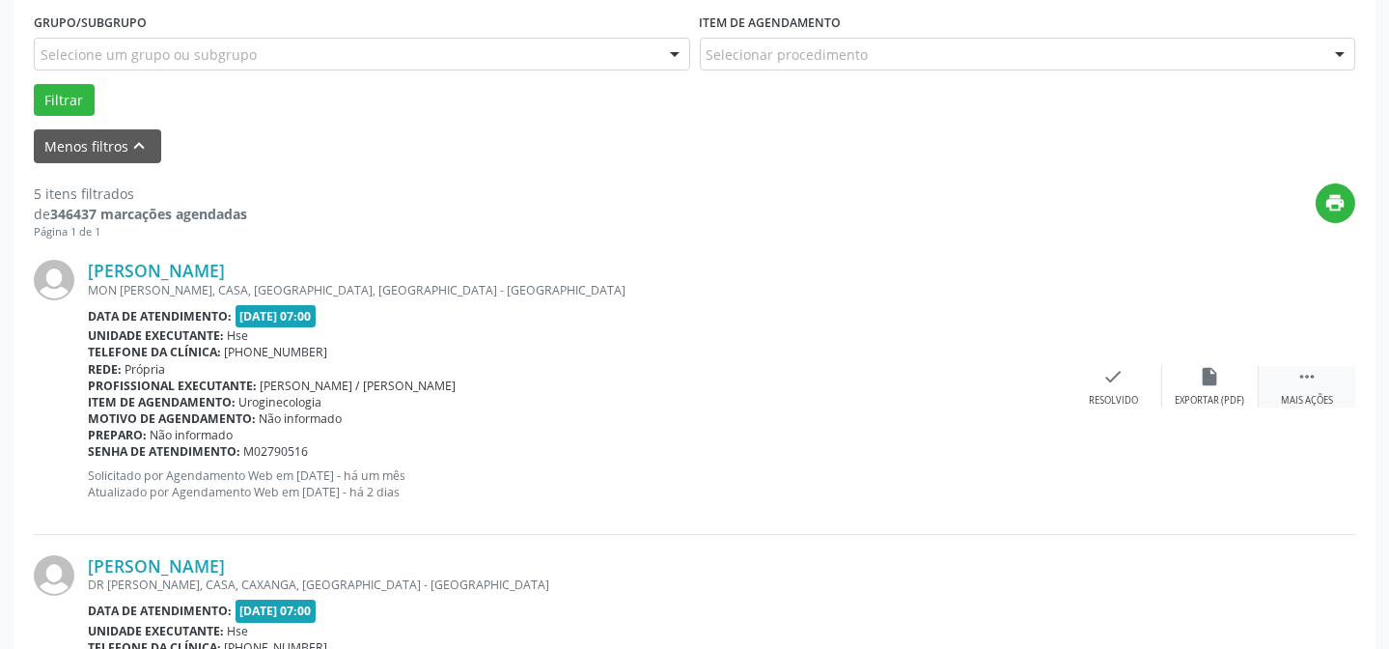
click at [1316, 382] on icon "" at bounding box center [1307, 376] width 21 height 21
click at [1204, 382] on icon "alarm_off" at bounding box center [1210, 376] width 21 height 21
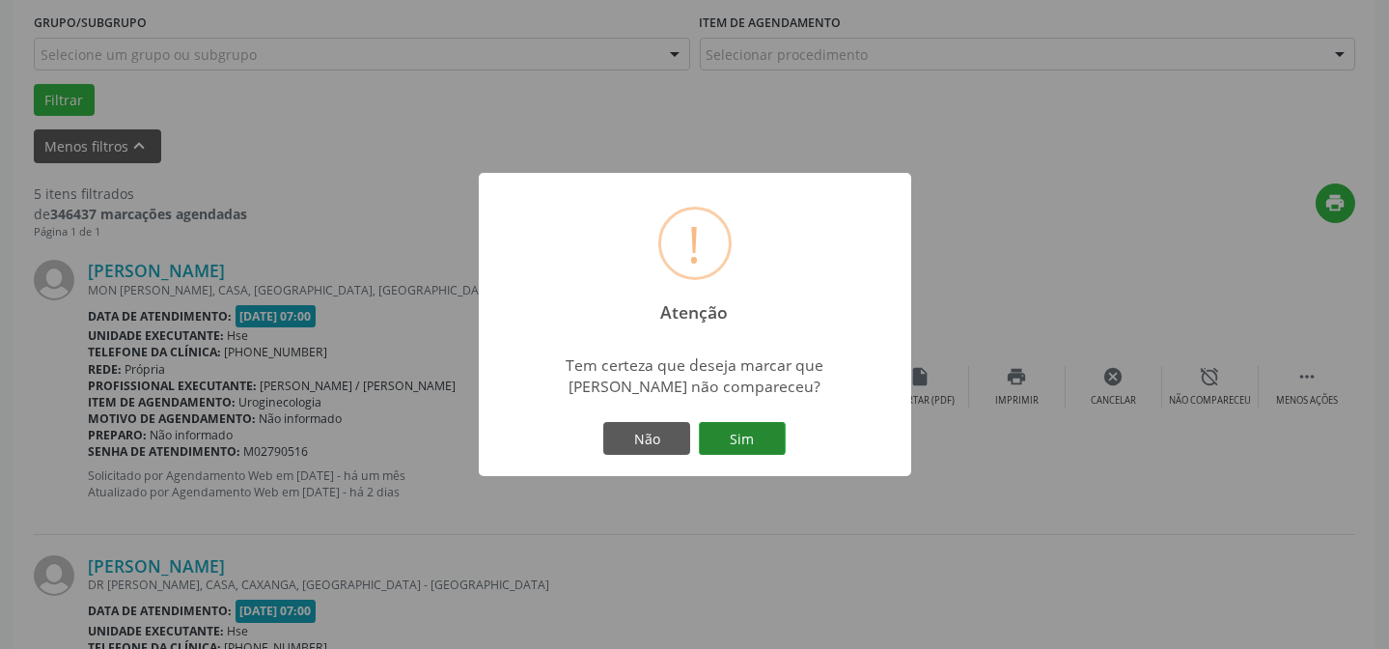
click at [759, 441] on button "Sim" at bounding box center [742, 438] width 87 height 33
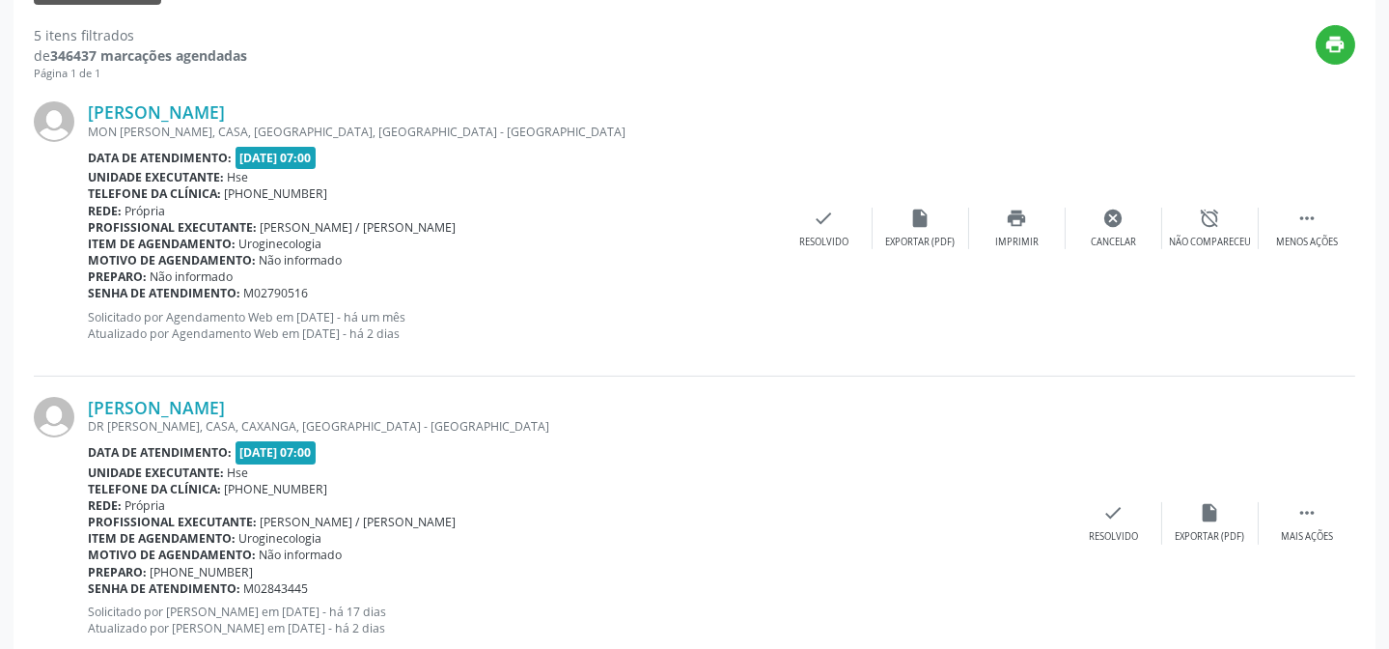
scroll to position [699, 0]
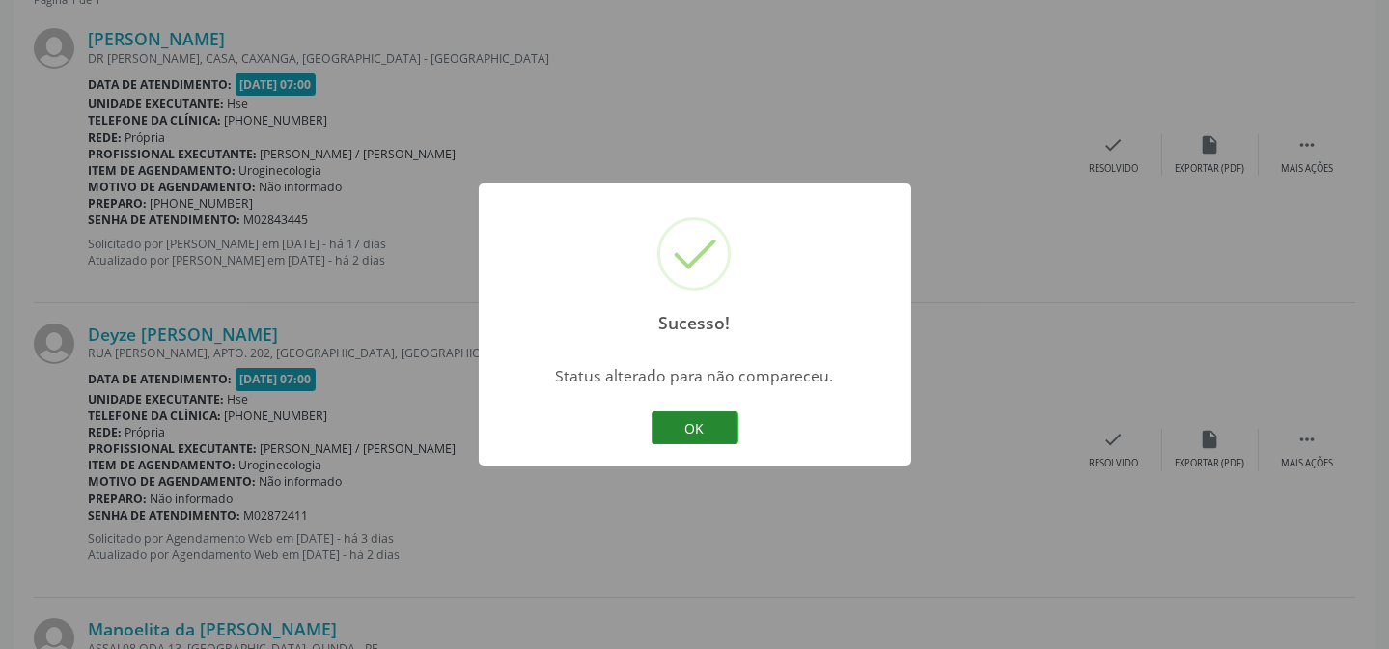
click at [673, 422] on button "OK" at bounding box center [695, 427] width 87 height 33
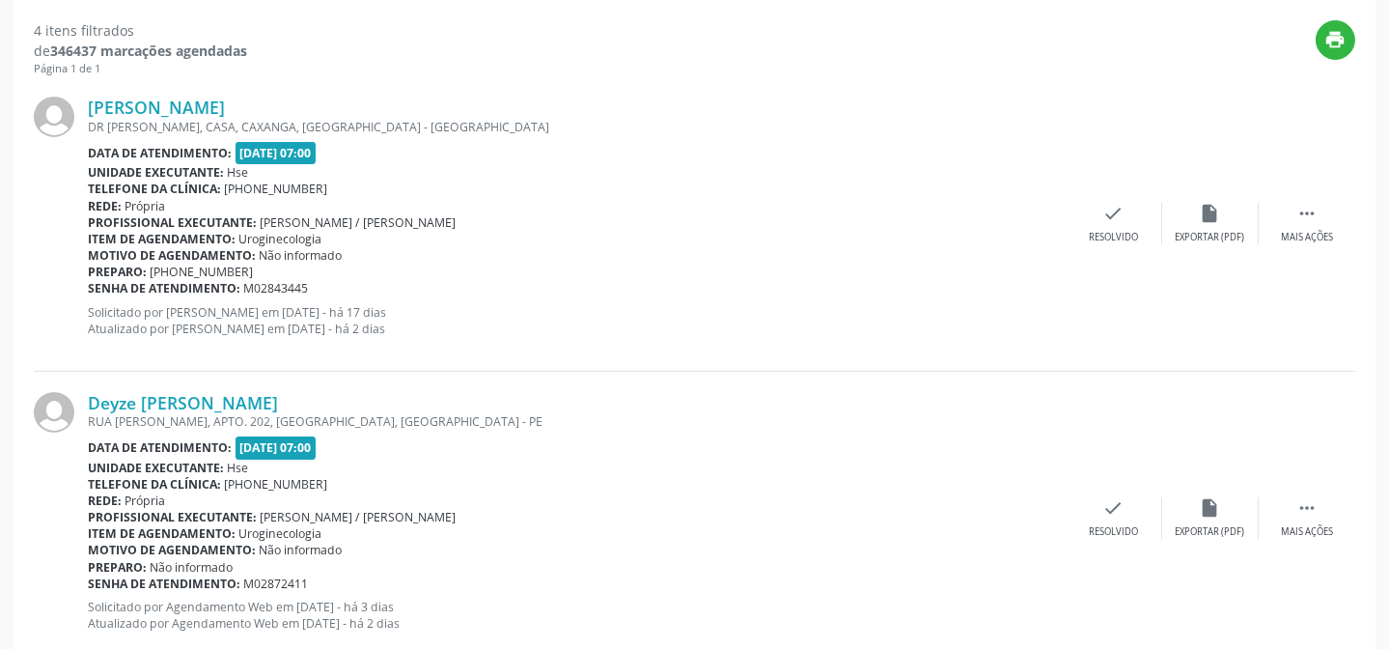
scroll to position [667, 0]
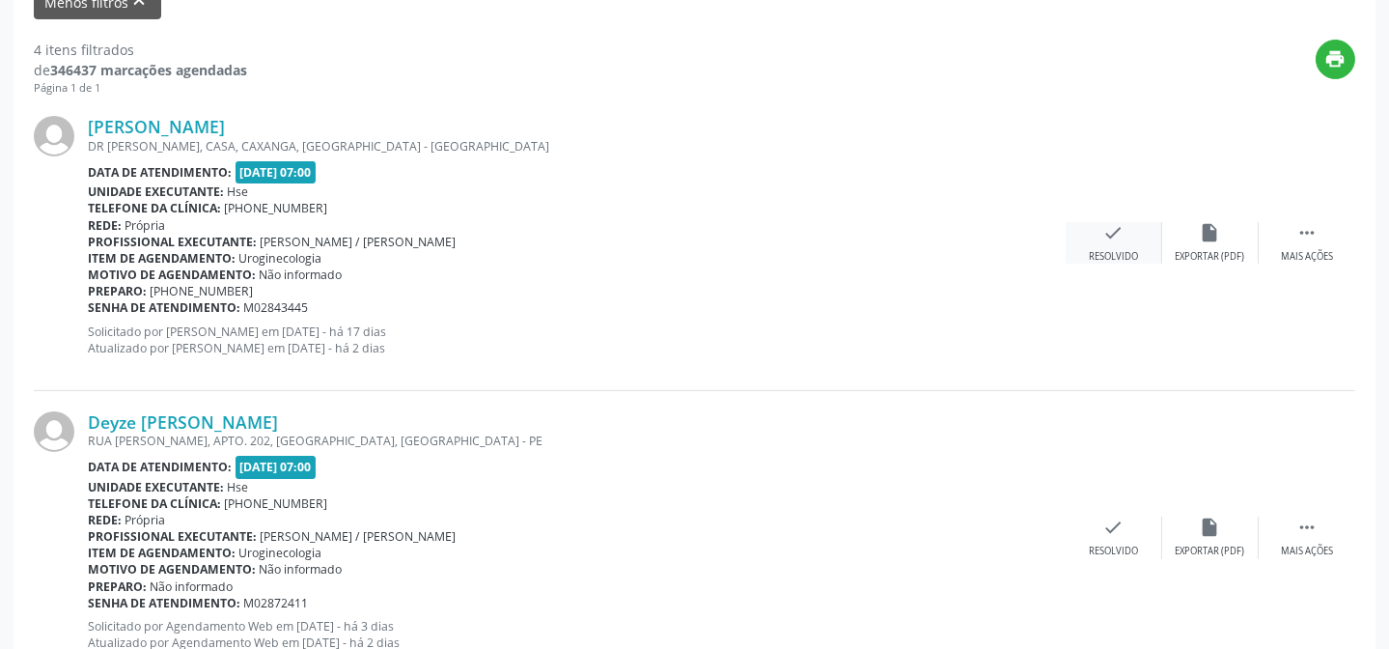
click at [1110, 240] on icon "check" at bounding box center [1113, 232] width 21 height 21
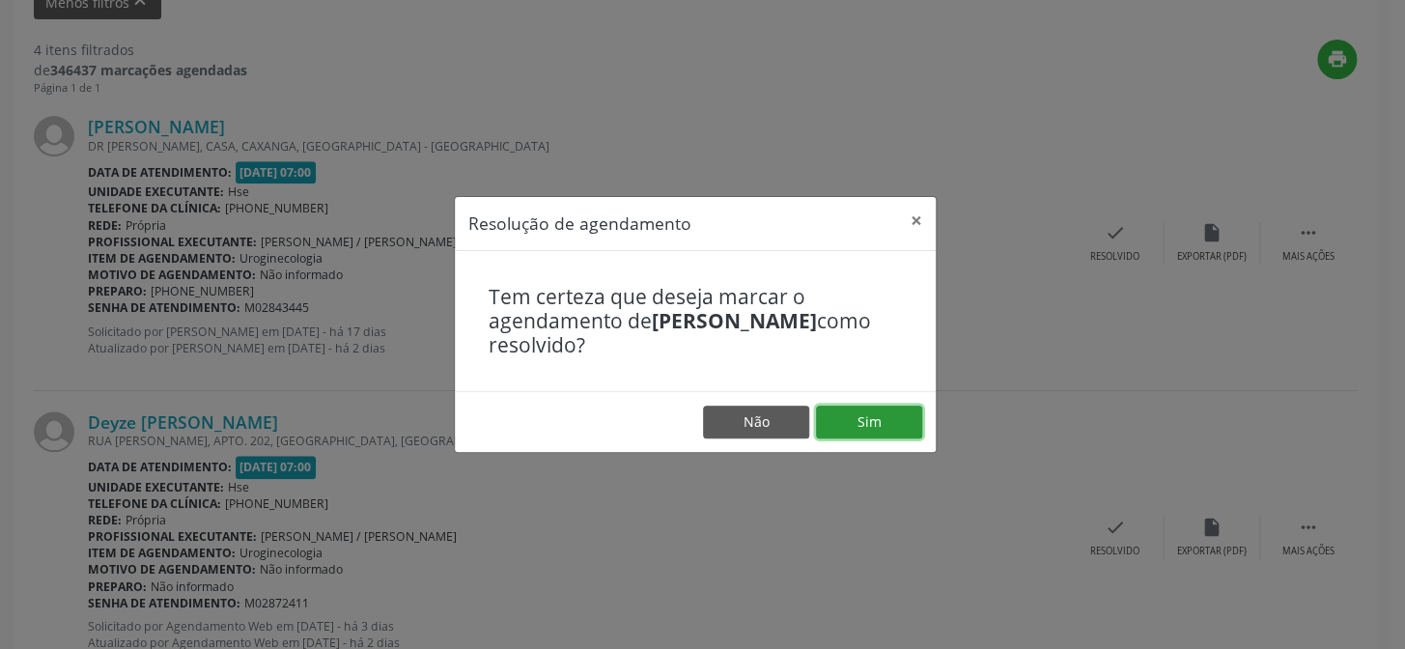
click at [897, 426] on button "Sim" at bounding box center [869, 421] width 106 height 33
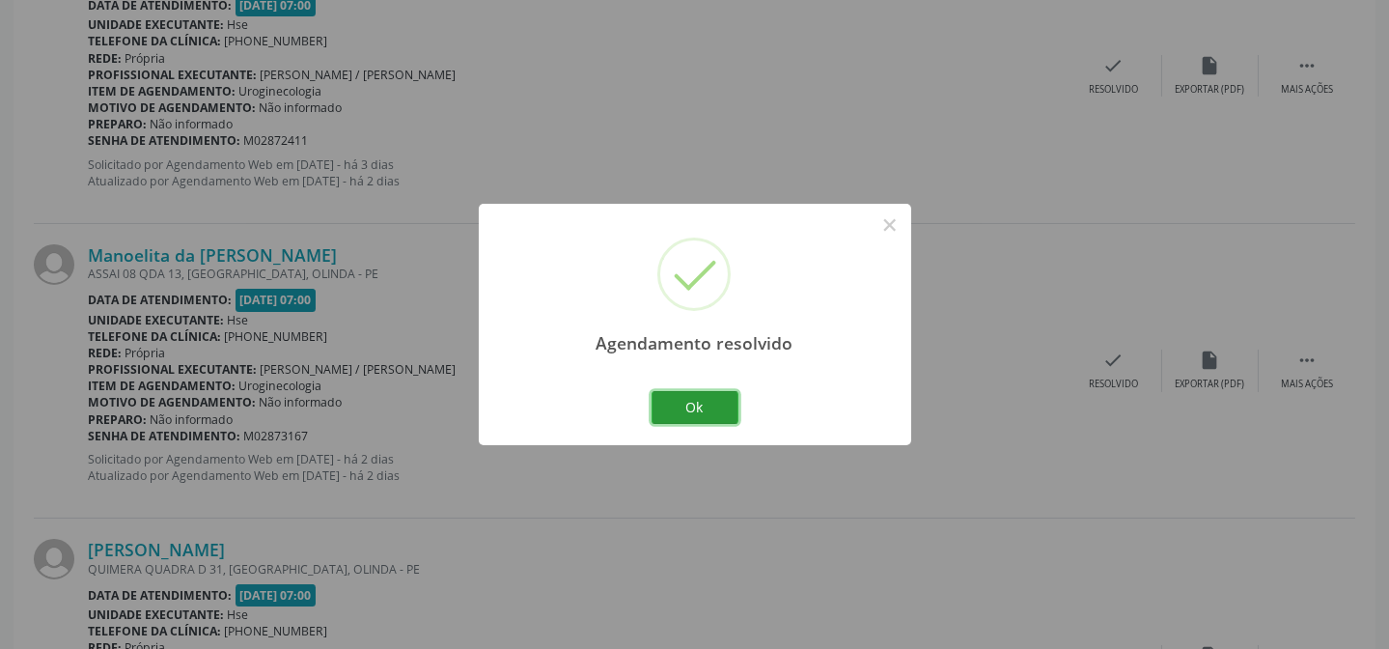
scroll to position [843, 0]
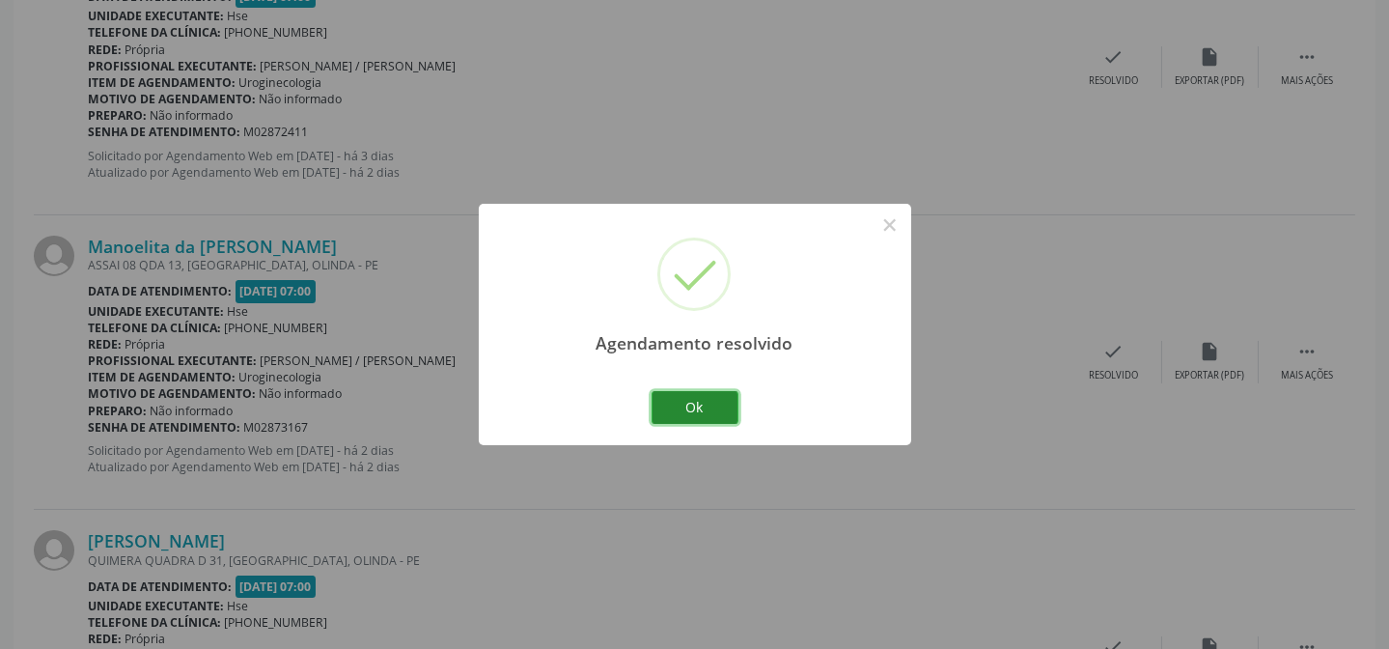
click at [715, 401] on button "Ok" at bounding box center [695, 407] width 87 height 33
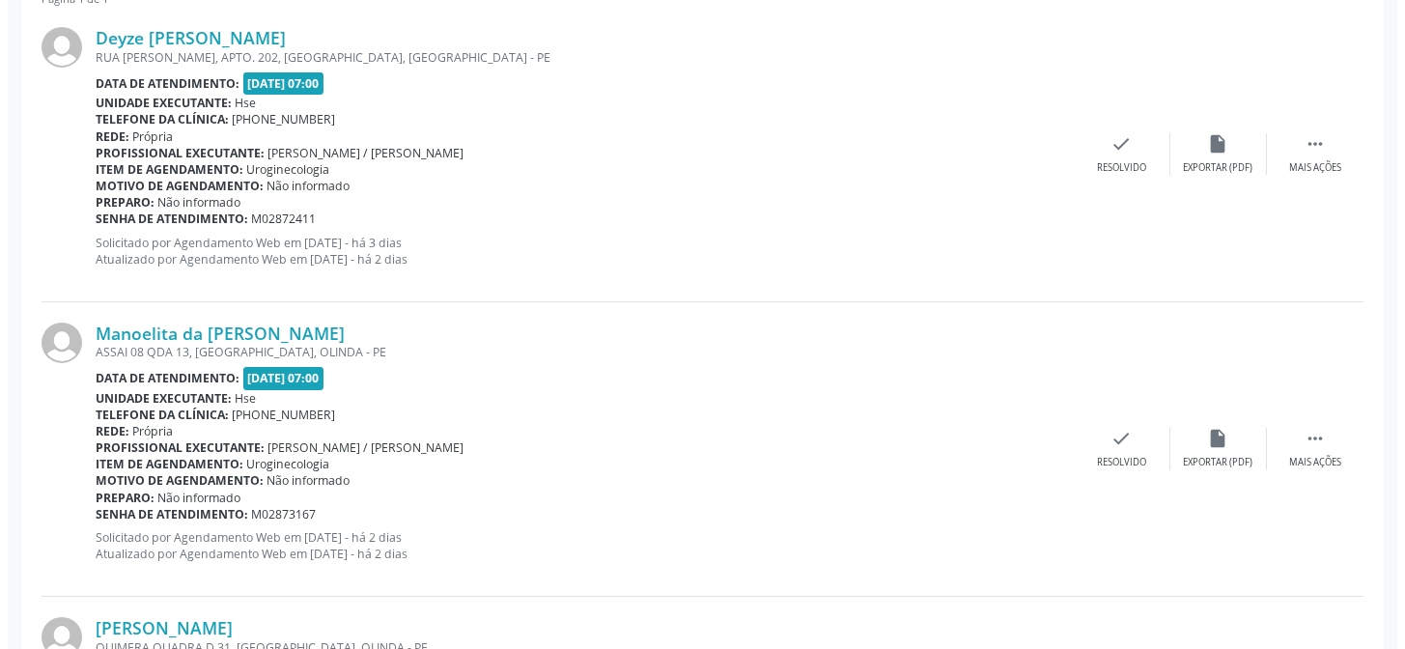
scroll to position [667, 0]
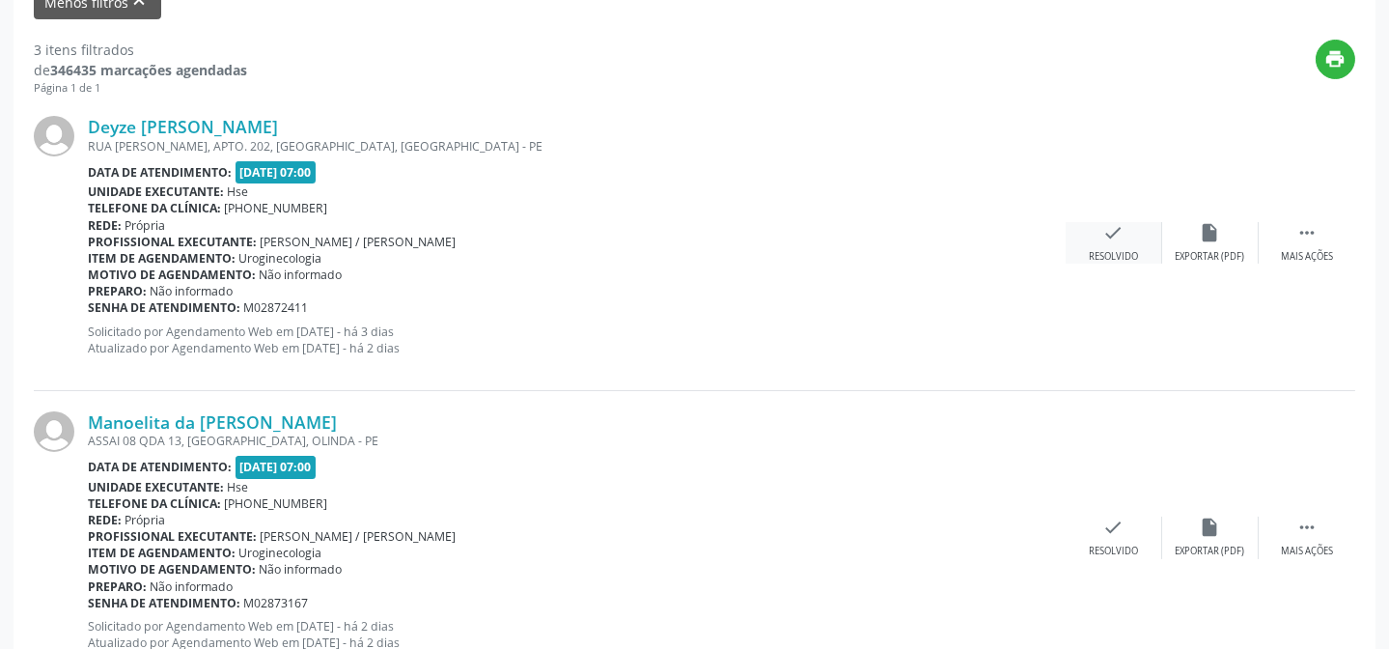
click at [1140, 229] on div "check Resolvido" at bounding box center [1114, 243] width 97 height 42
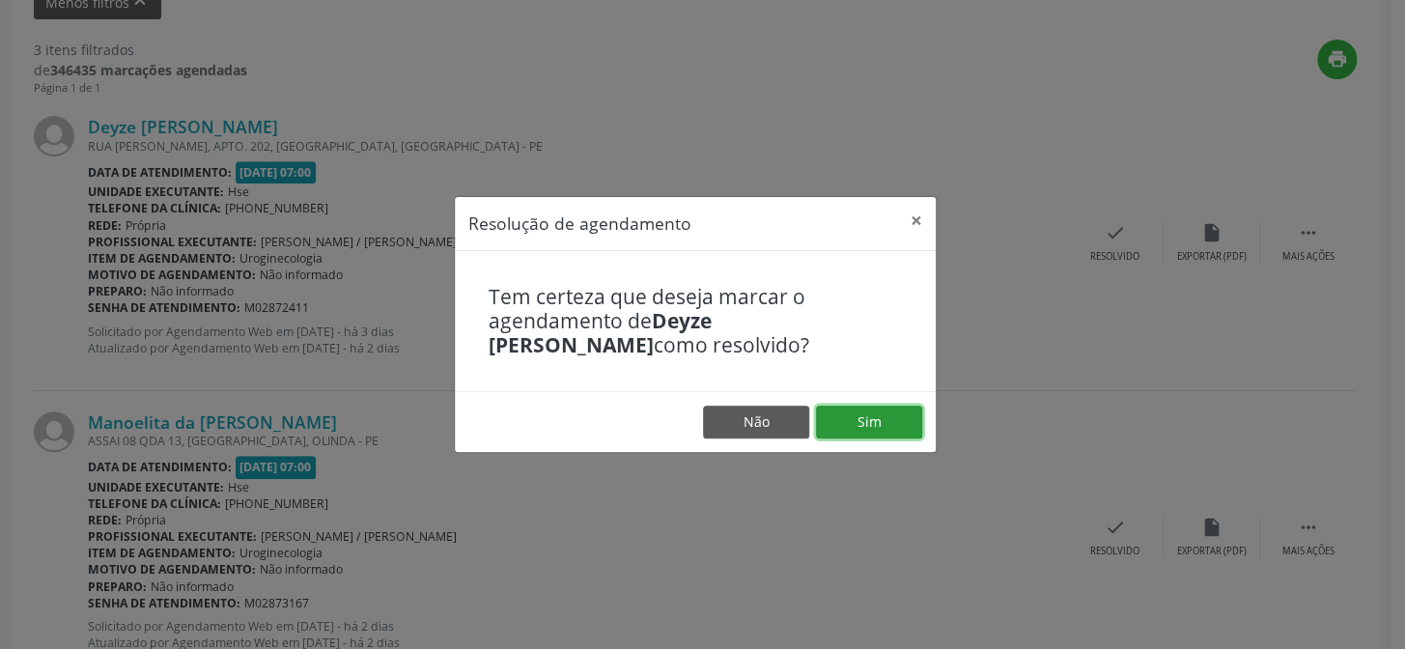
click at [865, 421] on button "Sim" at bounding box center [869, 421] width 106 height 33
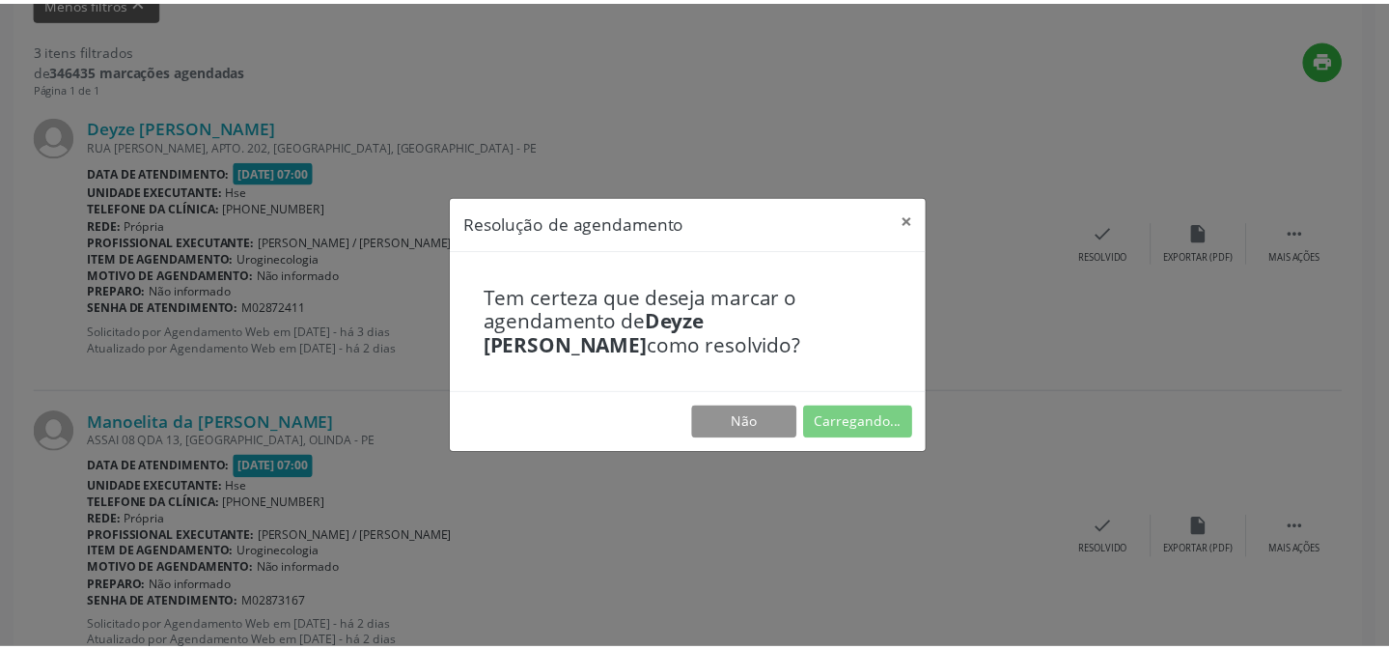
scroll to position [173, 0]
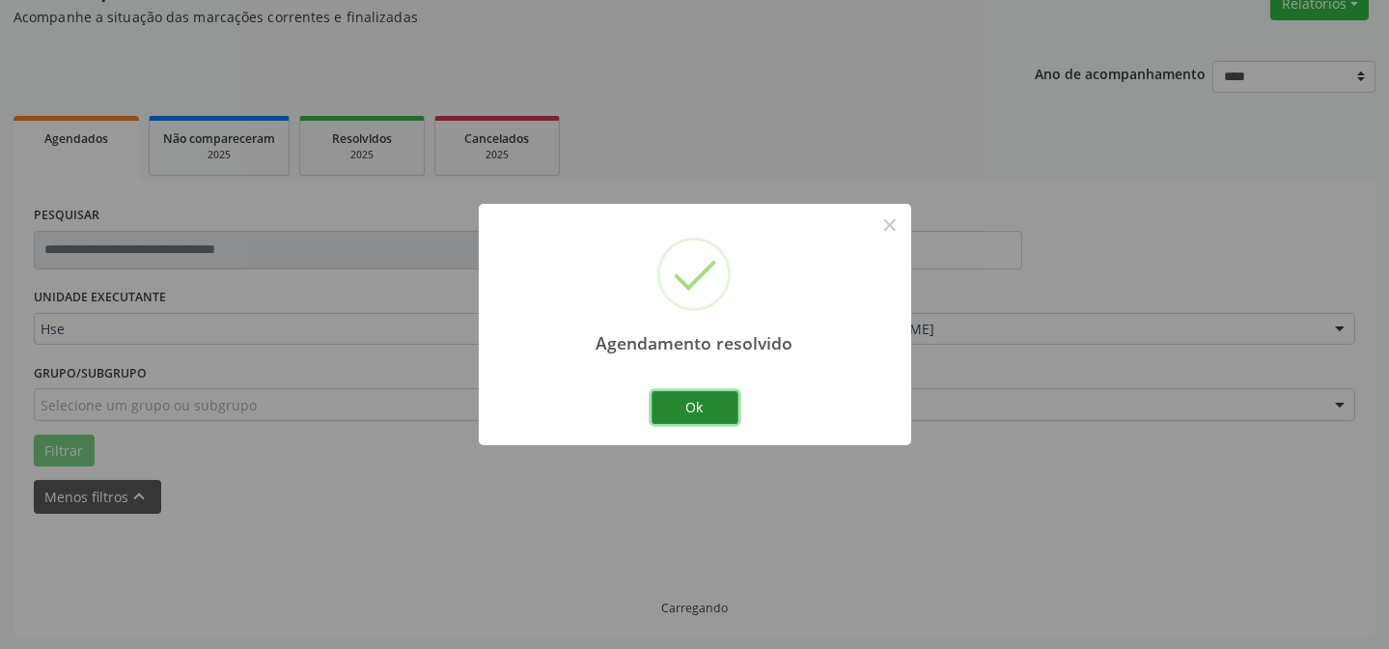
click at [723, 415] on button "Ok" at bounding box center [695, 407] width 87 height 33
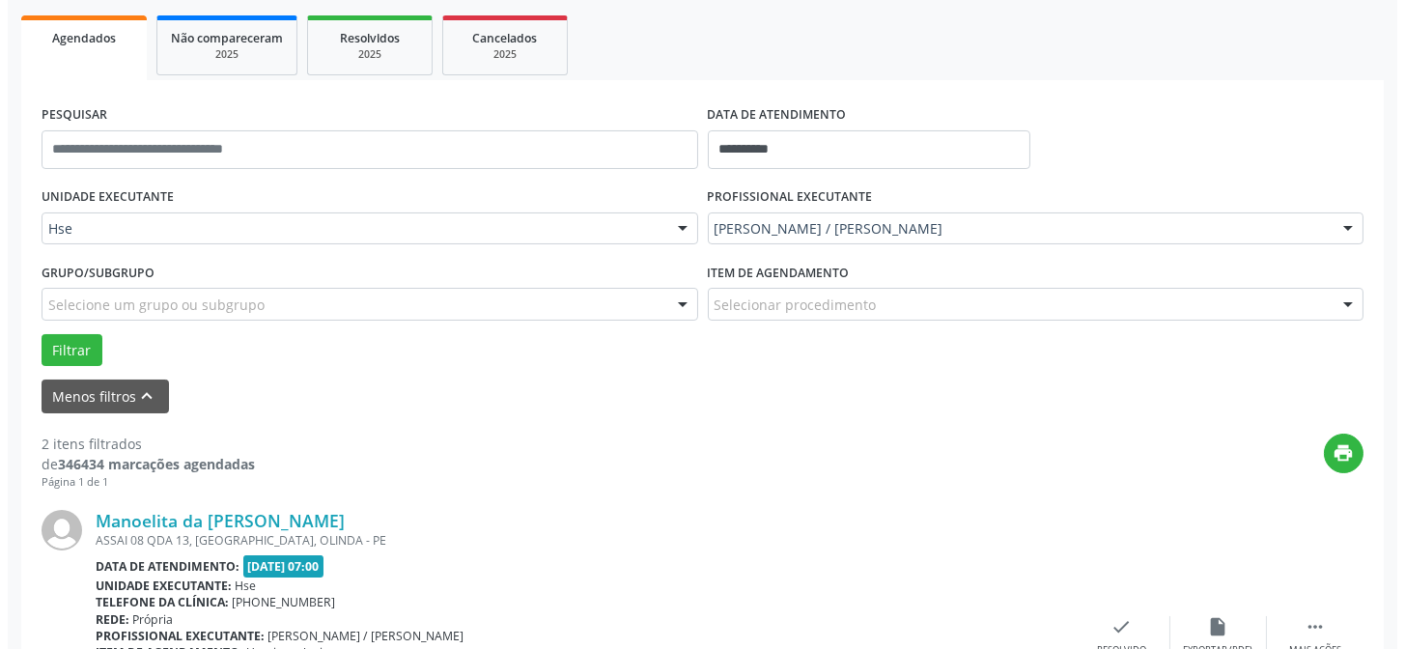
scroll to position [348, 0]
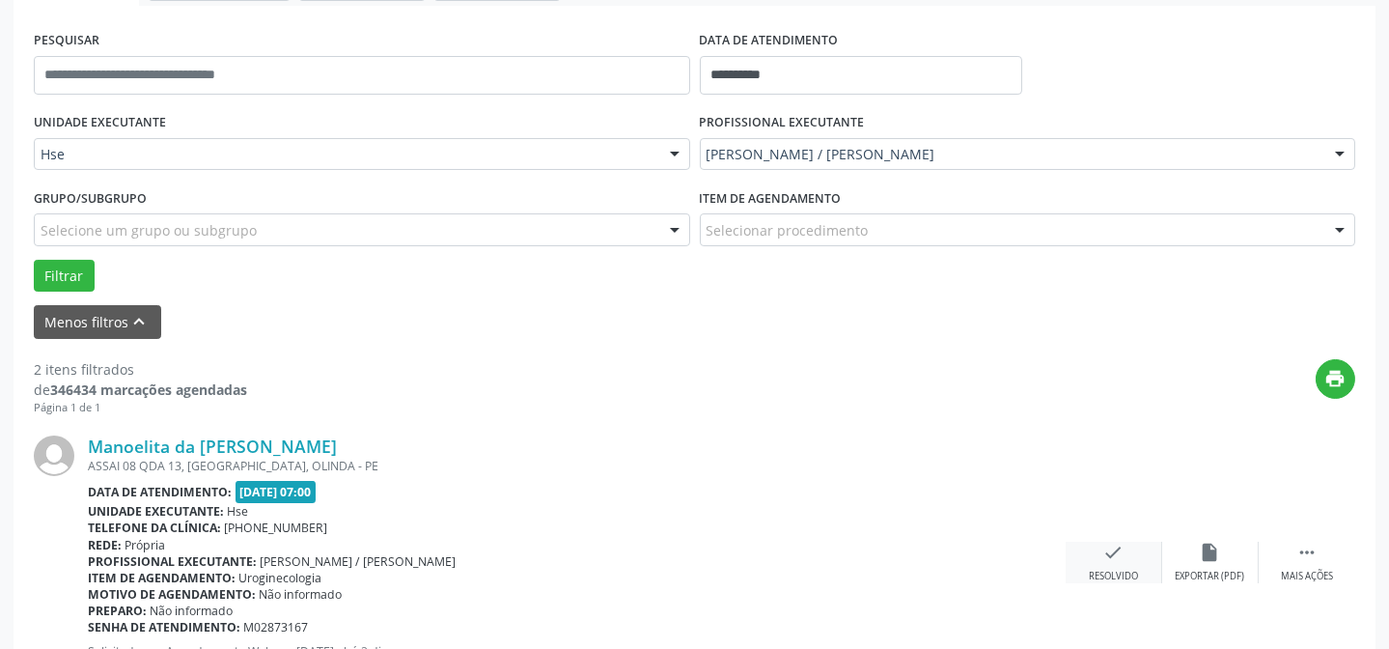
click at [1108, 561] on div "check Resolvido" at bounding box center [1114, 563] width 97 height 42
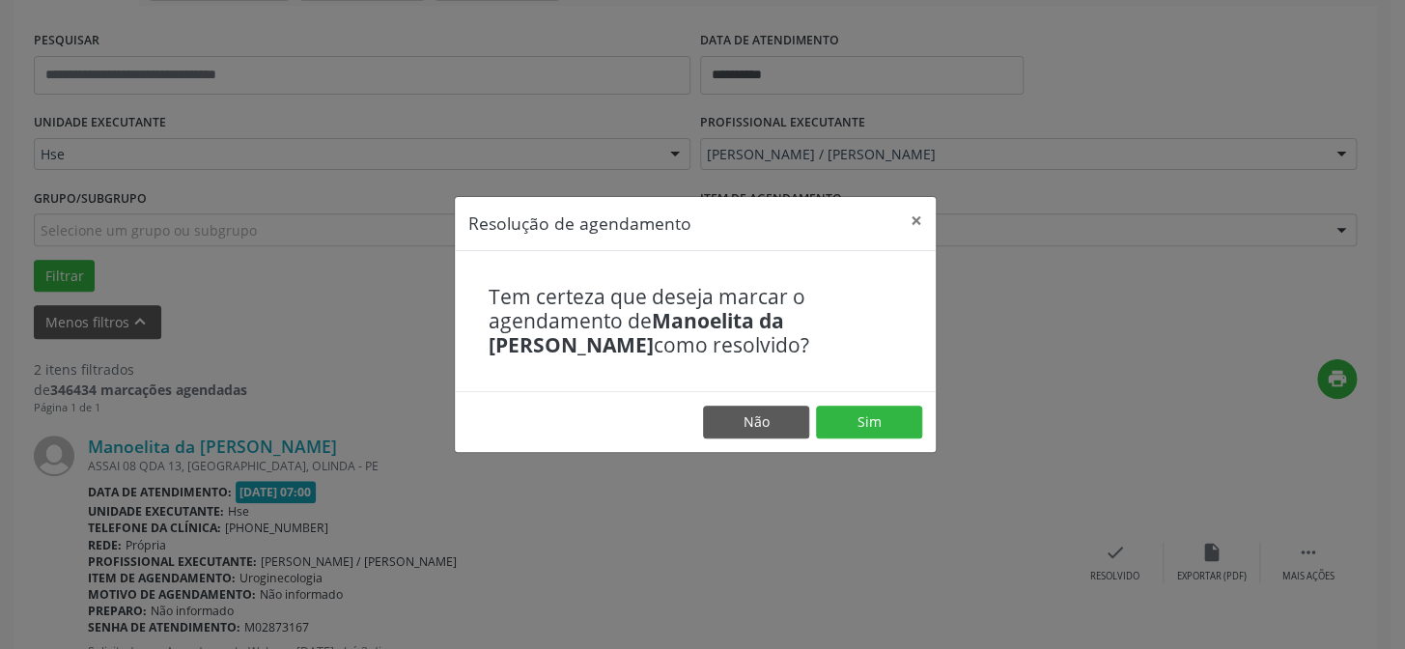
click at [875, 396] on footer "Não Sim" at bounding box center [695, 421] width 481 height 61
click at [868, 413] on button "Sim" at bounding box center [869, 421] width 106 height 33
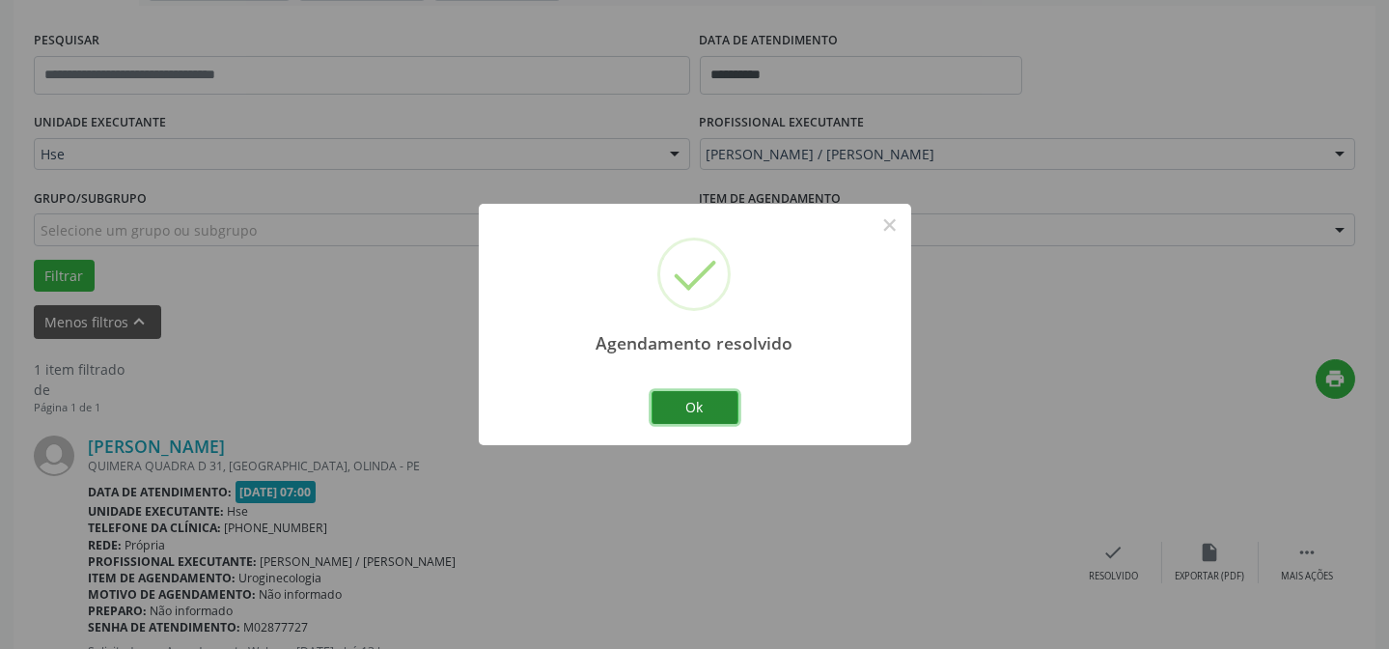
click at [711, 419] on button "Ok" at bounding box center [695, 407] width 87 height 33
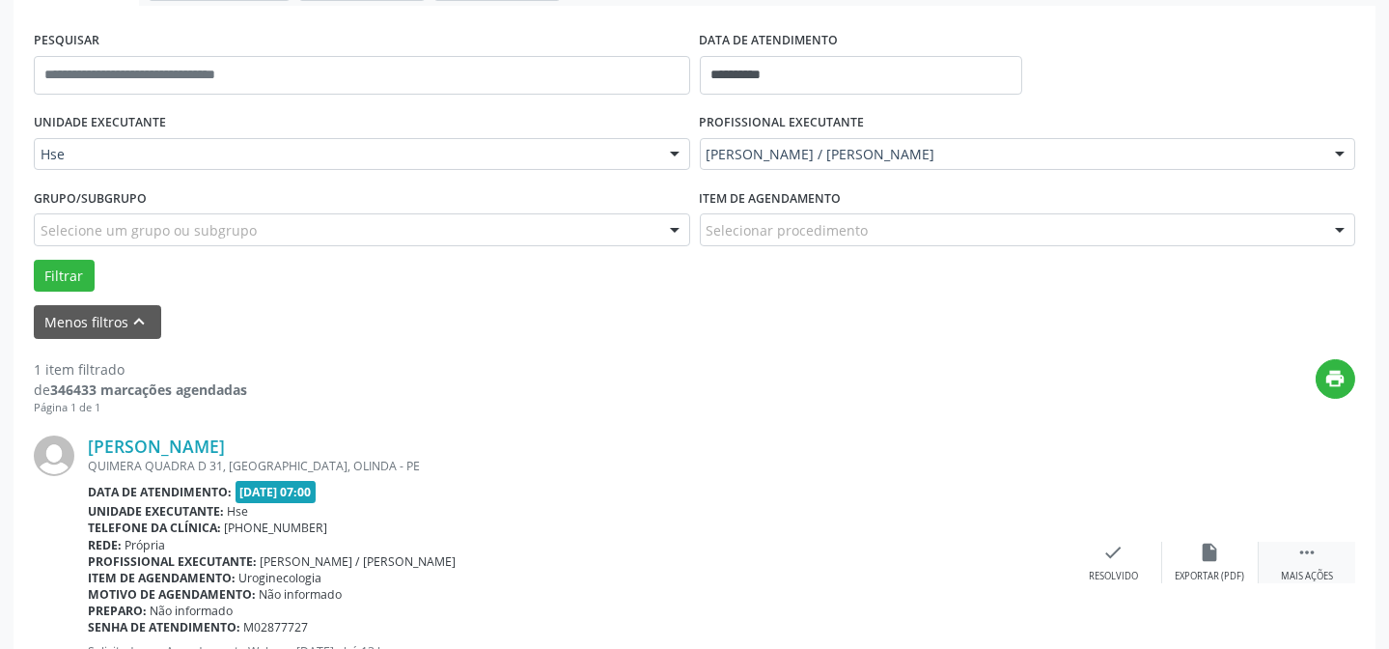
drag, startPoint x: 1316, startPoint y: 559, endPoint x: 1264, endPoint y: 558, distance: 52.1
click at [1314, 560] on icon "" at bounding box center [1307, 552] width 21 height 21
click at [1223, 548] on div "alarm_off Não compareceu" at bounding box center [1210, 563] width 97 height 42
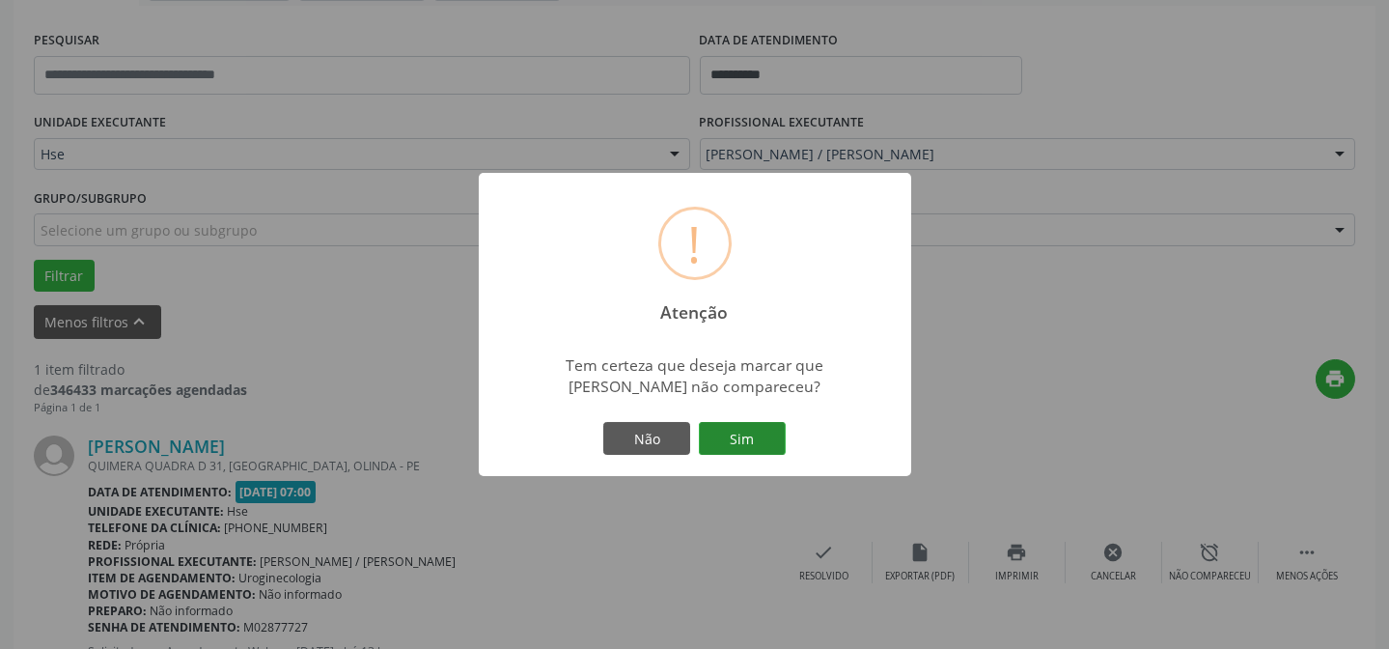
click at [754, 434] on button "Sim" at bounding box center [742, 438] width 87 height 33
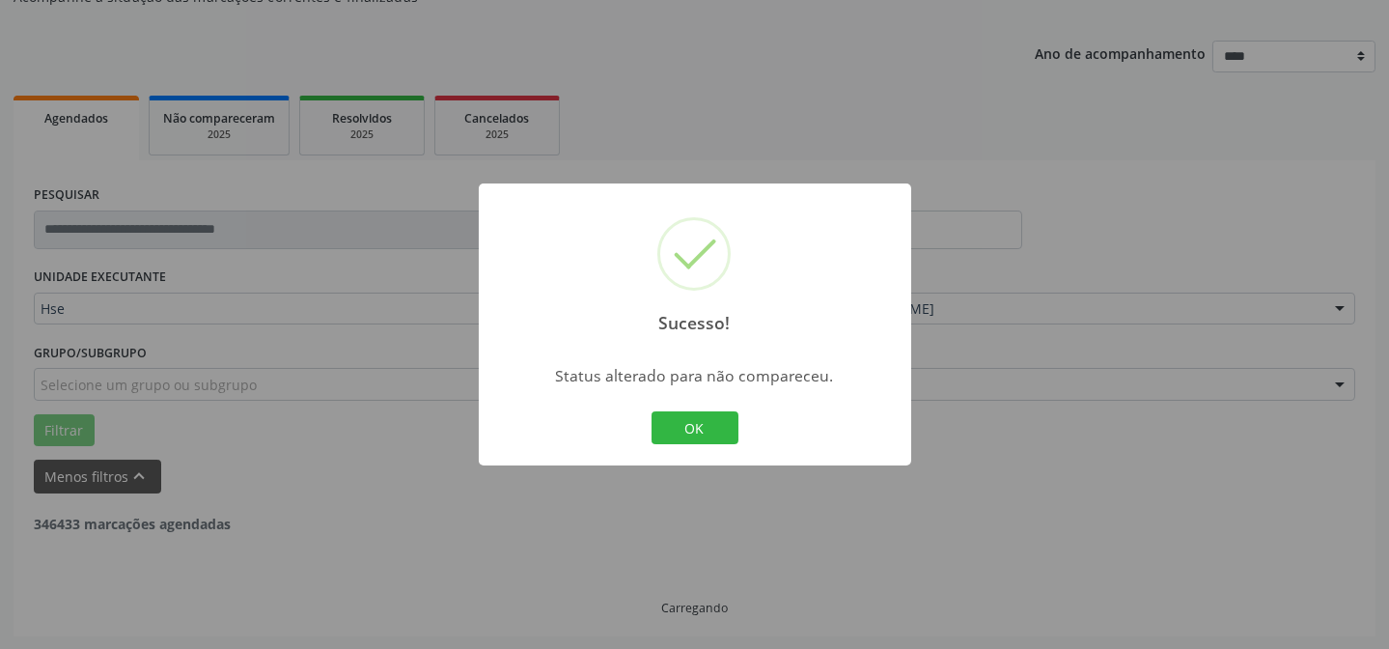
scroll to position [130, 0]
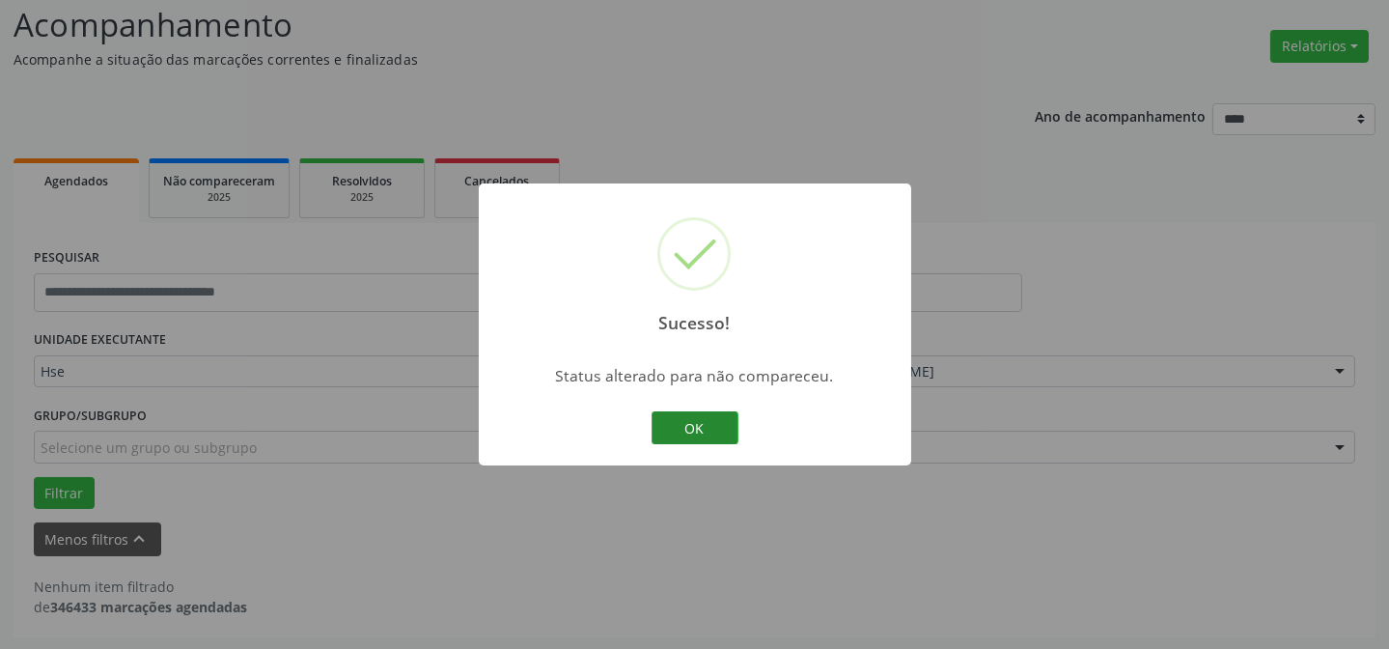
click at [711, 423] on button "OK" at bounding box center [695, 427] width 87 height 33
